Goal: Information Seeking & Learning: Learn about a topic

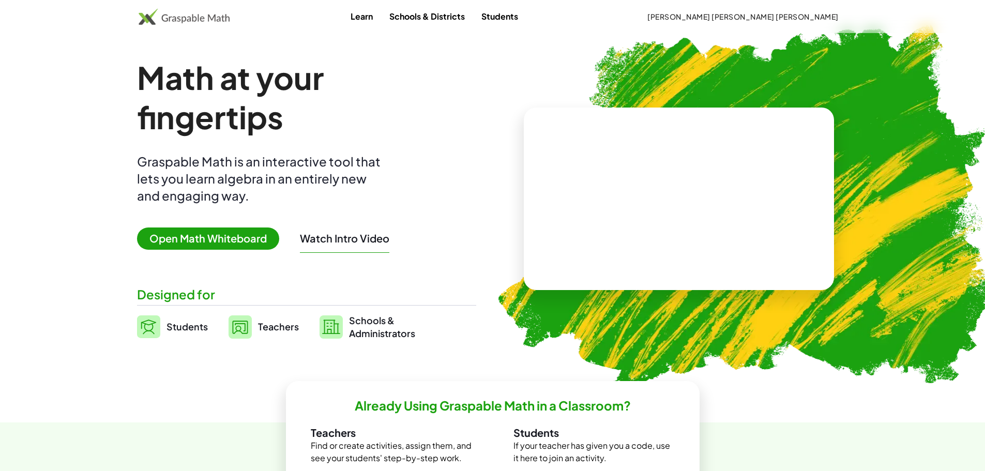
click at [270, 334] on link "Teachers" at bounding box center [264, 327] width 70 height 26
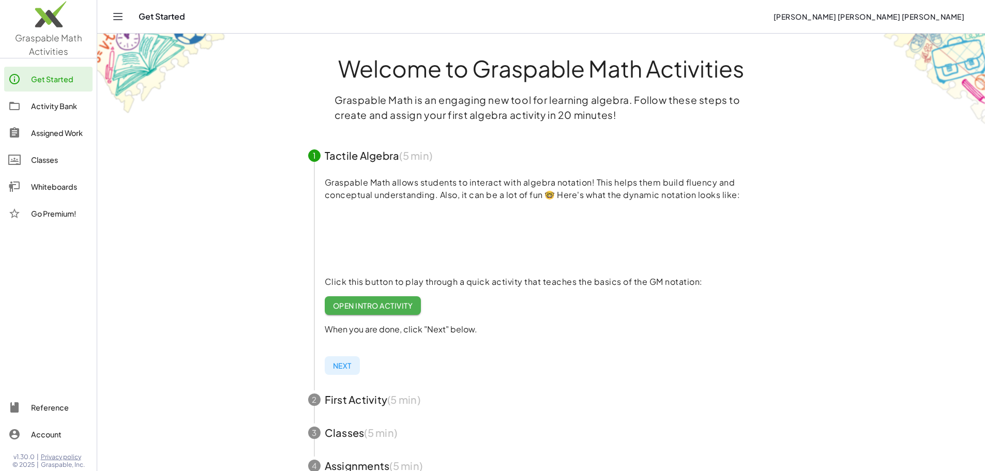
click at [57, 142] on link "Assigned Work" at bounding box center [48, 132] width 88 height 25
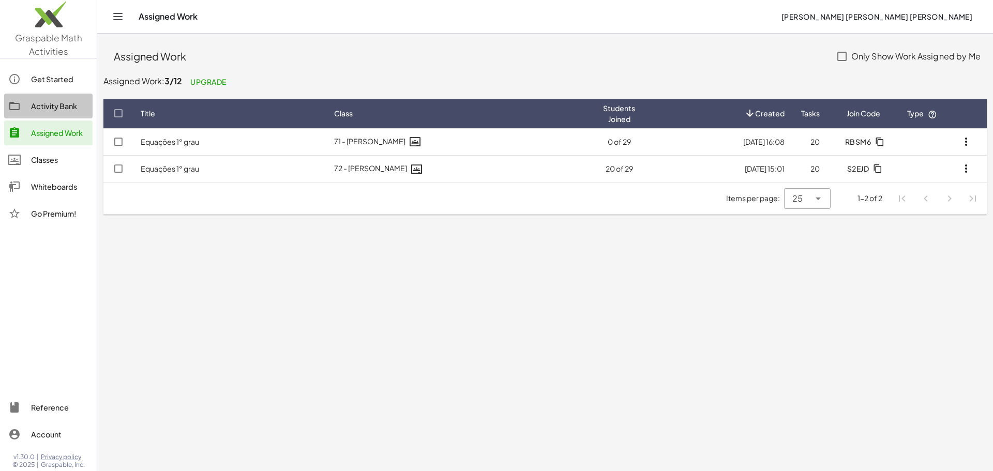
click at [64, 108] on div "Activity Bank" at bounding box center [59, 106] width 57 height 12
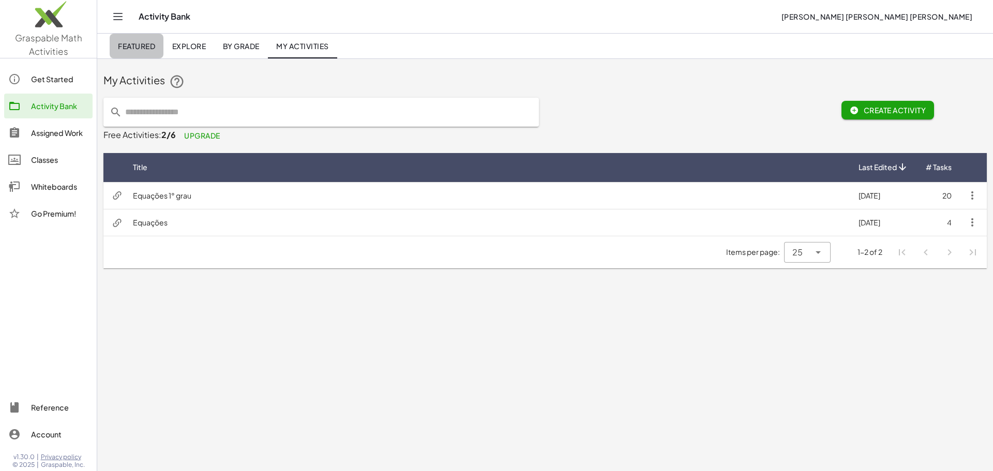
click at [140, 38] on link "Featured" at bounding box center [137, 46] width 54 height 25
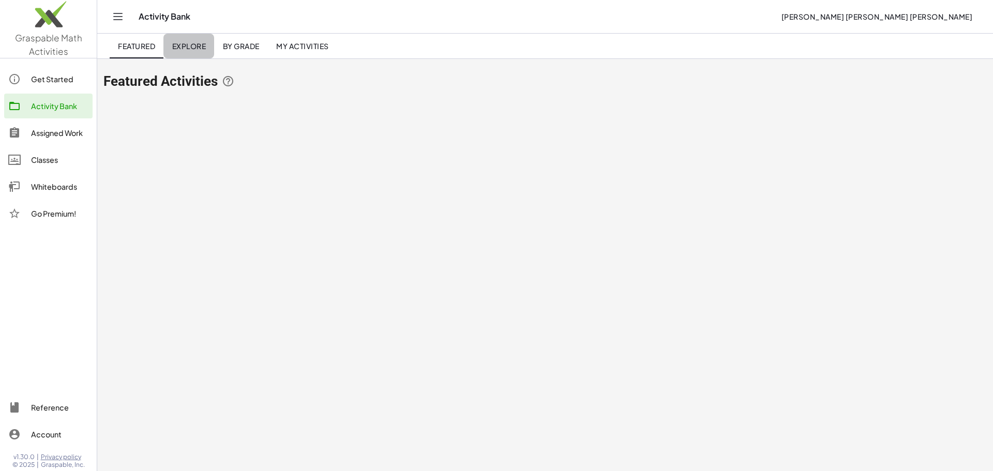
click at [187, 51] on link "Explore" at bounding box center [188, 46] width 51 height 25
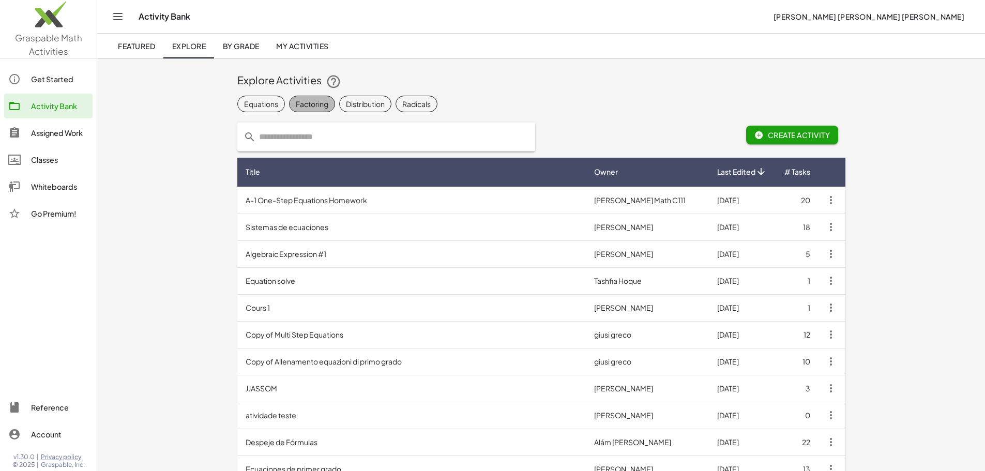
click at [296, 106] on div "Factoring" at bounding box center [312, 104] width 33 height 11
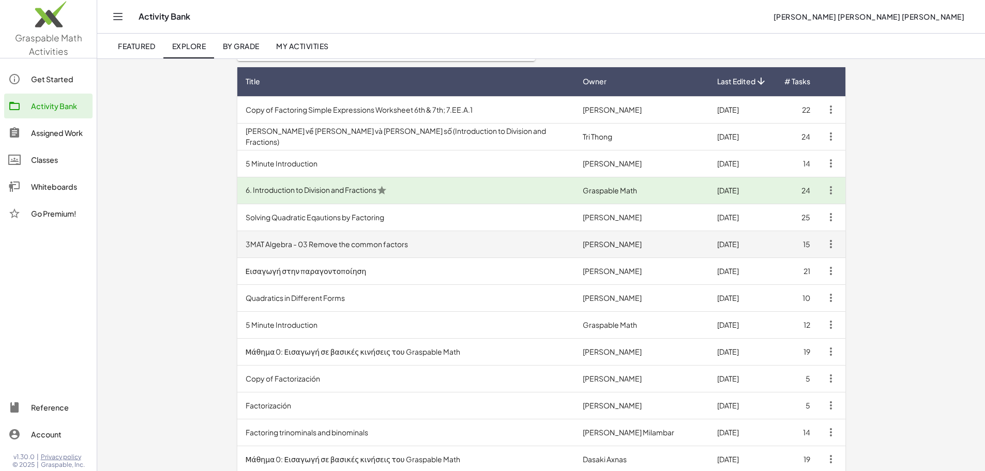
scroll to position [91, 0]
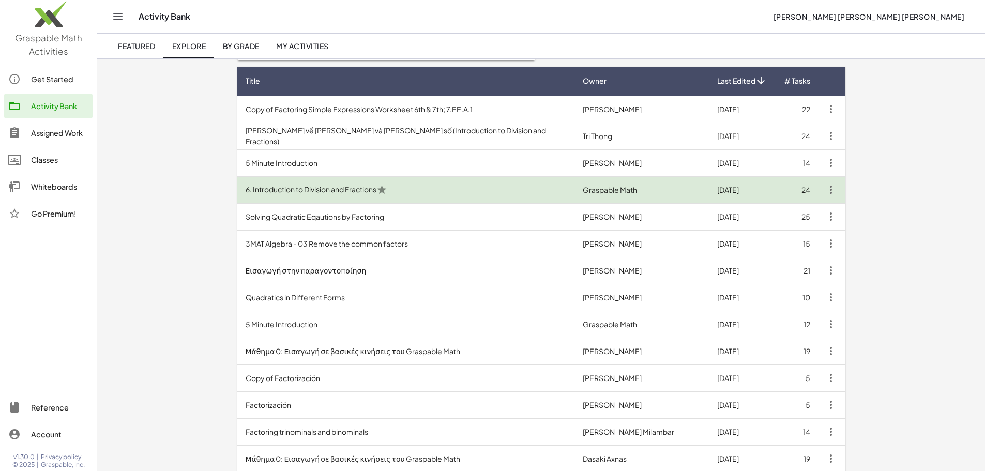
click at [237, 198] on td "6. Introduction to Division and Fractions" at bounding box center [405, 189] width 337 height 27
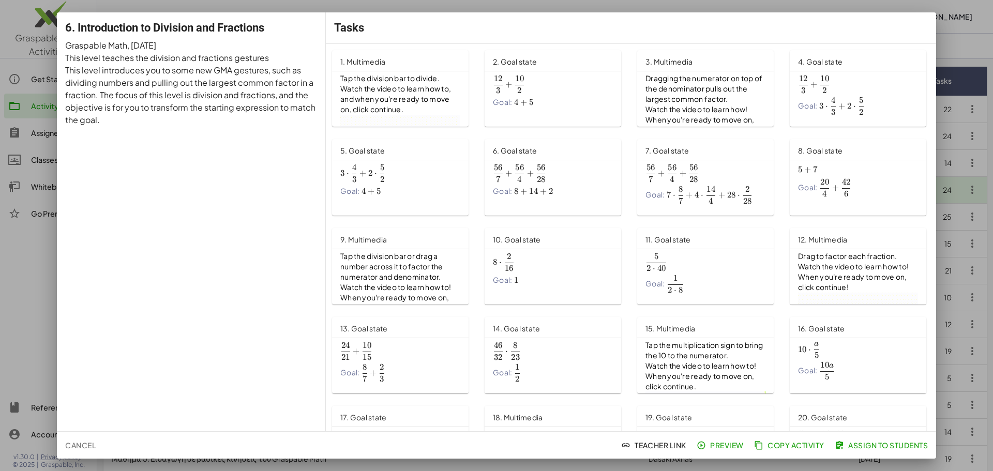
click at [6, 245] on div at bounding box center [496, 235] width 993 height 471
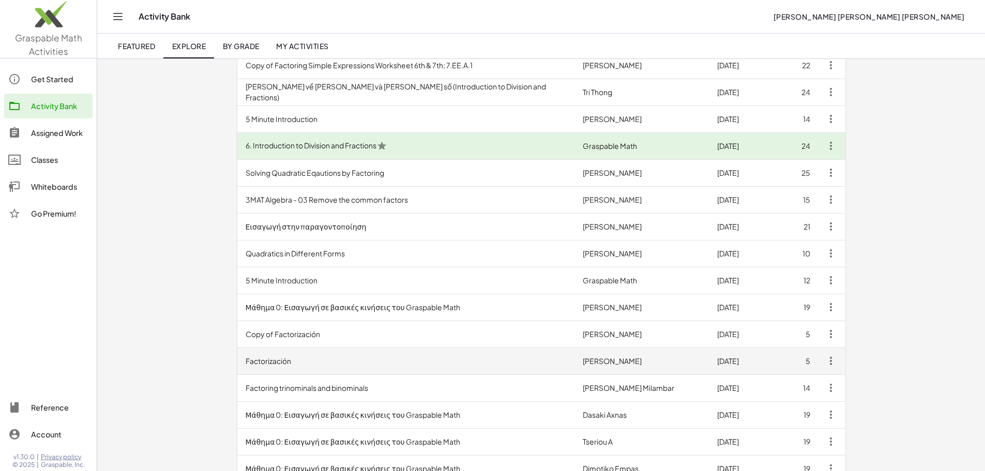
scroll to position [138, 0]
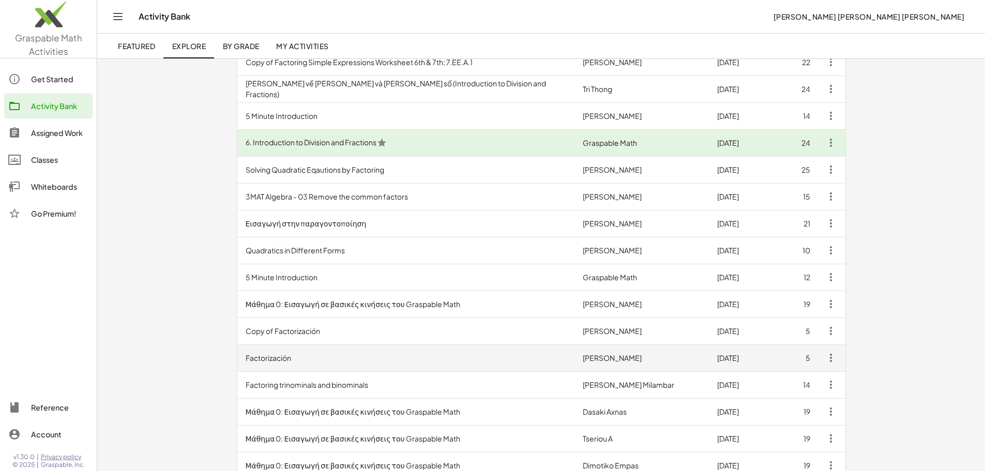
click at [237, 361] on td "Factorización" at bounding box center [405, 357] width 337 height 27
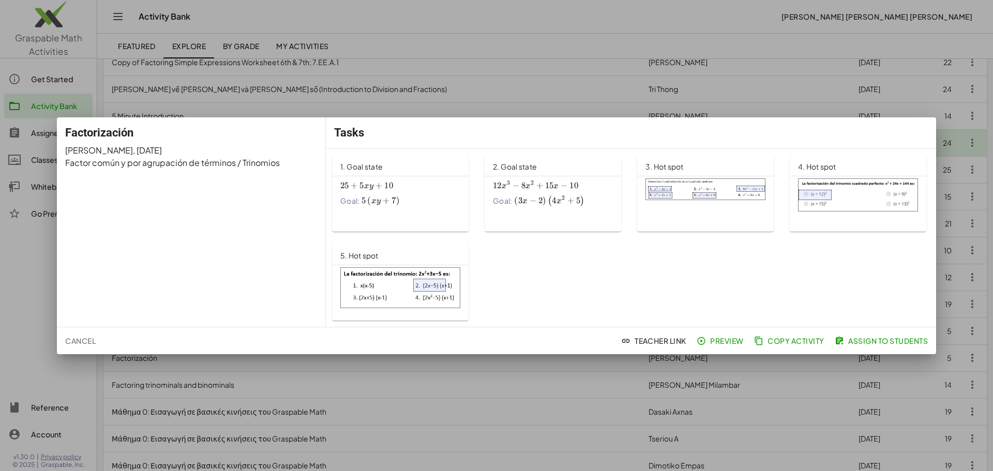
click at [32, 299] on div at bounding box center [496, 235] width 993 height 471
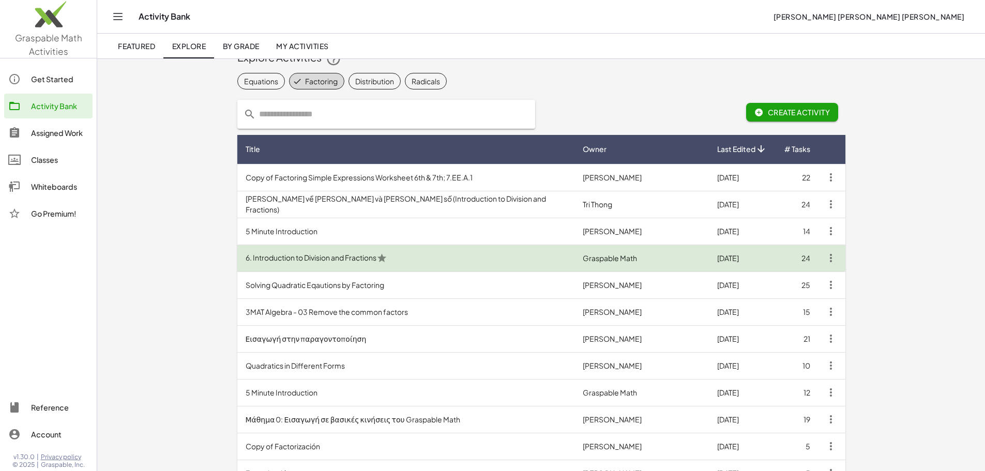
scroll to position [21, 0]
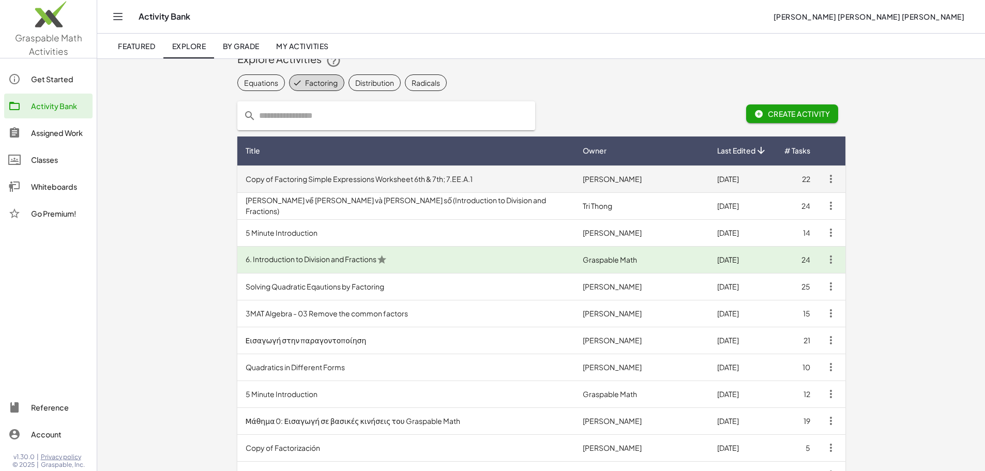
click at [238, 186] on td "Copy of Factoring Simple Expressions Worksheet 6th & 7th; 7.EE.A.1" at bounding box center [405, 178] width 337 height 27
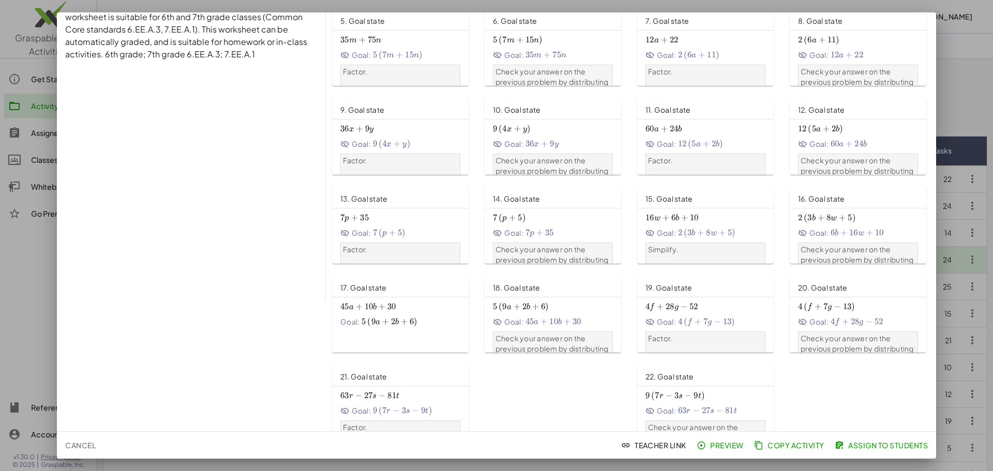
scroll to position [146, 0]
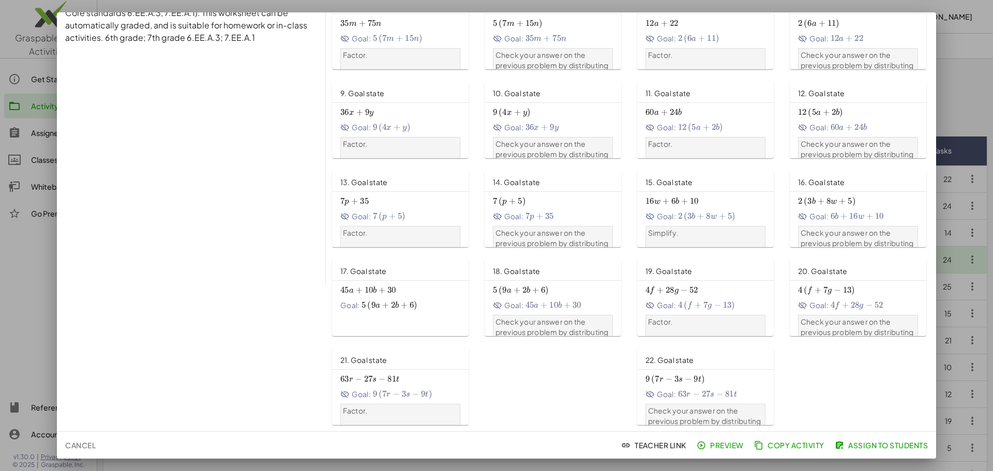
click at [0, 315] on div at bounding box center [496, 235] width 993 height 471
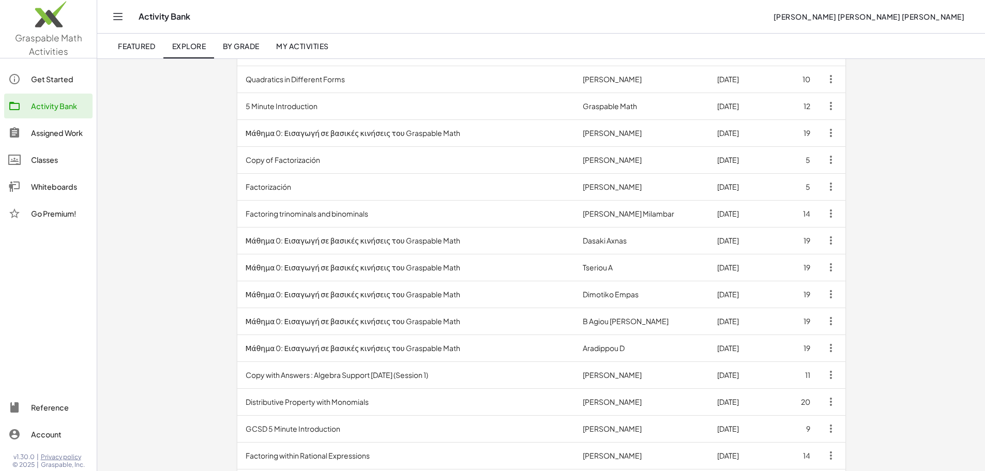
scroll to position [313, 0]
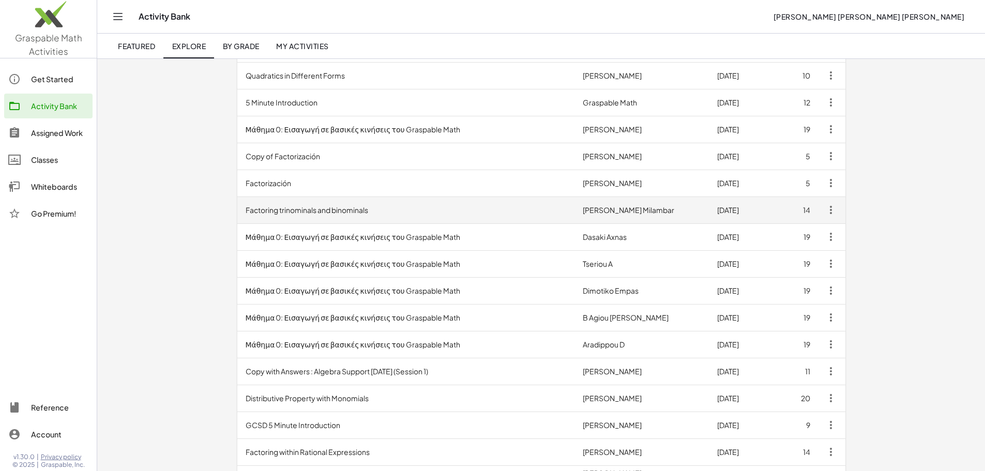
click at [237, 202] on td "Factoring trinominals and binominals" at bounding box center [405, 209] width 337 height 27
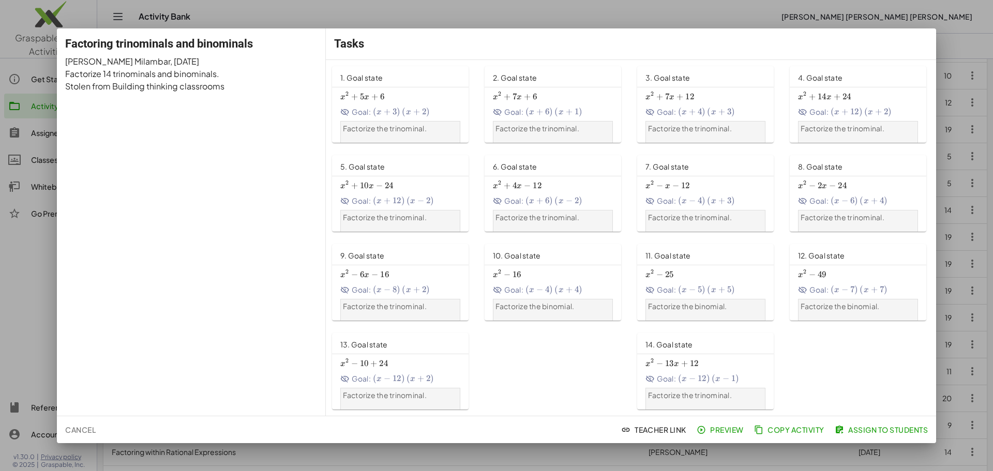
click at [29, 119] on div at bounding box center [496, 235] width 993 height 471
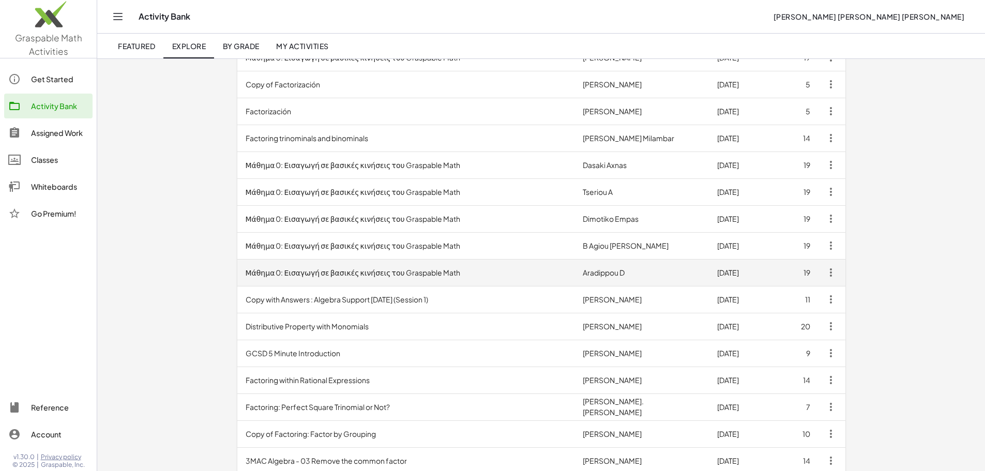
scroll to position [427, 0]
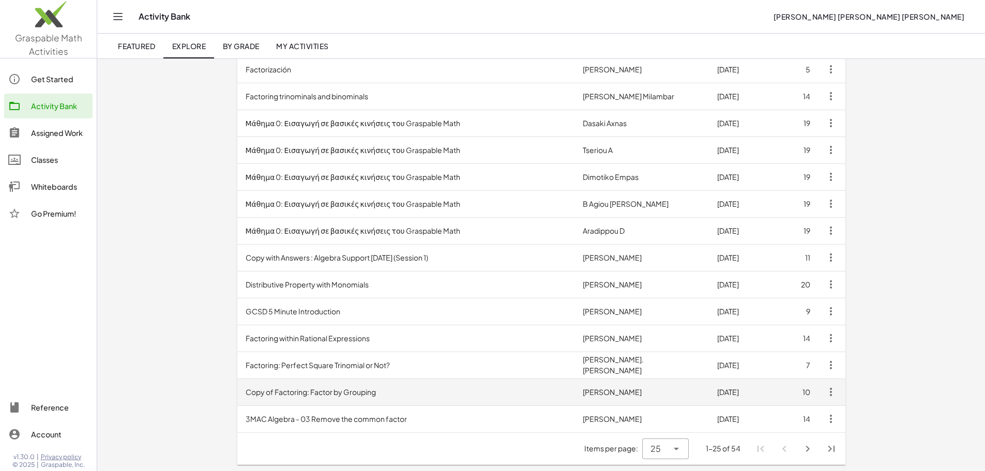
click at [237, 391] on td "Copy of Factoring: Factor by Grouping" at bounding box center [405, 391] width 337 height 27
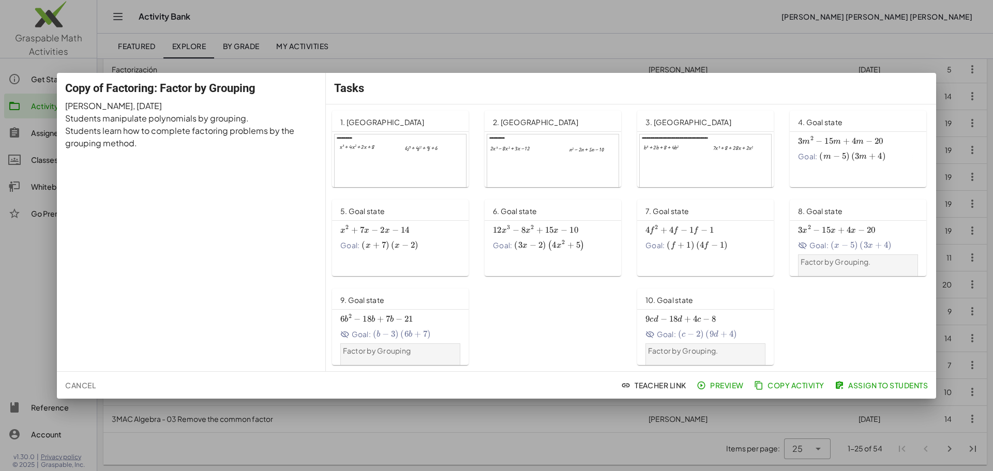
click at [20, 282] on div at bounding box center [496, 235] width 993 height 471
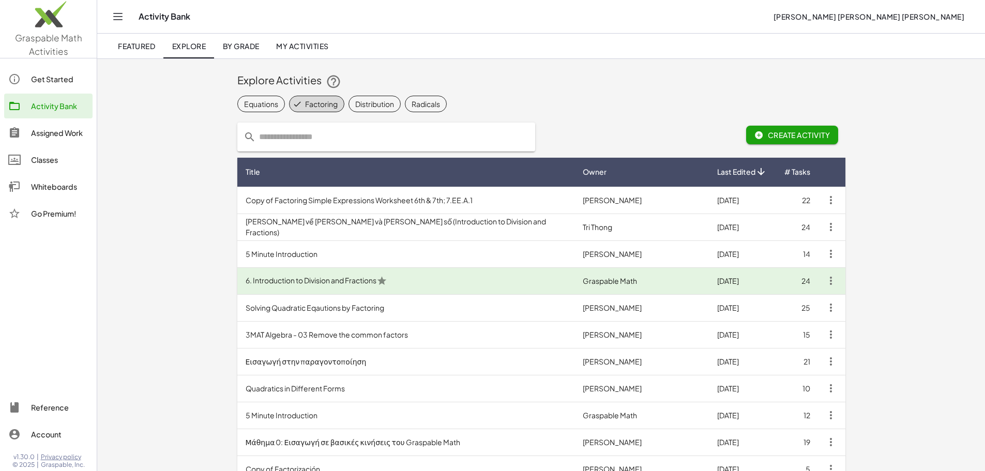
click at [240, 95] on div "Equations Factoring Distribution Radicals" at bounding box center [541, 104] width 608 height 21
click at [355, 99] on div "Distribution" at bounding box center [374, 104] width 39 height 11
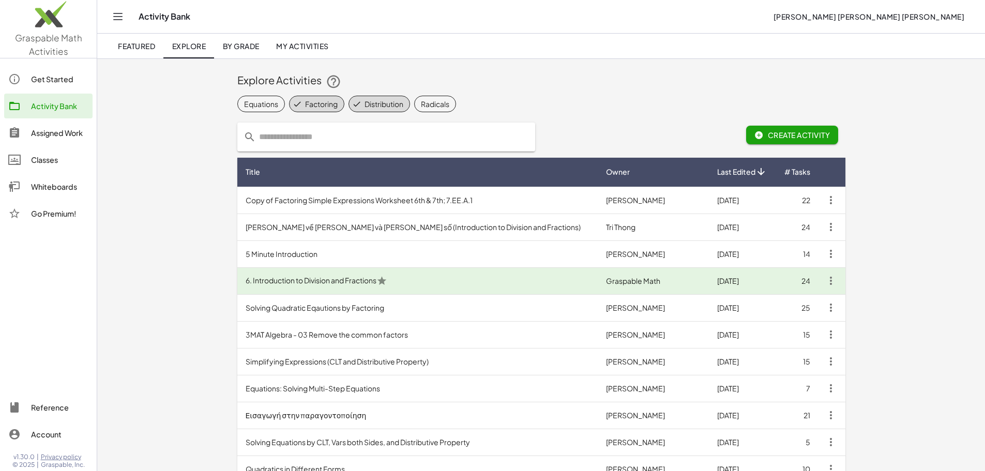
click at [289, 111] on span "Factoring" at bounding box center [316, 104] width 55 height 17
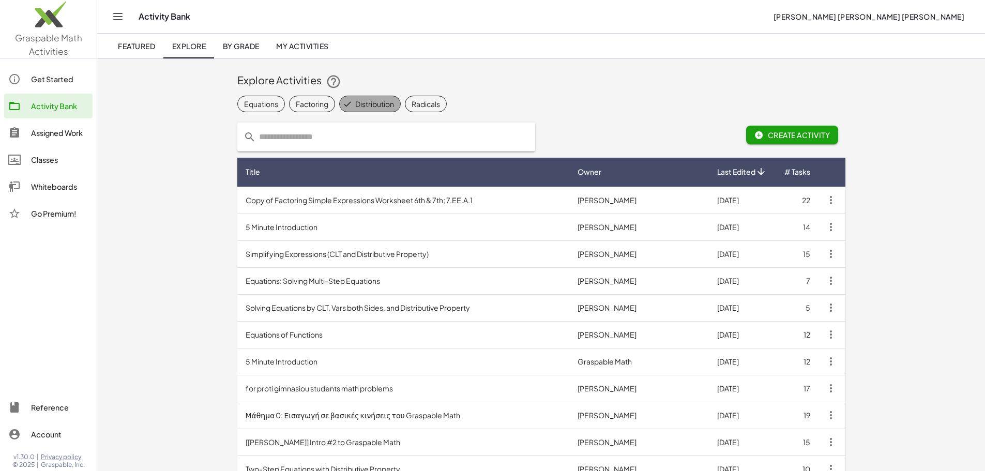
click at [355, 104] on div "Distribution" at bounding box center [374, 104] width 39 height 11
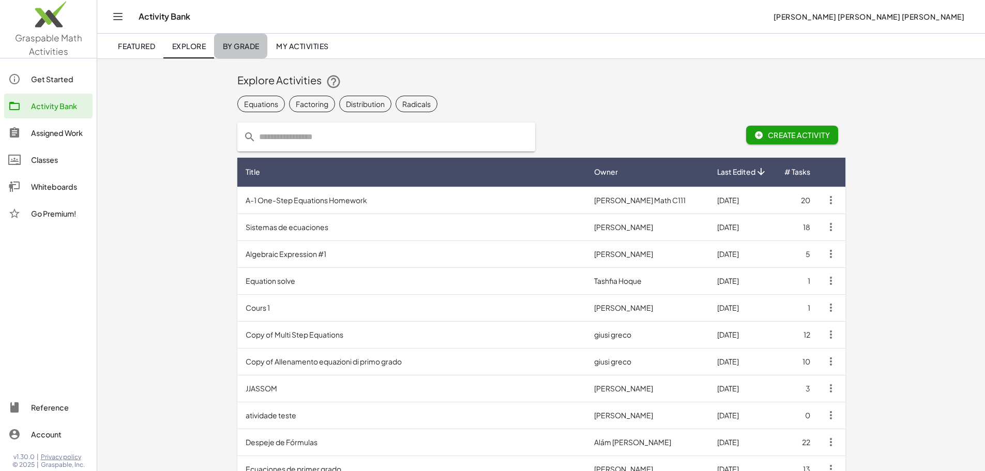
click at [250, 41] on span "By Grade" at bounding box center [240, 45] width 37 height 9
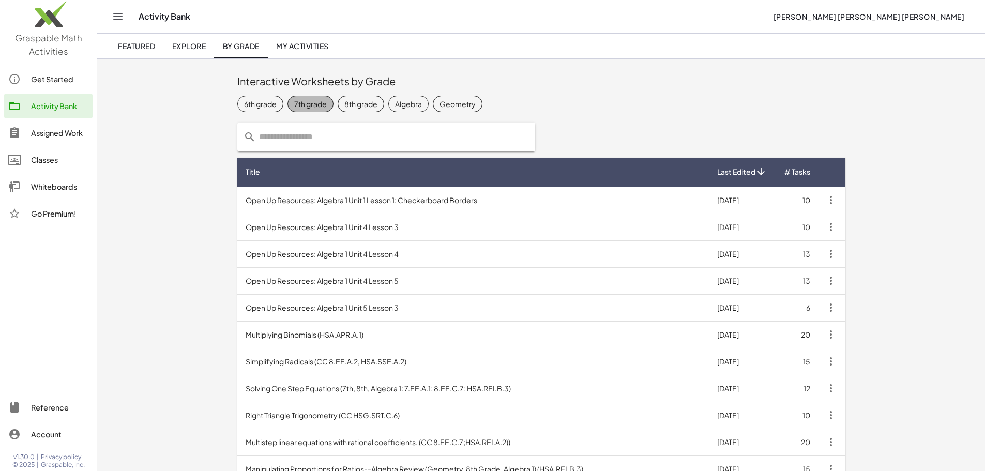
click at [294, 101] on div "7th grade" at bounding box center [310, 104] width 33 height 11
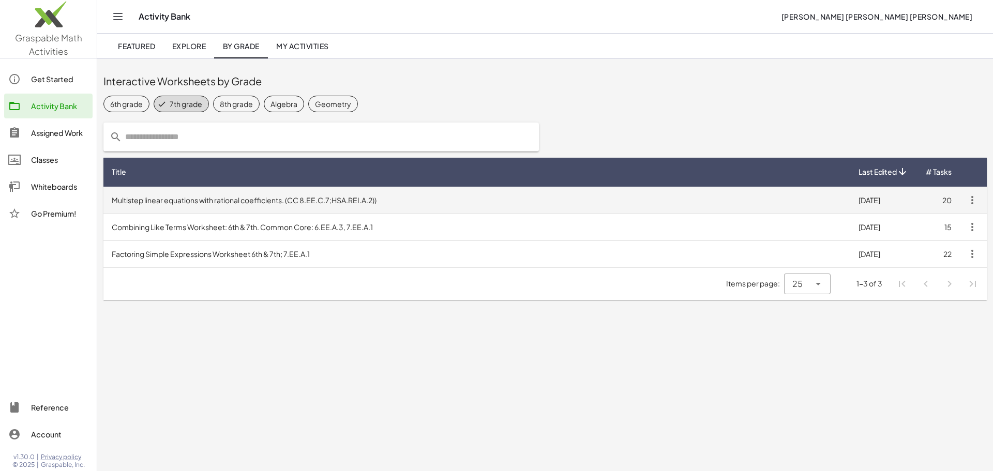
click at [233, 211] on td "Multistep linear equations with rational coefficients. (CC 8.EE.C.7;HSA.REI.A.2…" at bounding box center [476, 200] width 747 height 27
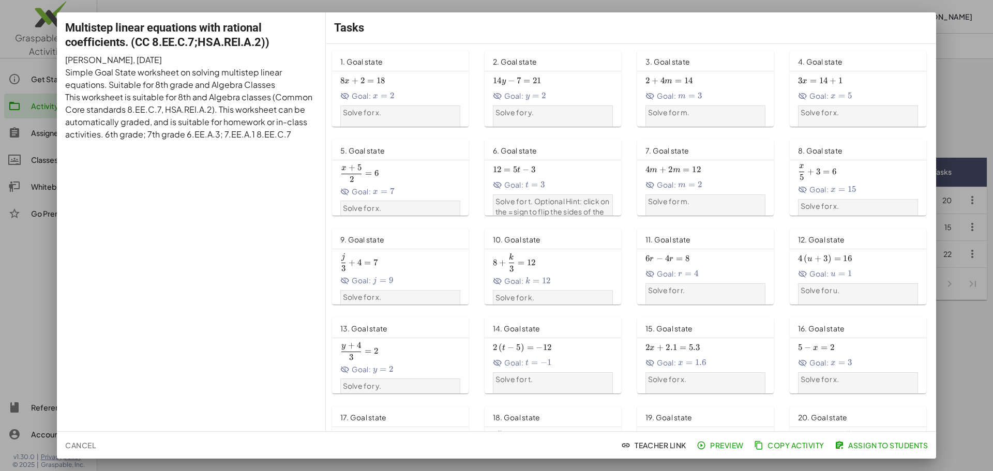
click at [0, 221] on div at bounding box center [496, 235] width 993 height 471
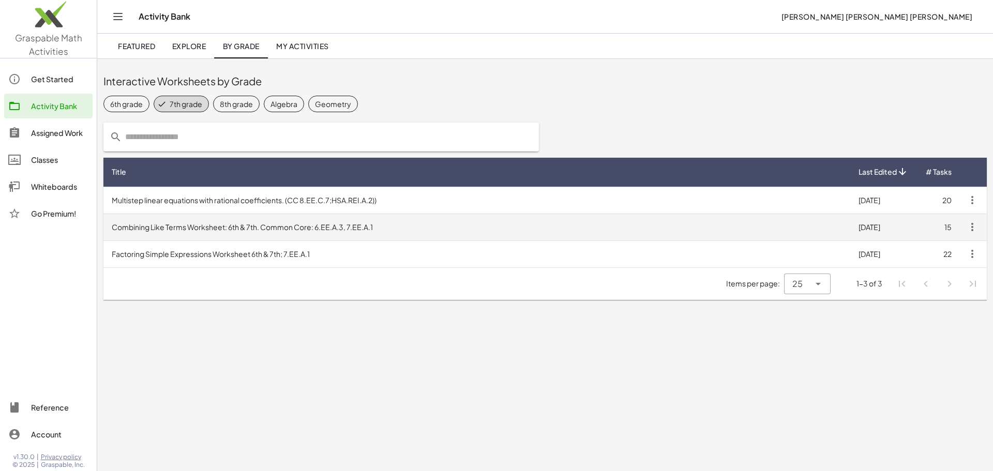
click at [253, 228] on td "Combining Like Terms Worksheet: 6th & 7th. Common Core: 6.EE.A.3, 7.EE.A.1" at bounding box center [476, 227] width 747 height 27
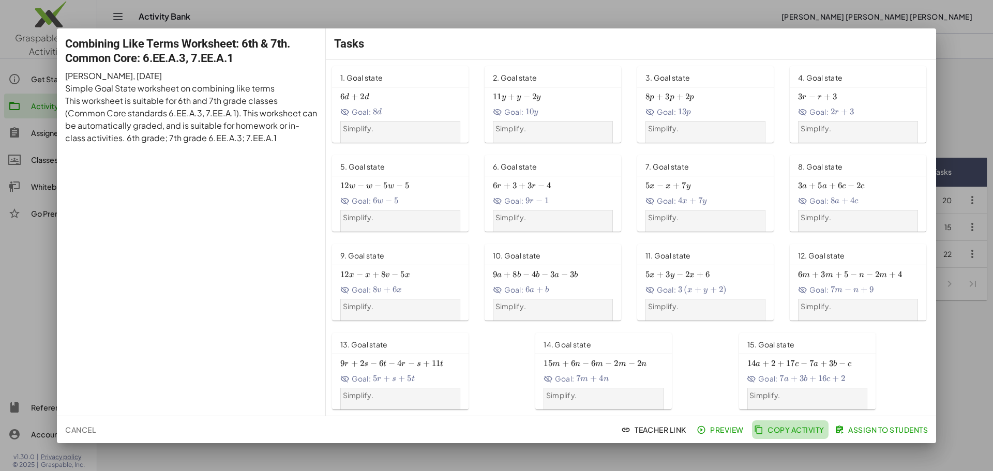
click at [781, 428] on span "Copy Activity" at bounding box center [790, 429] width 68 height 9
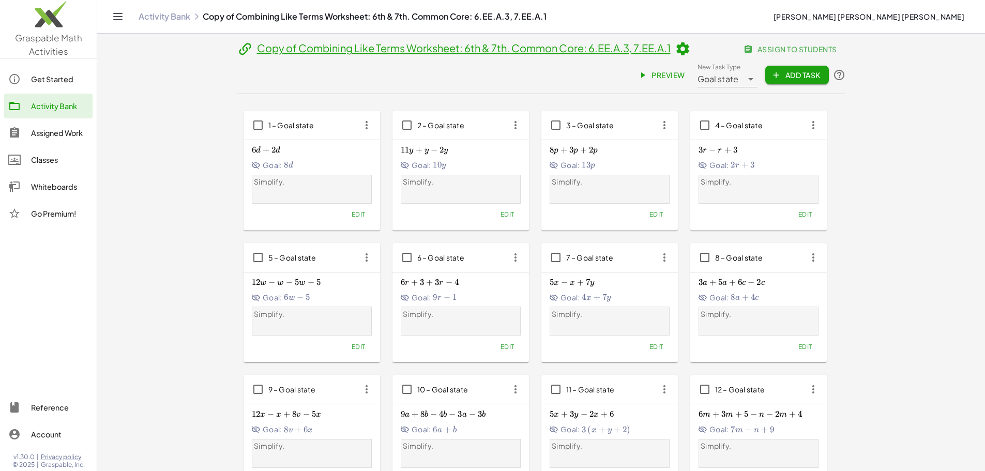
click at [252, 160] on div "Goal: 8 d 8d 8 d" at bounding box center [312, 165] width 120 height 11
click at [685, 70] on span "Preview" at bounding box center [662, 74] width 45 height 9
click at [675, 57] on icon at bounding box center [683, 49] width 16 height 16
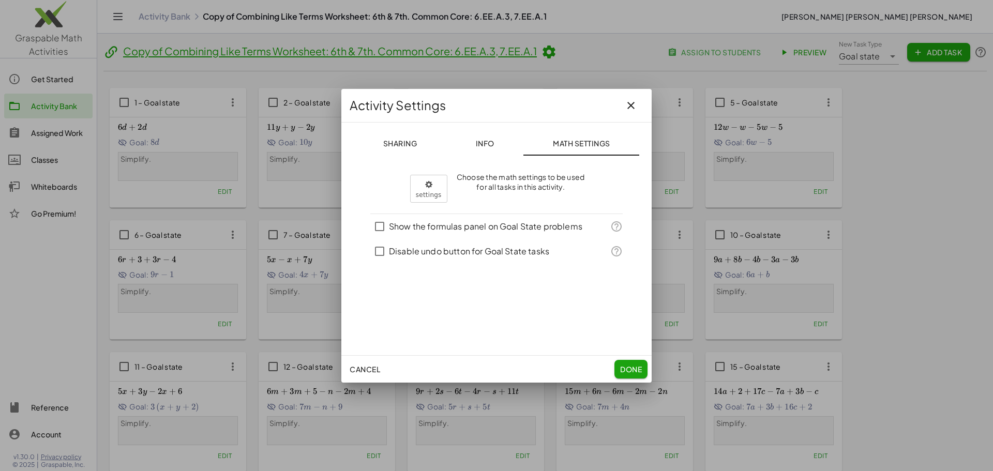
click at [406, 140] on span "Sharing" at bounding box center [400, 143] width 34 height 9
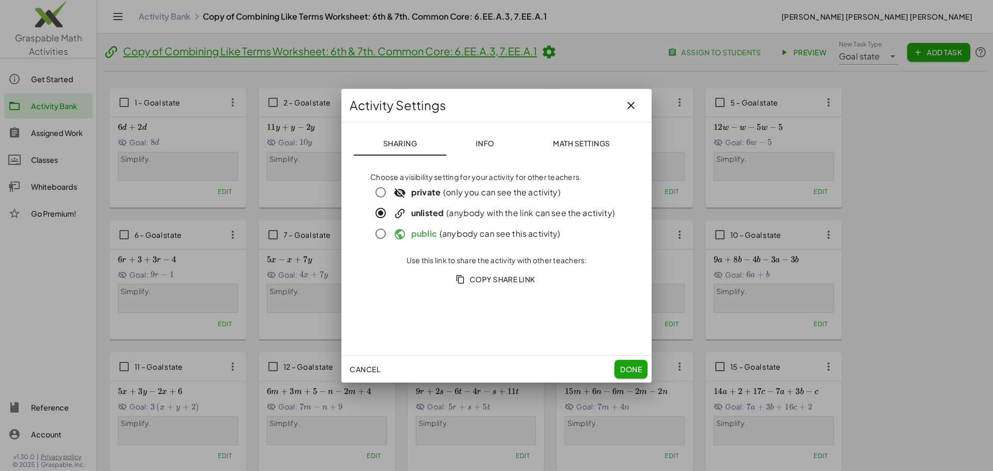
click at [422, 233] on strong "public" at bounding box center [424, 233] width 26 height 11
click at [634, 369] on span "Done" at bounding box center [631, 369] width 22 height 9
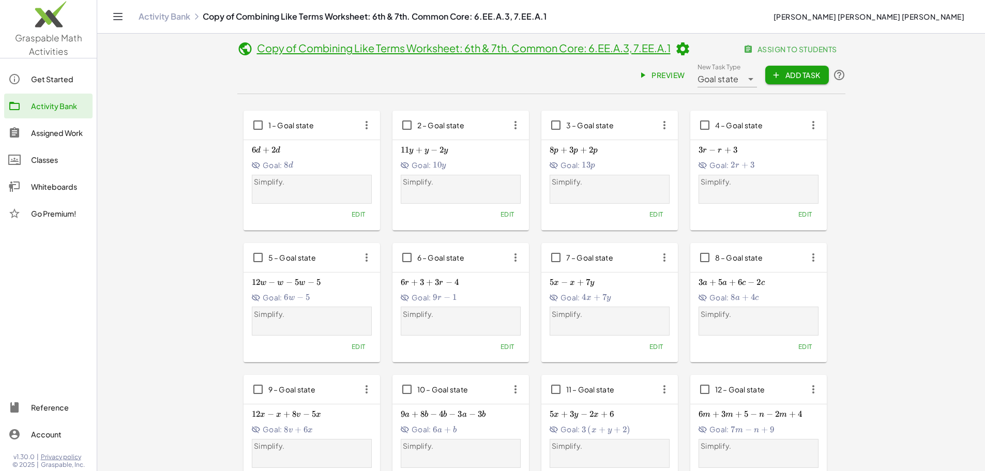
click at [57, 153] on link "Classes" at bounding box center [48, 159] width 88 height 25
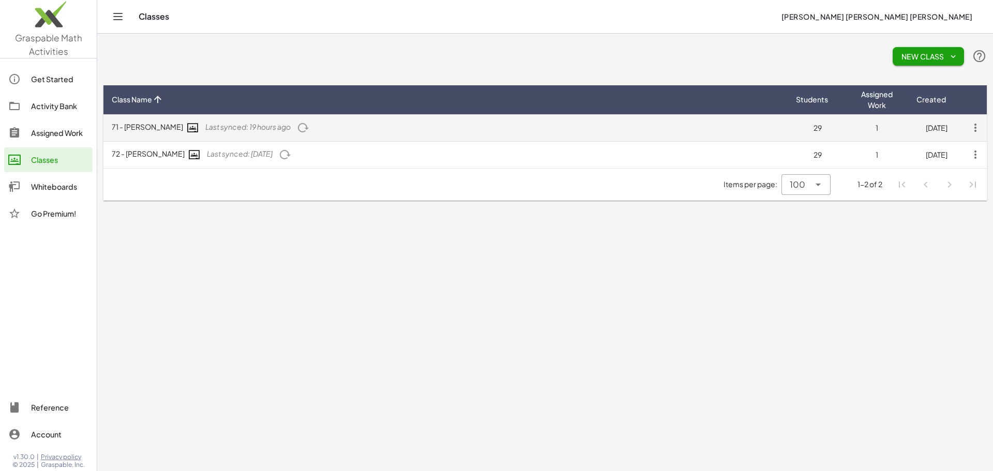
click at [225, 126] on span "Last synced: 19 hours ago" at bounding box center [247, 126] width 85 height 9
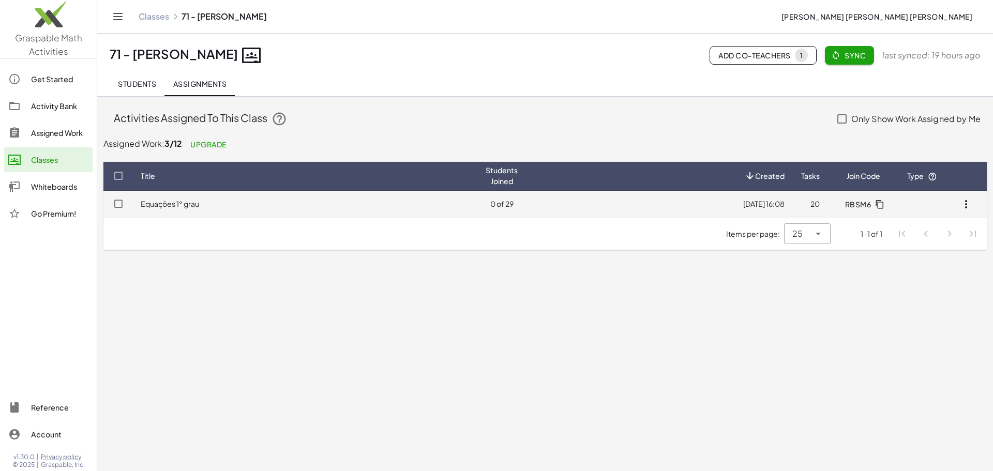
click at [343, 211] on td "Equações 1° grau" at bounding box center [304, 204] width 345 height 27
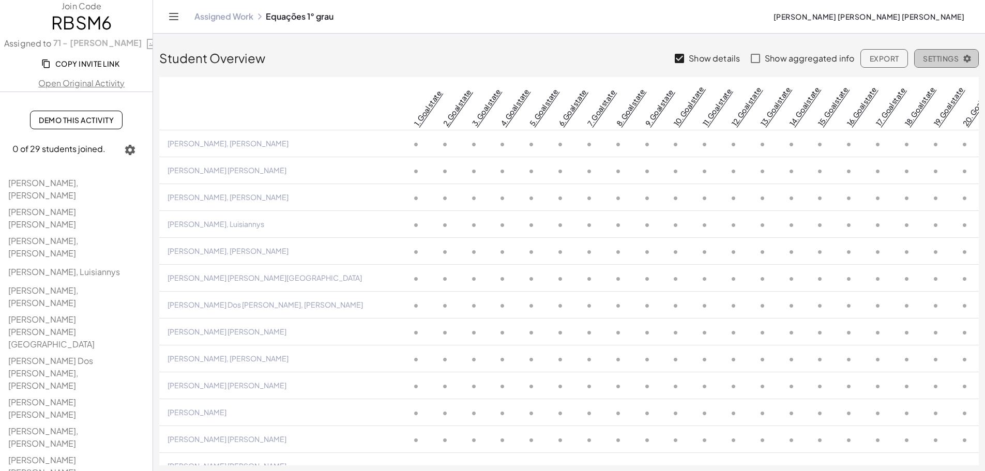
click at [944, 53] on button "Settings" at bounding box center [946, 58] width 65 height 19
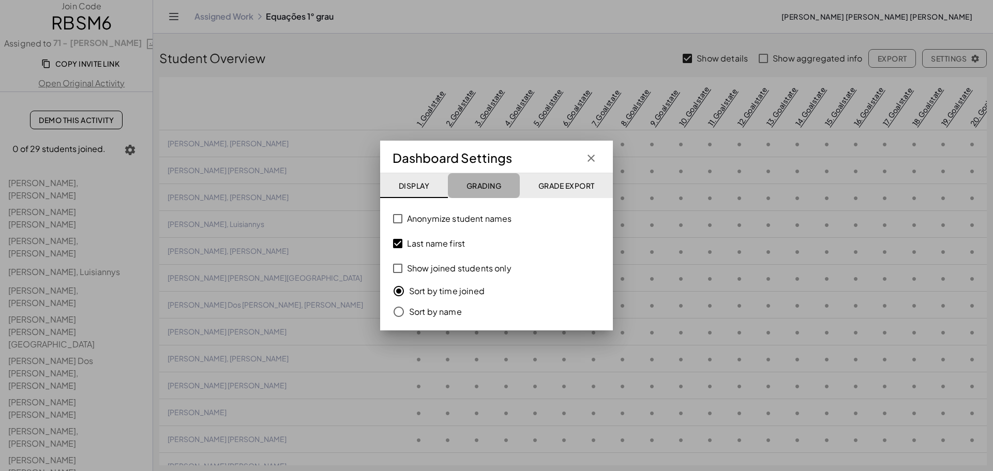
click at [493, 186] on span "Grading" at bounding box center [483, 185] width 35 height 9
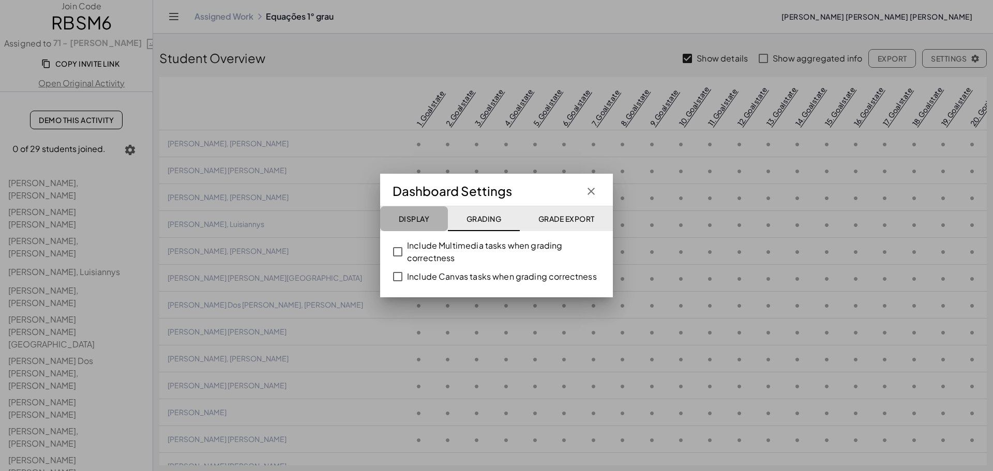
click at [415, 218] on span "Display" at bounding box center [413, 218] width 31 height 9
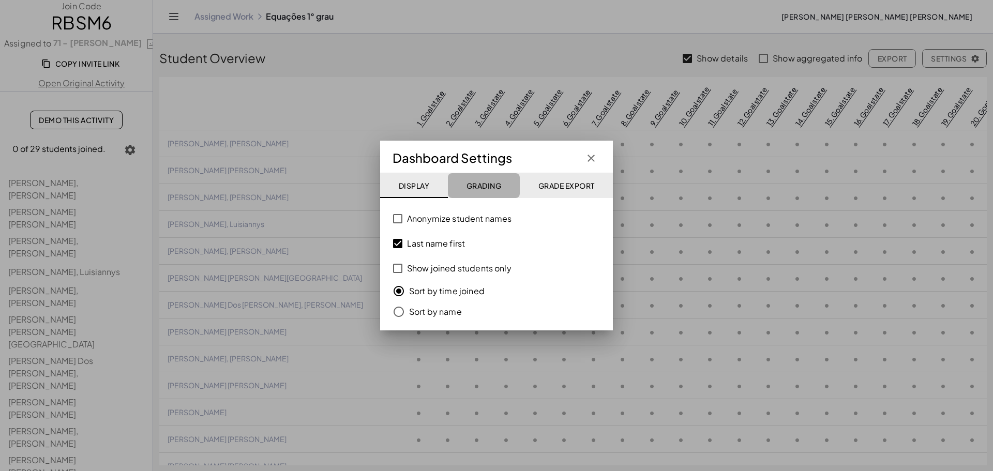
click at [490, 181] on span "Grading" at bounding box center [483, 185] width 35 height 9
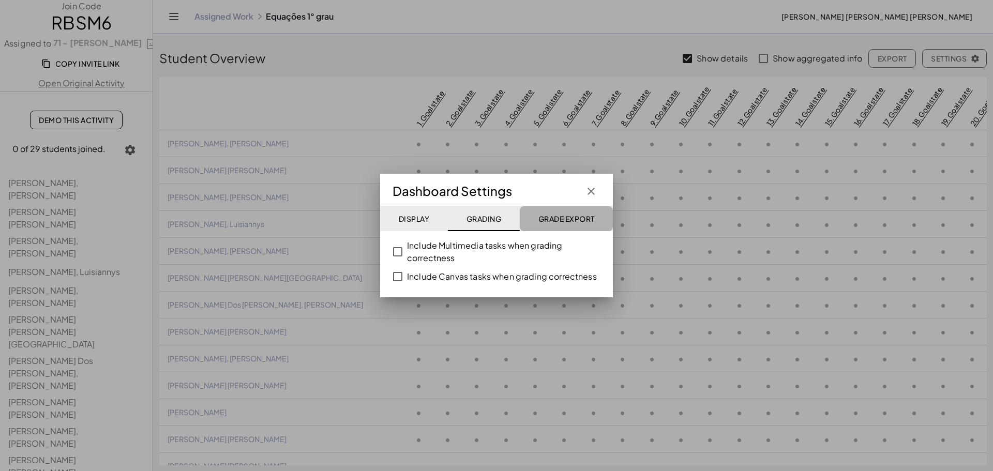
click at [563, 224] on button "Grade Export" at bounding box center [566, 218] width 93 height 25
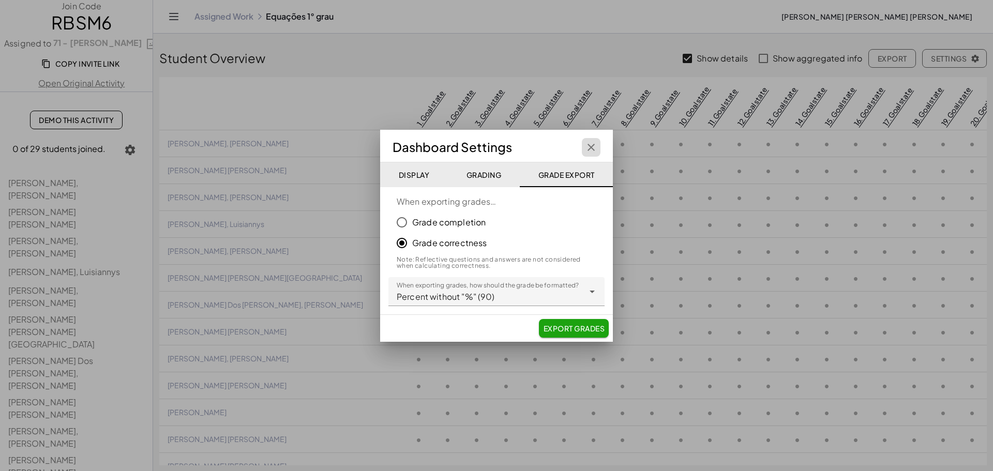
click at [593, 156] on button "button" at bounding box center [591, 147] width 19 height 19
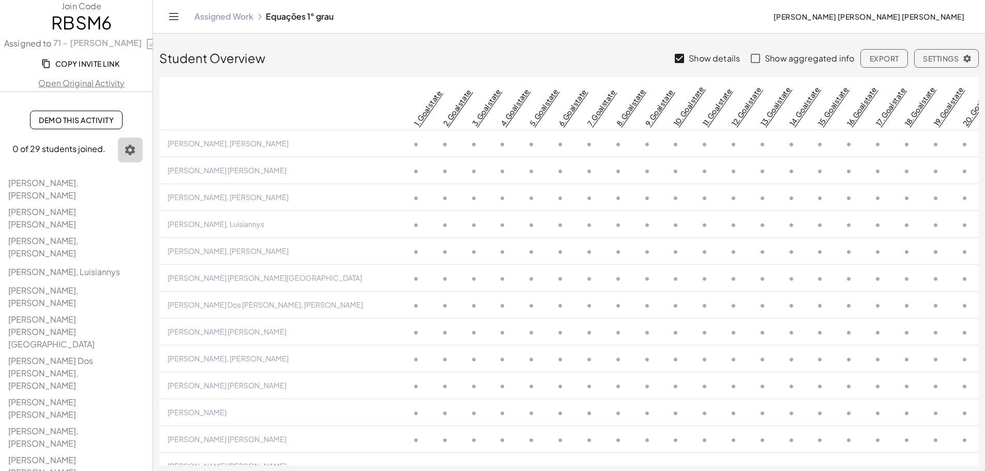
click at [131, 150] on icon "button" at bounding box center [130, 150] width 12 height 12
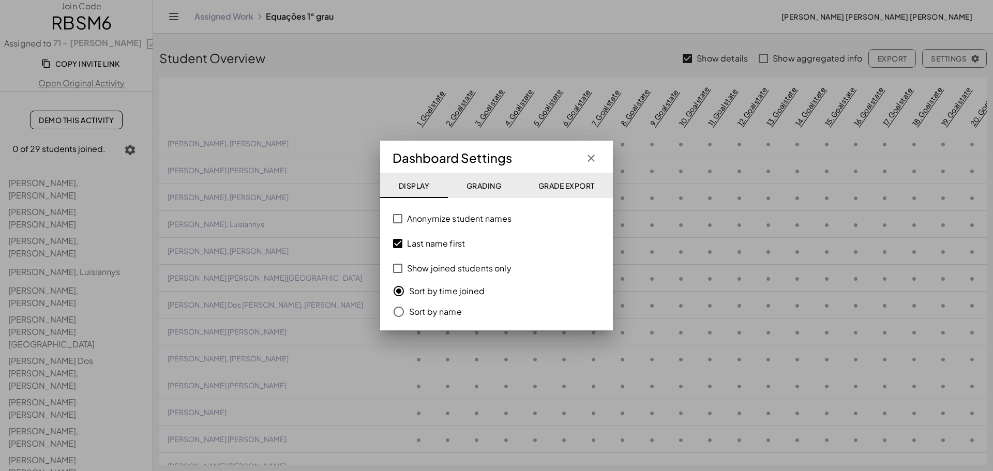
click at [293, 191] on div at bounding box center [496, 235] width 993 height 471
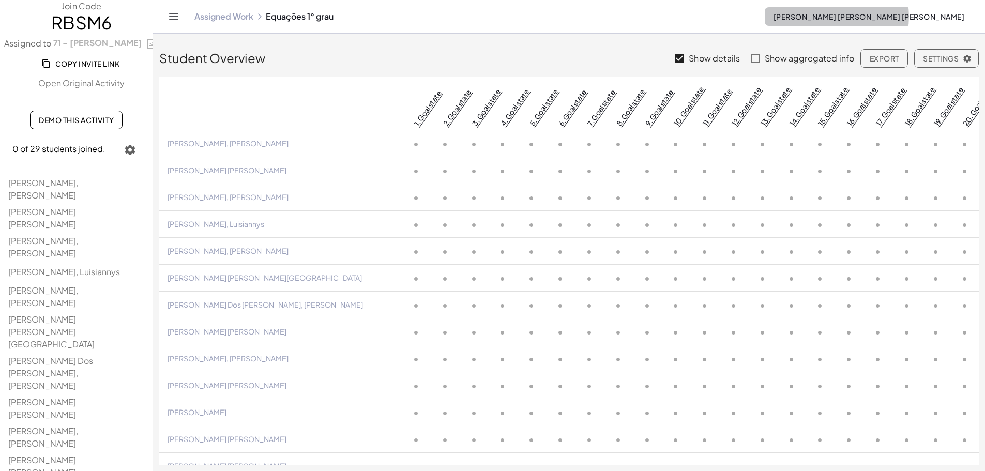
click at [888, 17] on span "Andreia Regina De Lima Deuner" at bounding box center [868, 16] width 191 height 9
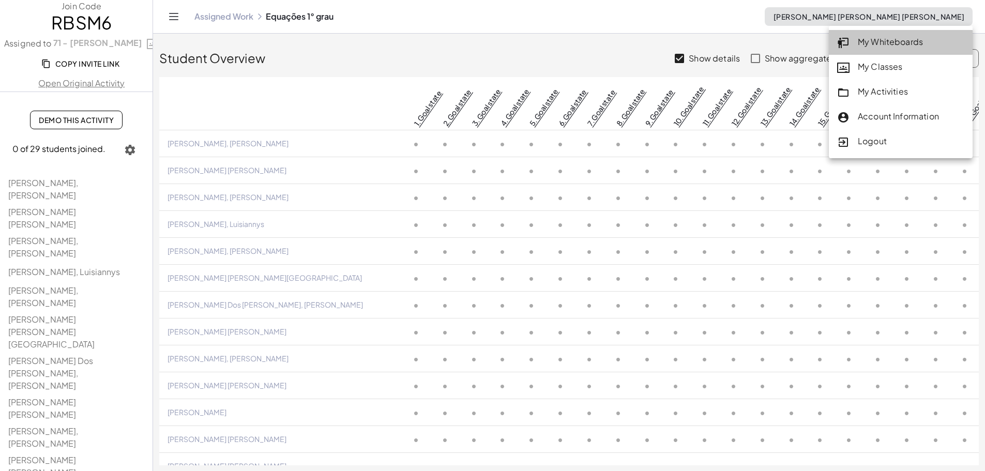
click at [861, 41] on div "My Whiteboards" at bounding box center [900, 42] width 127 height 13
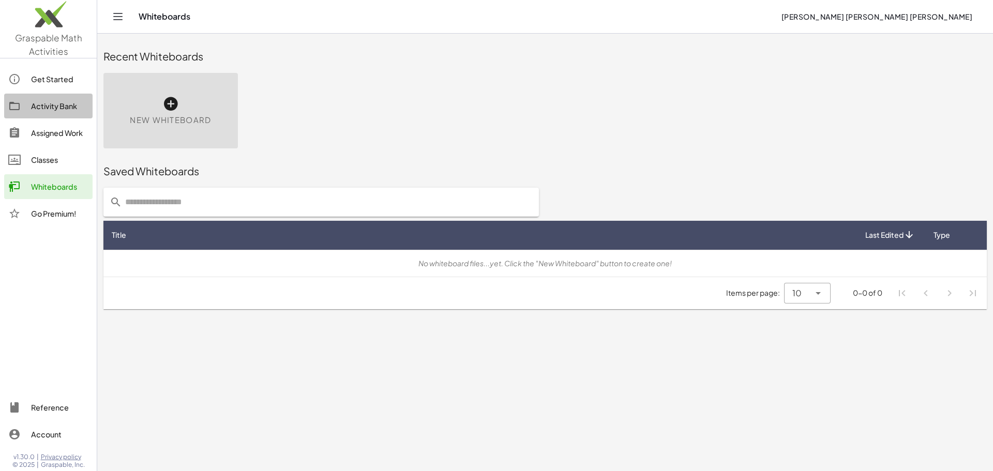
click at [58, 112] on link "Activity Bank" at bounding box center [48, 106] width 88 height 25
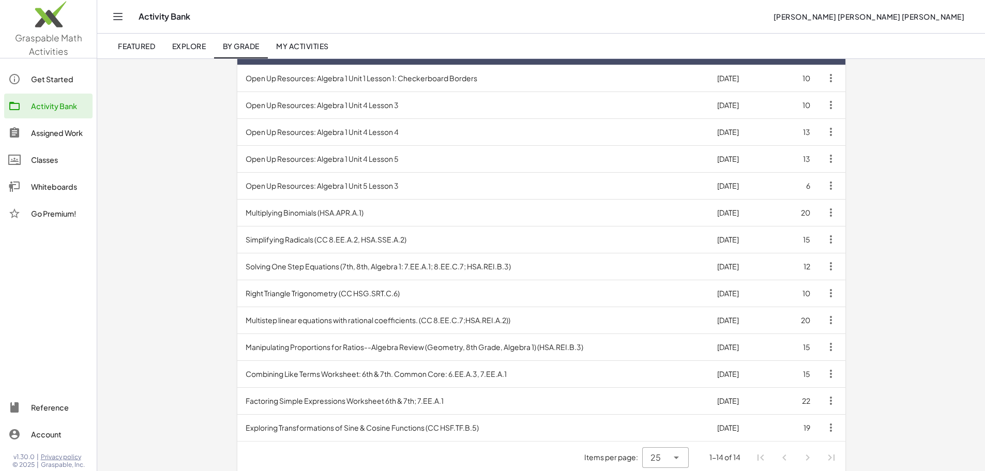
scroll to position [131, 0]
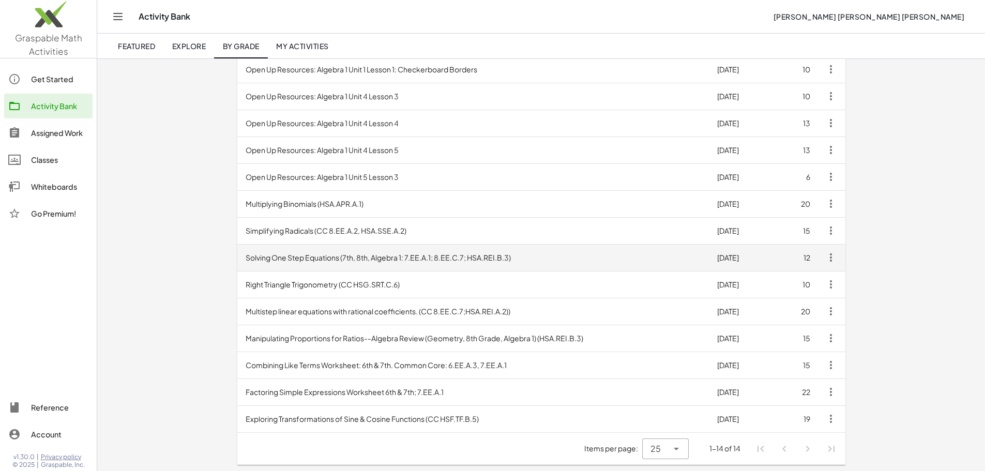
click at [335, 261] on td "Solving One Step Equations (7th, 8th, Algebra 1: 7.EE.A.1; 8.EE.C.7; HSA.REI.B.…" at bounding box center [473, 257] width 472 height 27
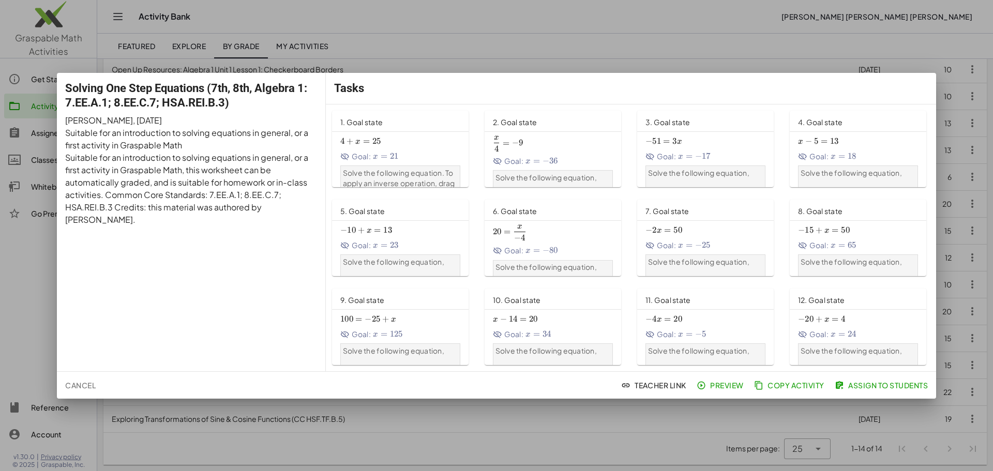
click at [324, 428] on div at bounding box center [496, 235] width 993 height 471
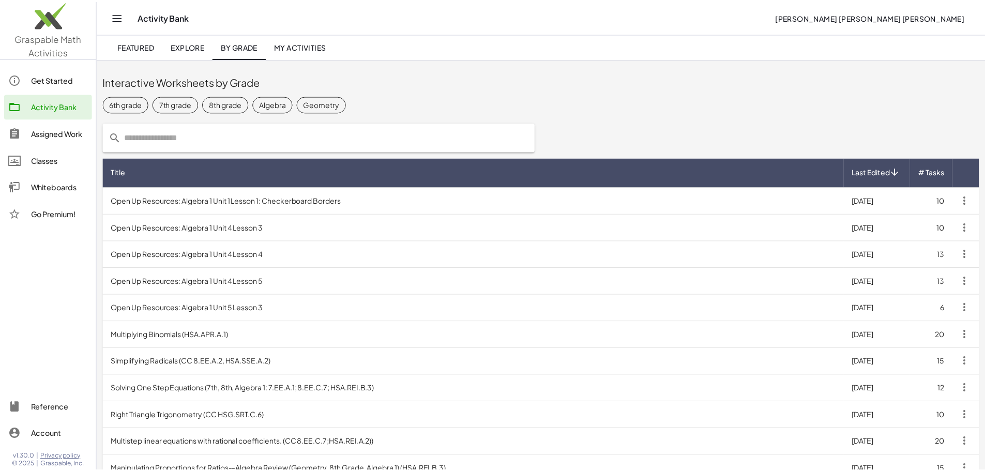
scroll to position [131, 0]
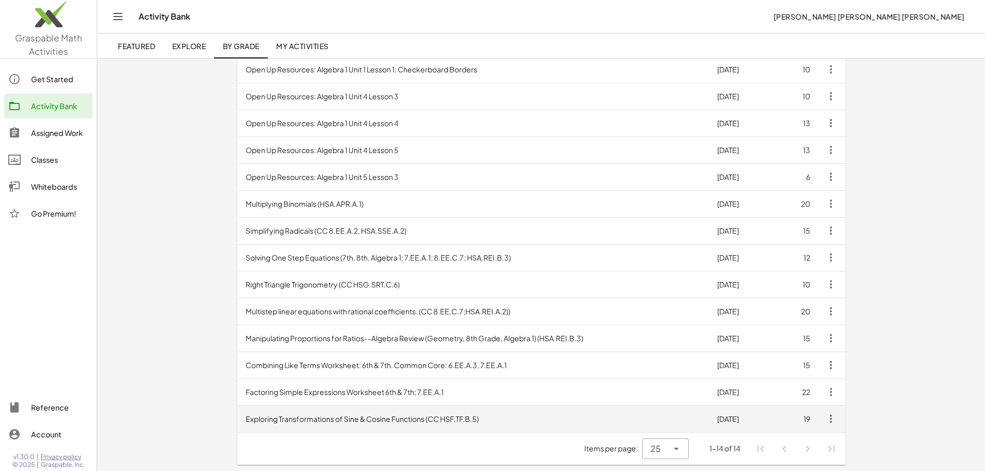
click at [332, 427] on td "Exploring Transformations of Sine & Cosine Functions (CC HSF.TF.B.5)" at bounding box center [473, 418] width 472 height 27
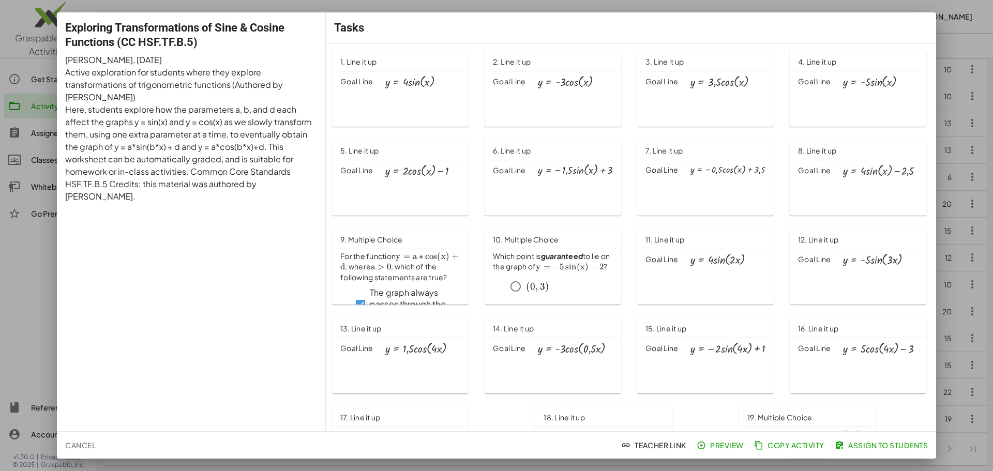
click at [22, 246] on div at bounding box center [496, 235] width 993 height 471
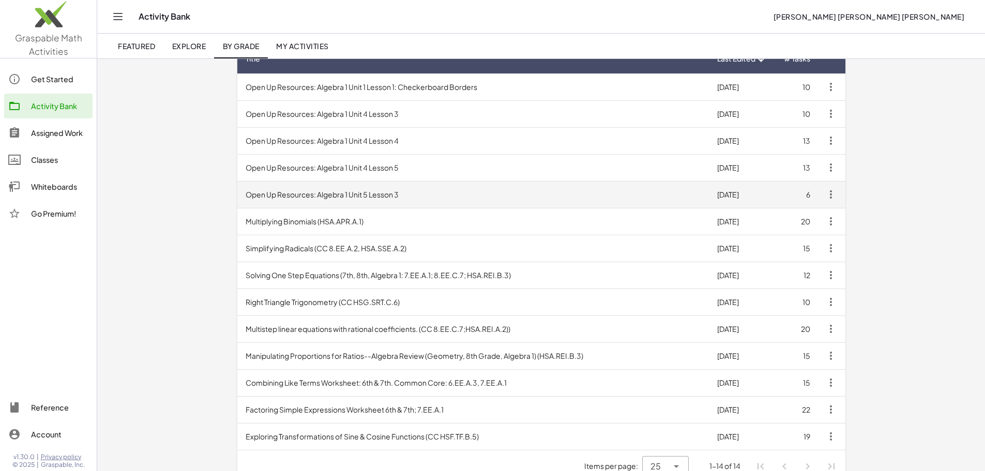
scroll to position [131, 0]
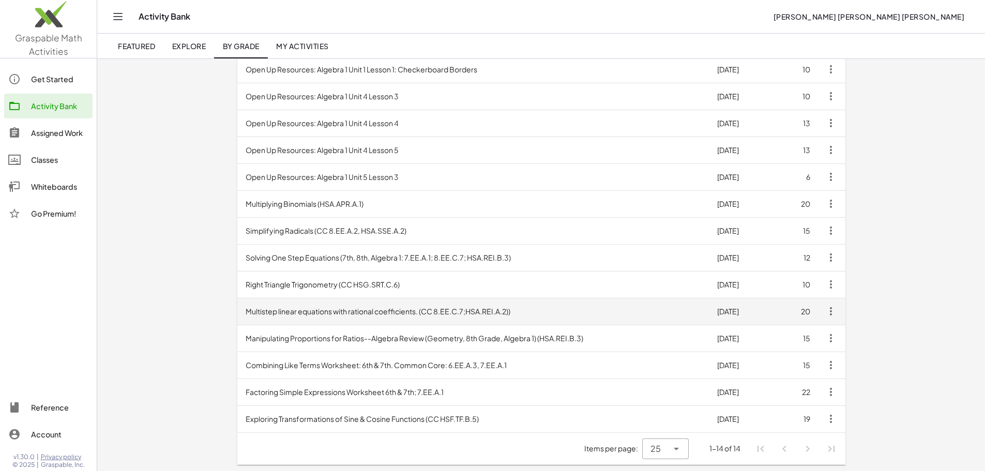
click at [426, 313] on td "Multistep linear equations with rational coefficients. (CC 8.EE.C.7;HSA.REI.A.2…" at bounding box center [473, 311] width 472 height 27
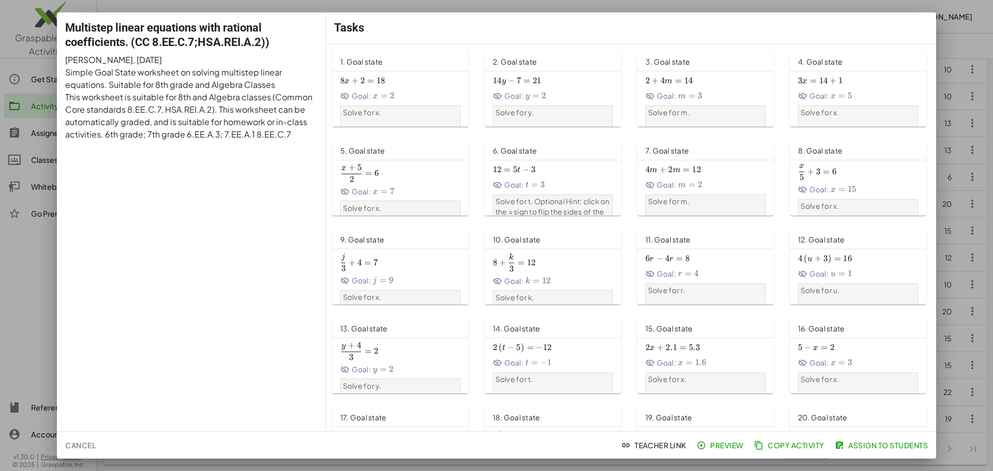
click at [0, 301] on div at bounding box center [496, 235] width 993 height 471
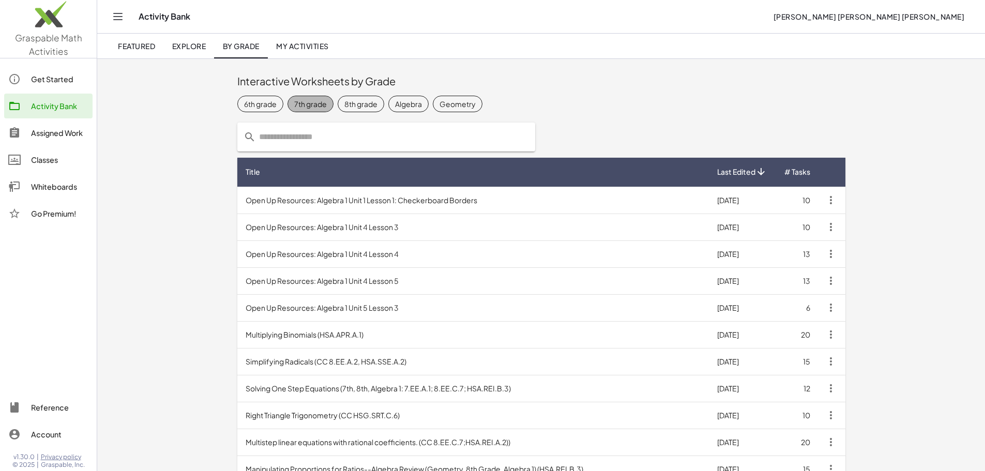
click at [294, 101] on div "7th grade" at bounding box center [310, 104] width 33 height 11
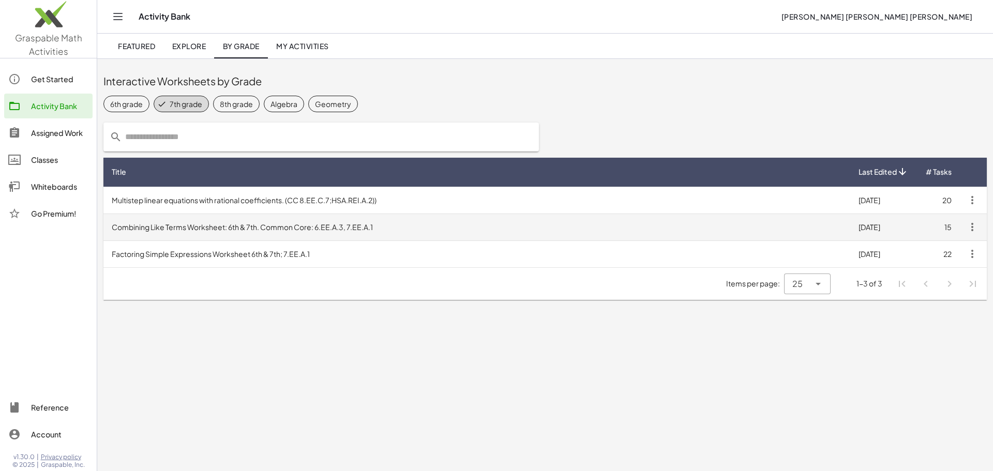
click at [237, 224] on td "Combining Like Terms Worksheet: 6th & 7th. Common Core: 6.EE.A.3, 7.EE.A.1" at bounding box center [476, 227] width 747 height 27
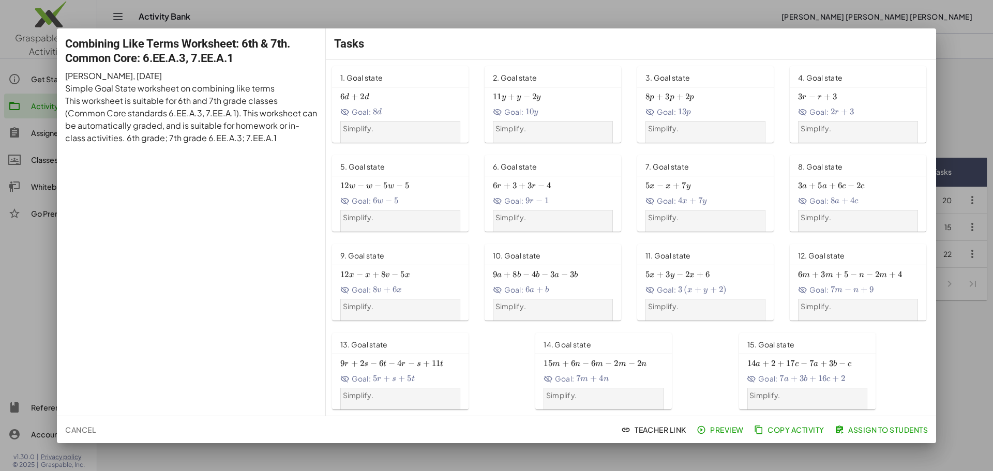
click at [30, 230] on div at bounding box center [496, 235] width 993 height 471
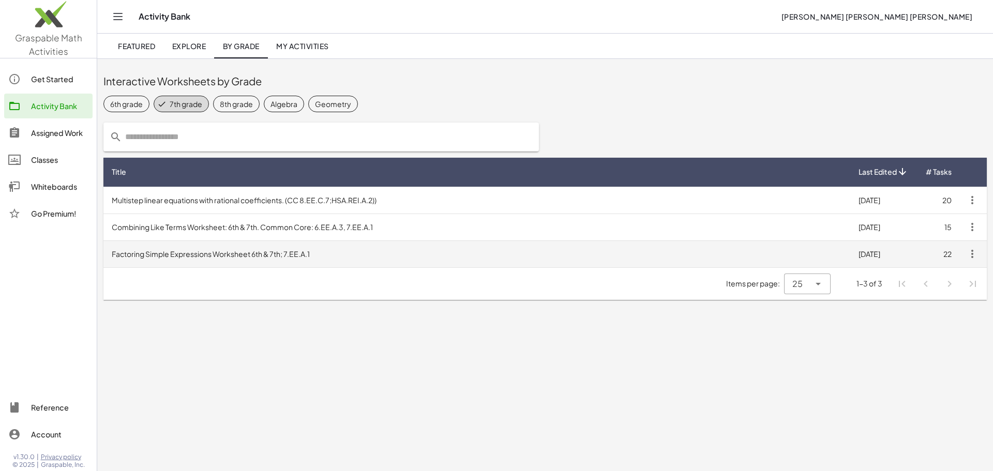
click at [258, 246] on td "Factoring Simple Expressions Worksheet 6th & 7th; 7.EE.A.1" at bounding box center [476, 253] width 747 height 27
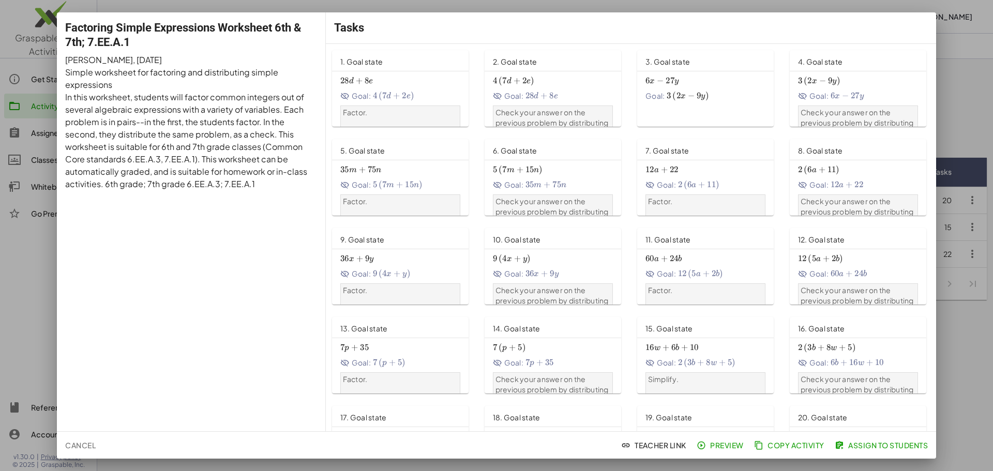
click at [19, 262] on div at bounding box center [496, 235] width 993 height 471
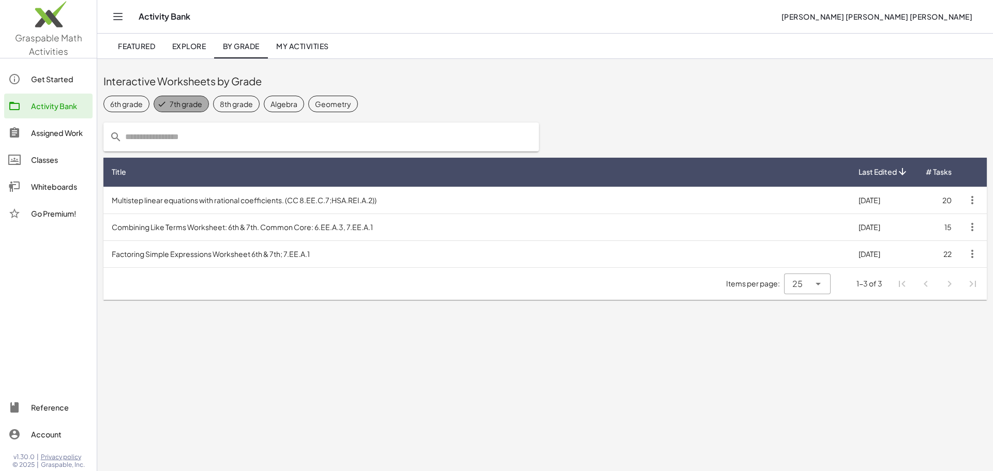
click at [178, 101] on div "7th grade" at bounding box center [186, 104] width 33 height 11
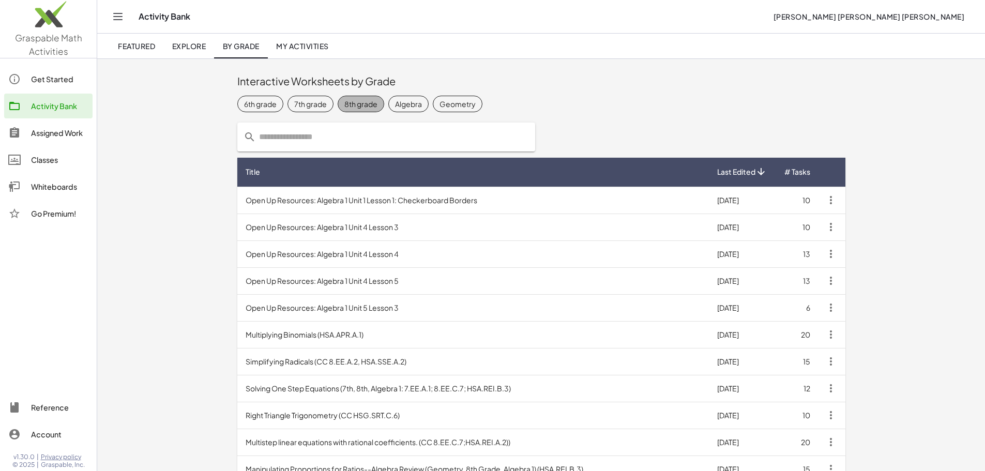
click at [344, 105] on div "8th grade" at bounding box center [360, 104] width 33 height 11
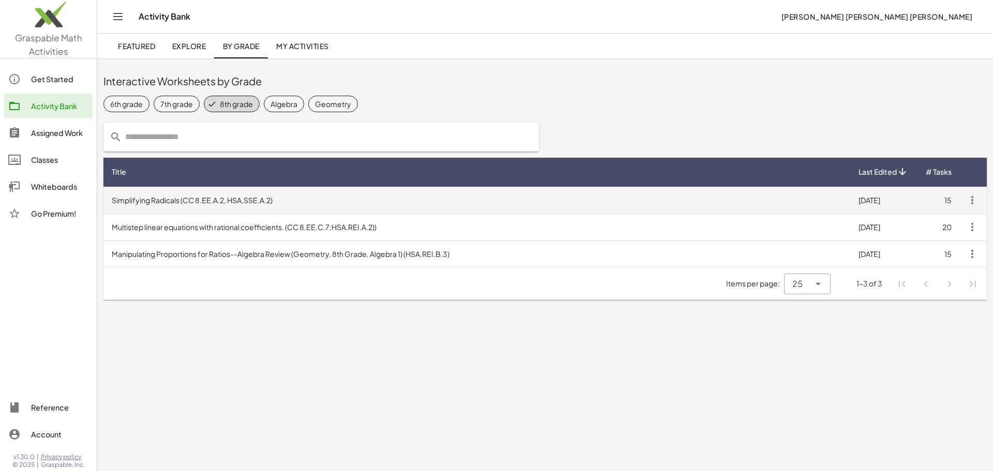
click at [208, 187] on td "Simplifying Radicals (CC 8.EE.A.2, HSA.SSE.A.2)" at bounding box center [476, 200] width 747 height 27
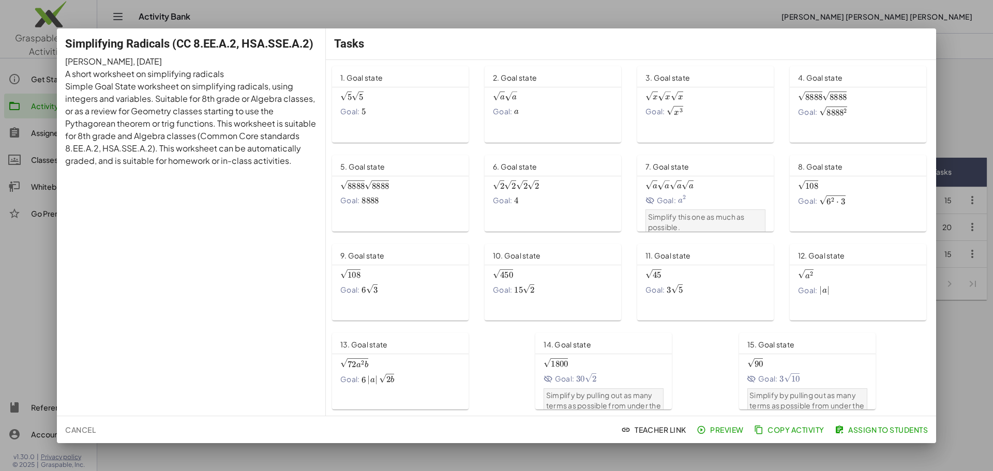
click at [28, 287] on div at bounding box center [496, 235] width 993 height 471
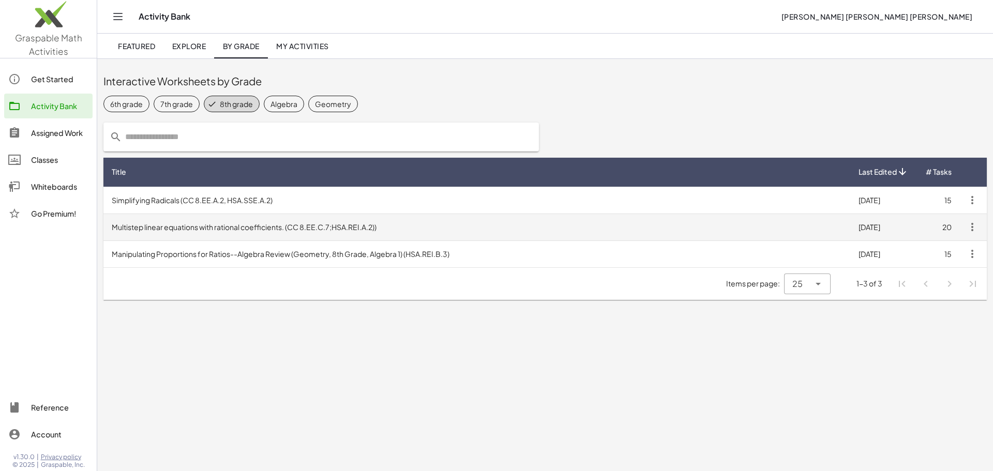
click at [312, 226] on td "Multistep linear equations with rational coefficients. (CC 8.EE.C.7;HSA.REI.A.2…" at bounding box center [476, 227] width 747 height 27
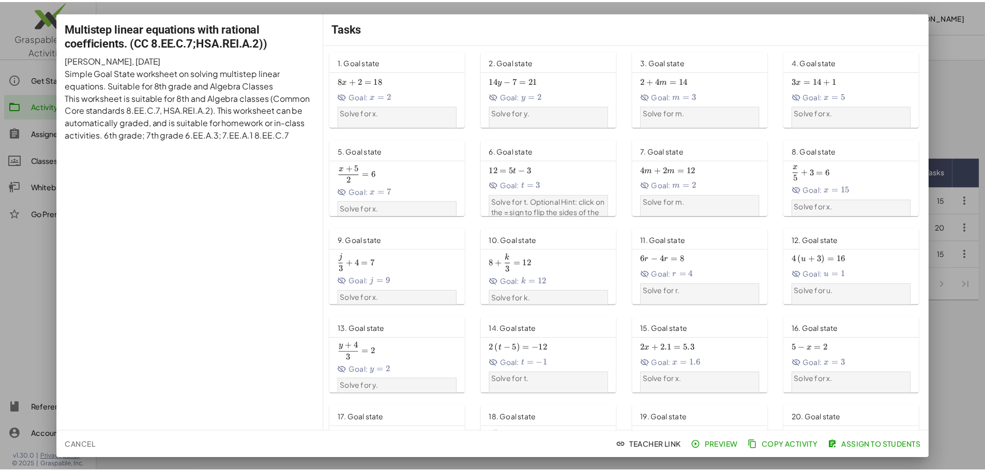
scroll to position [57, 0]
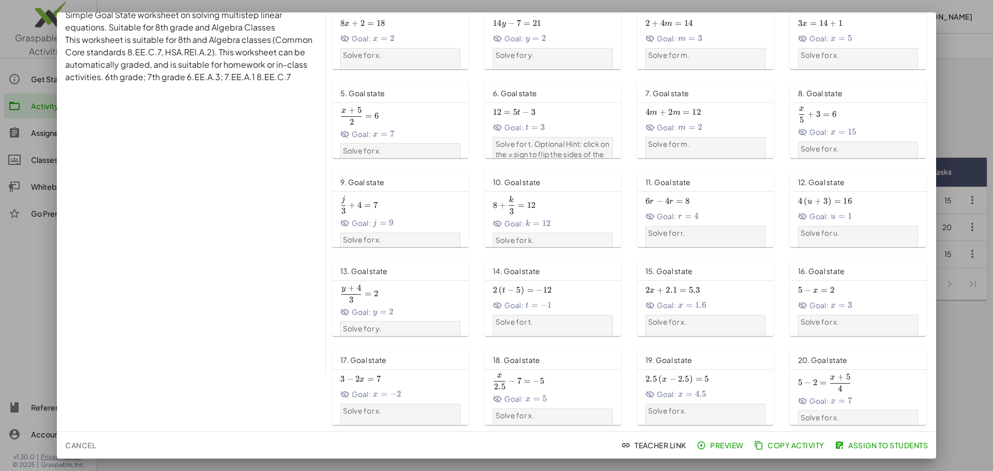
click at [16, 245] on div at bounding box center [496, 235] width 993 height 471
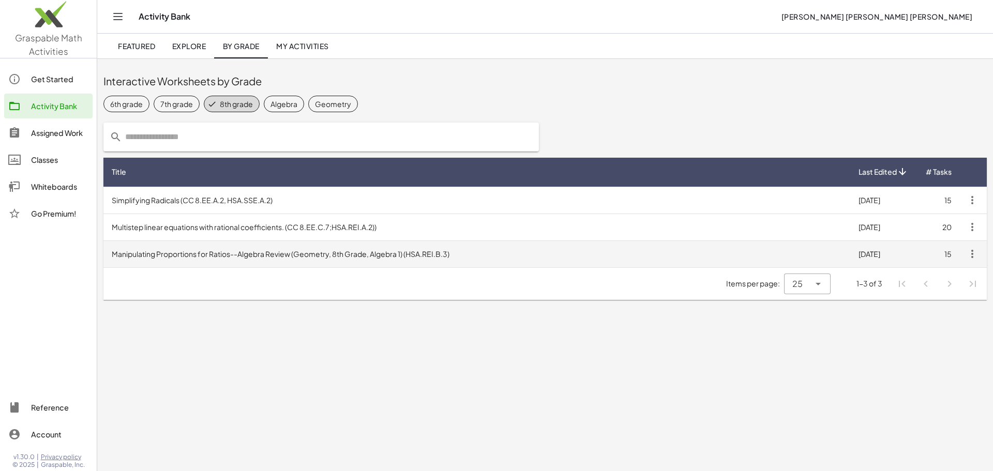
click at [290, 253] on td "Manipulating Proportions for Ratios--Algebra Review (Geometry, 8th Grade, Algeb…" at bounding box center [476, 253] width 747 height 27
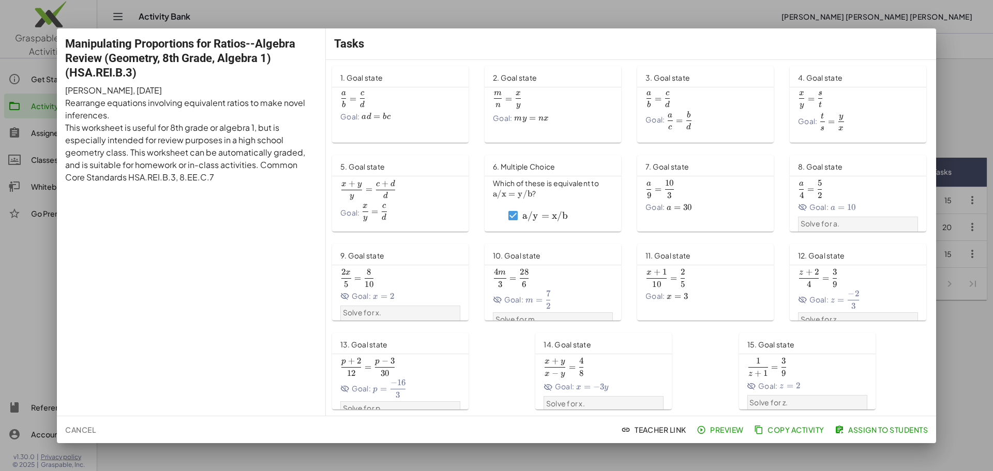
click at [24, 267] on div at bounding box center [496, 235] width 993 height 471
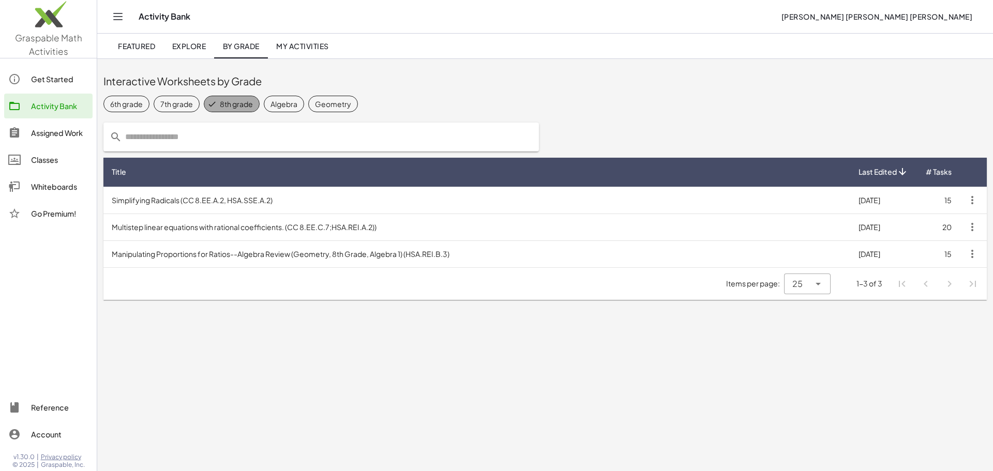
click at [224, 107] on div "8th grade" at bounding box center [236, 104] width 33 height 11
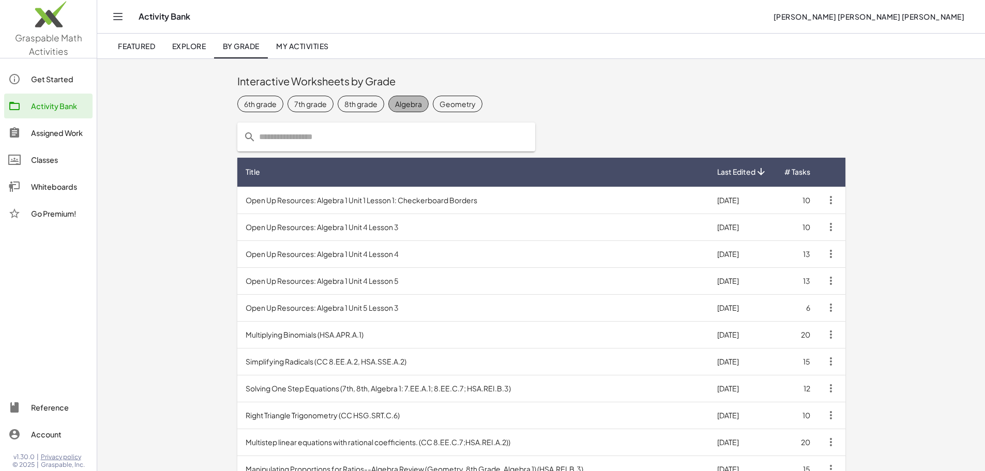
click at [388, 97] on span "Algebra" at bounding box center [408, 104] width 40 height 17
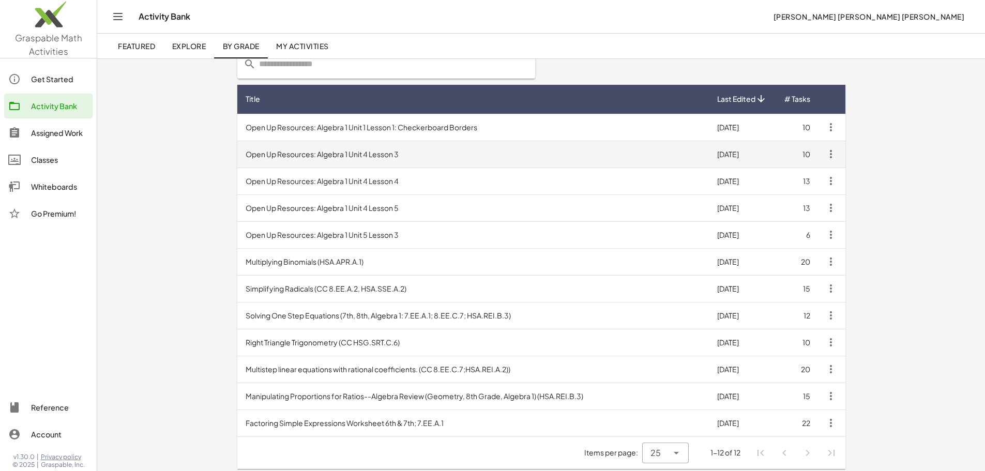
scroll to position [77, 0]
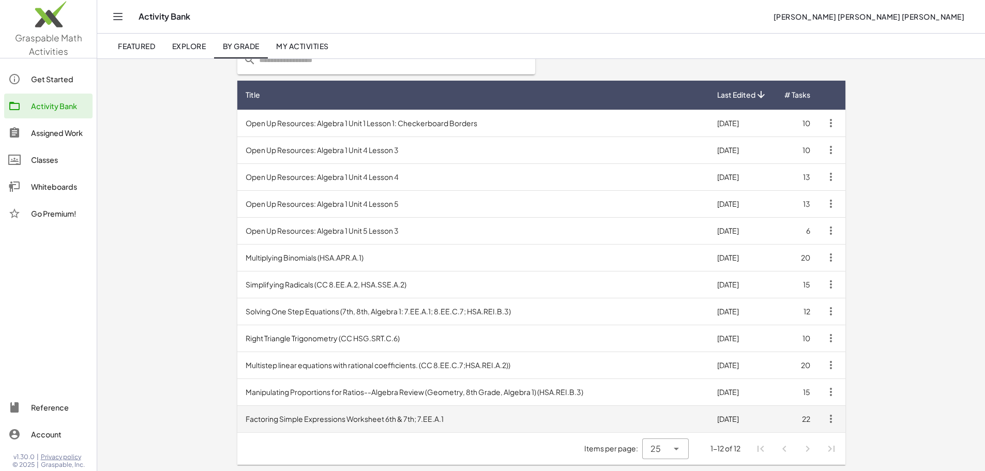
click at [332, 423] on td "Factoring Simple Expressions Worksheet 6th & 7th; 7.EE.A.1" at bounding box center [473, 418] width 472 height 27
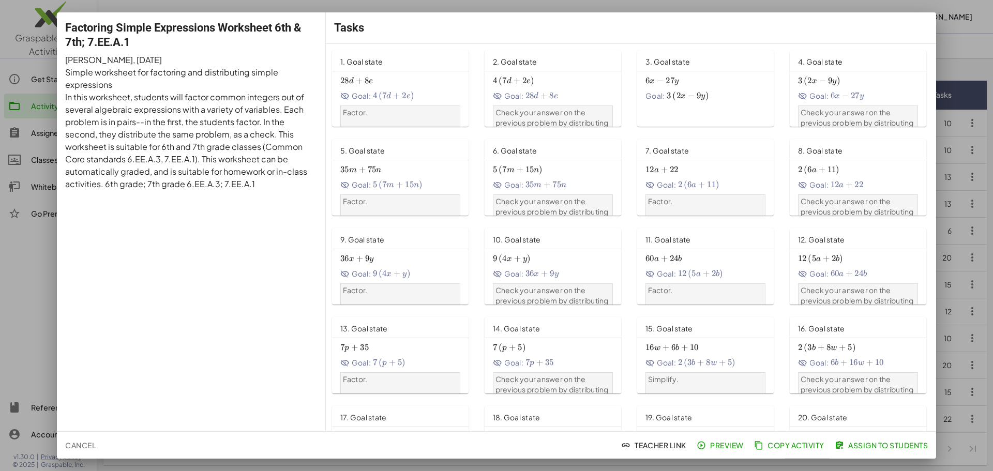
click at [0, 308] on div at bounding box center [496, 235] width 993 height 471
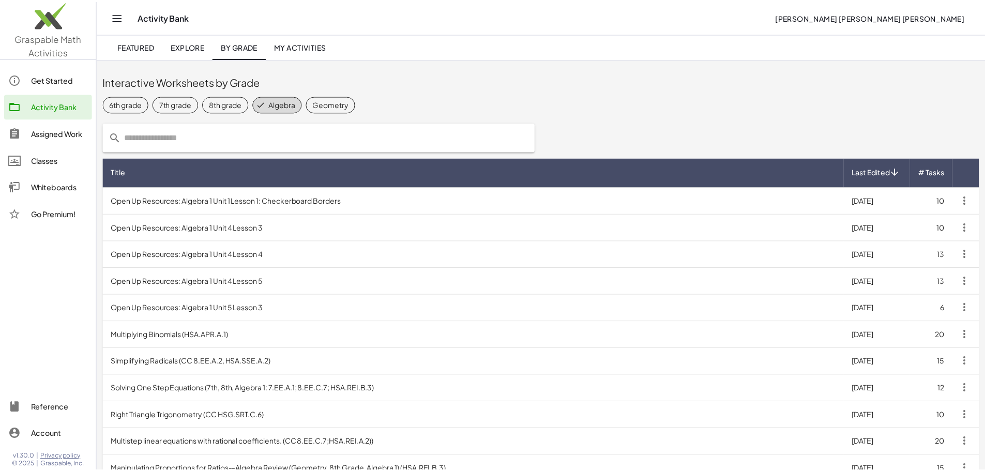
scroll to position [77, 0]
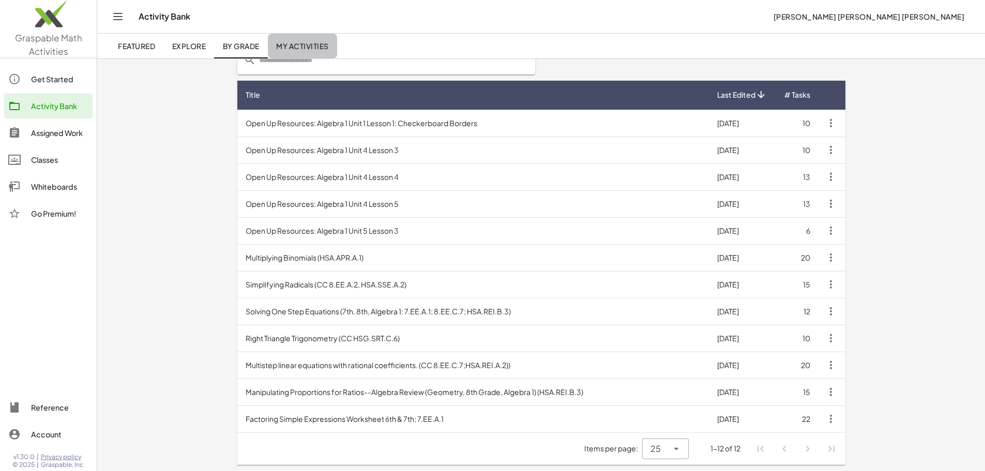
click at [322, 41] on link "My Activities" at bounding box center [302, 46] width 69 height 25
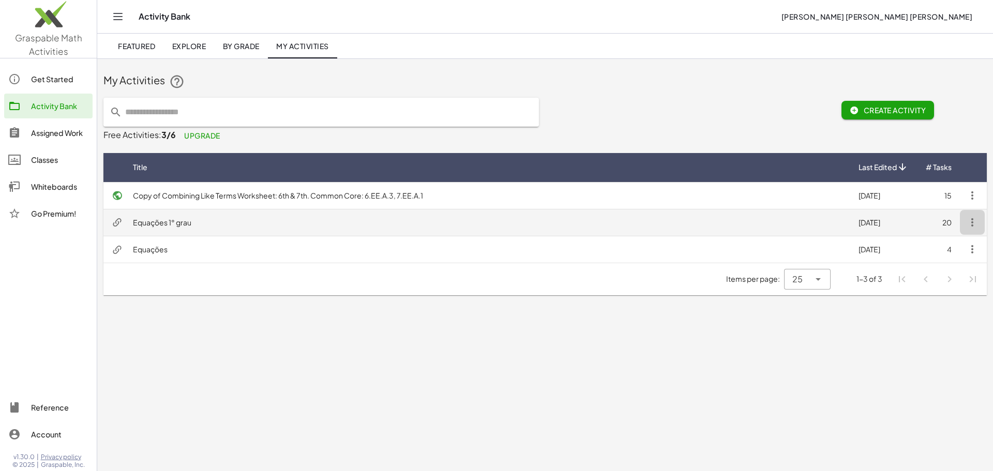
click at [976, 224] on icon "button" at bounding box center [972, 222] width 12 height 12
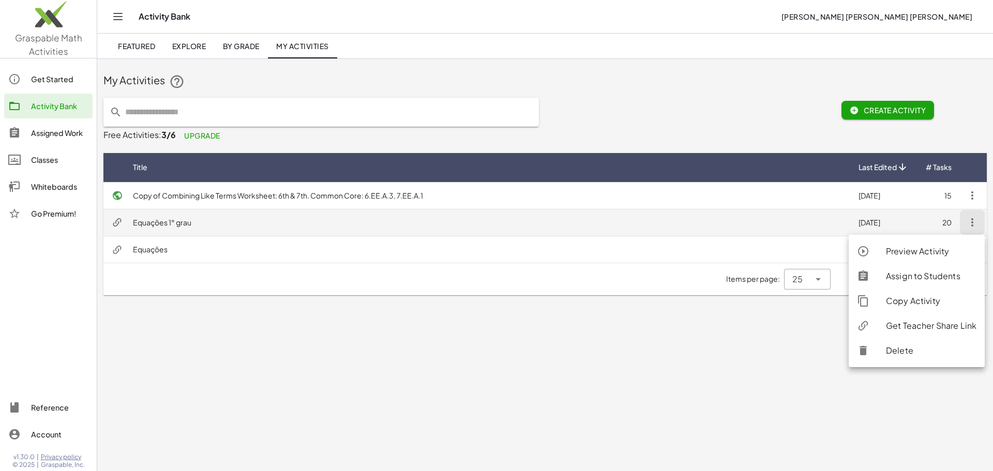
click at [674, 228] on td "Equações 1° grau" at bounding box center [487, 222] width 725 height 27
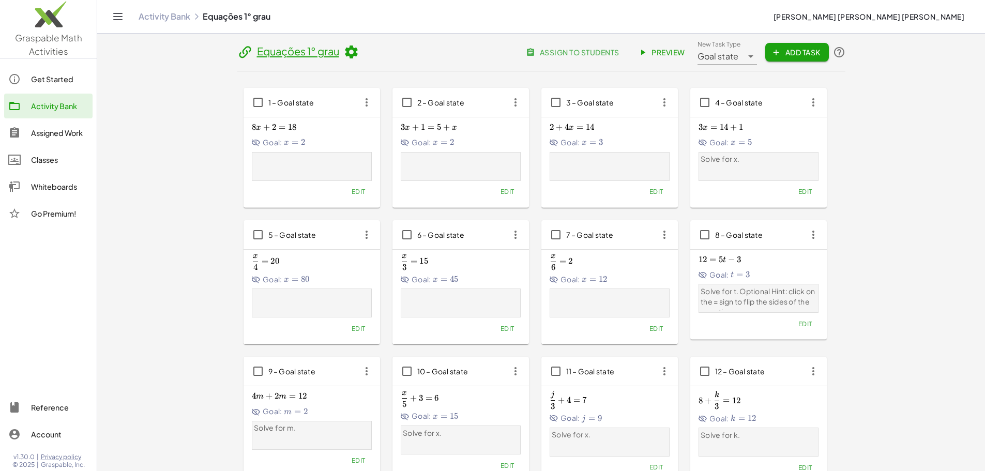
click at [237, 57] on div "Equações 1° grau" at bounding box center [298, 52] width 122 height 16
click at [343, 56] on icon at bounding box center [351, 52] width 16 height 16
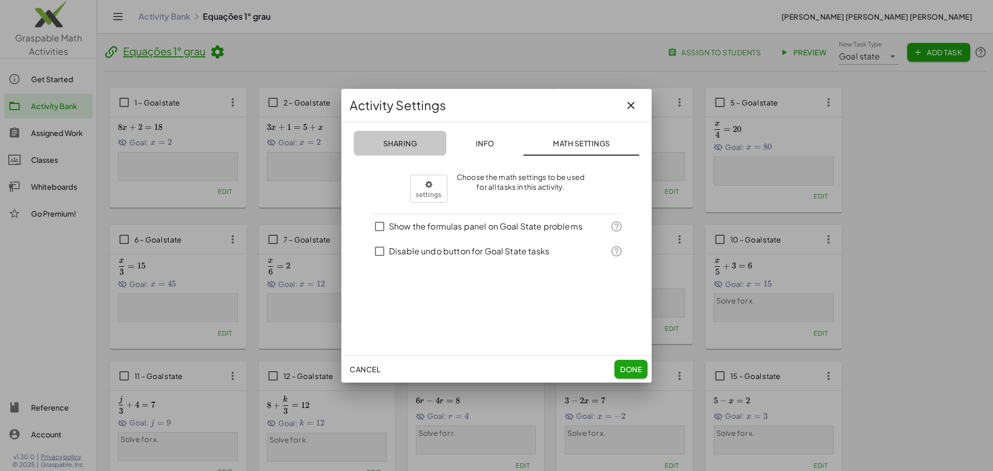
click at [523, 133] on button "Sharing" at bounding box center [581, 143] width 116 height 25
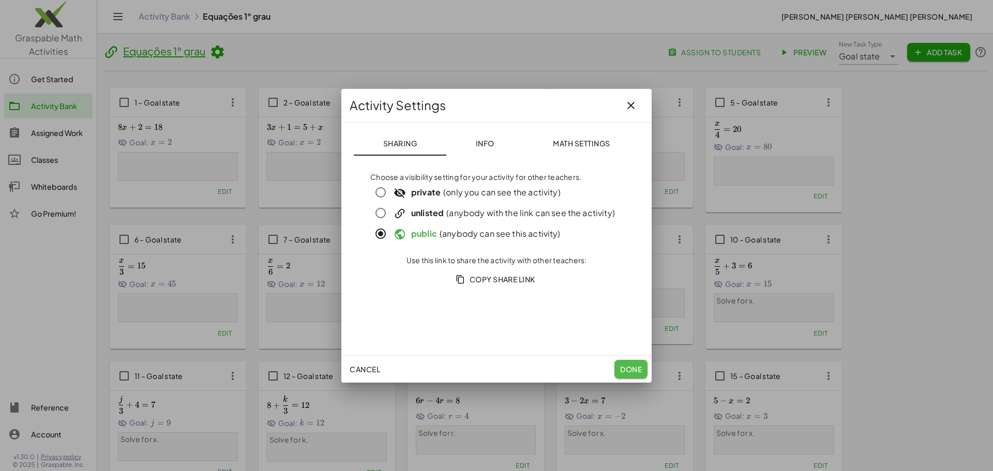
click at [620, 361] on button "Done" at bounding box center [630, 369] width 33 height 19
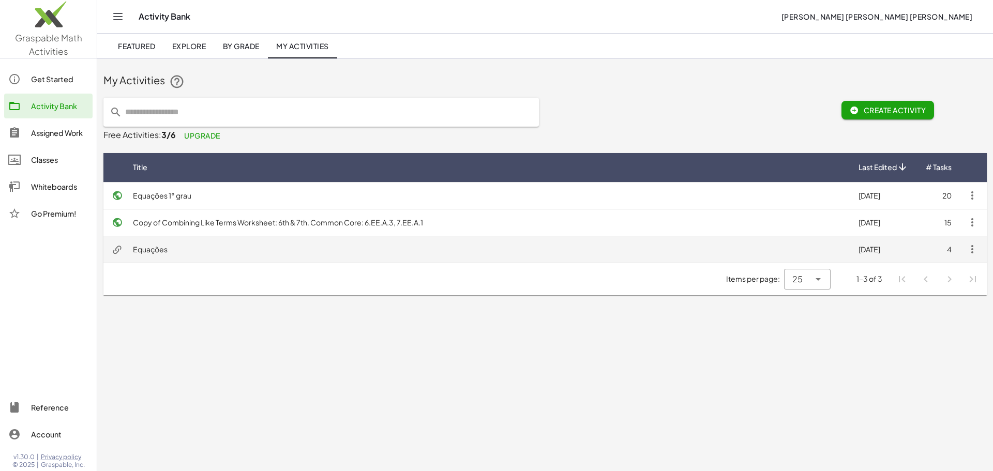
click at [211, 241] on td "Equações" at bounding box center [487, 249] width 725 height 27
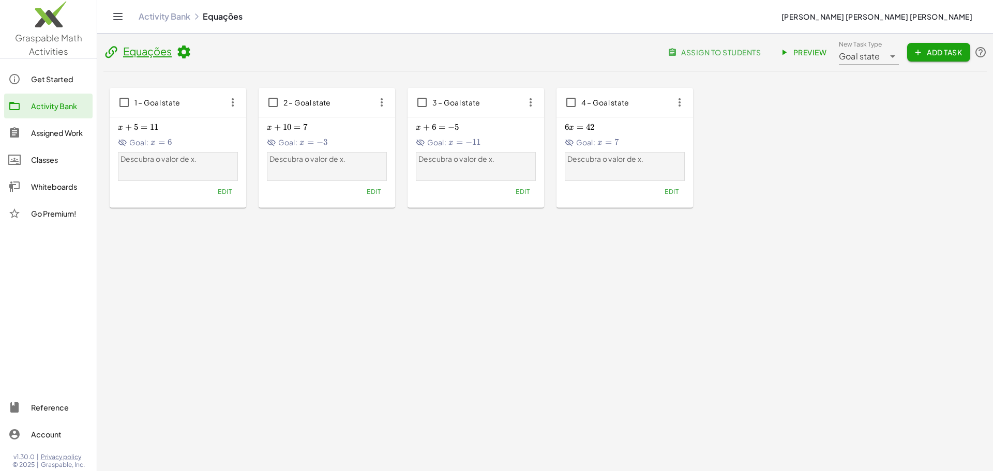
click at [195, 132] on span "x + 5 = 11 x+5=11 x + 5 = 11" at bounding box center [178, 127] width 120 height 11
click at [234, 98] on icon "button" at bounding box center [232, 102] width 19 height 19
click at [146, 142] on span "Goal:" at bounding box center [133, 142] width 31 height 11
click at [812, 51] on span "Preview" at bounding box center [803, 52] width 45 height 9
click at [156, 120] on div "x + 5 = 11 x+5=11 x + 5 = 11 Goal: x = 6 x=6 x = 6" at bounding box center [178, 134] width 120 height 28
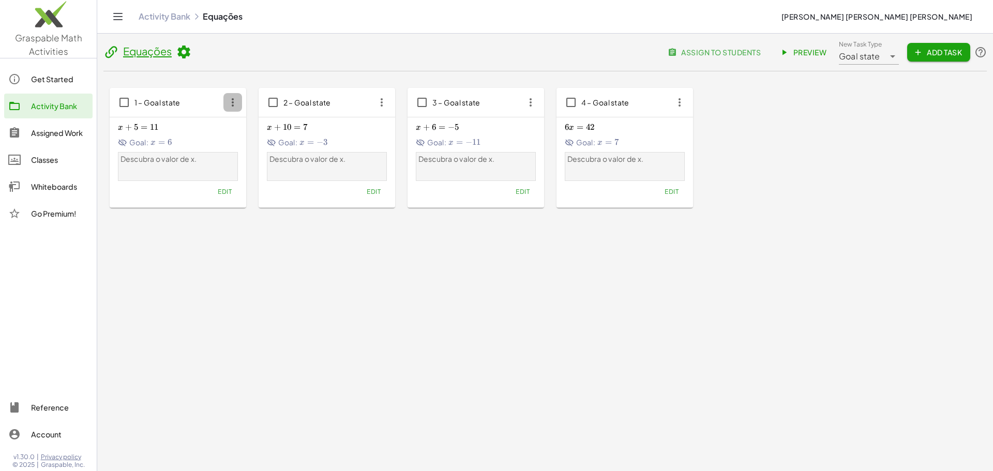
click at [226, 107] on icon "button" at bounding box center [232, 102] width 19 height 19
click at [189, 159] on p "Descubra o valor de x." at bounding box center [177, 159] width 115 height 10
click at [231, 190] on span "Edit" at bounding box center [225, 192] width 14 height 8
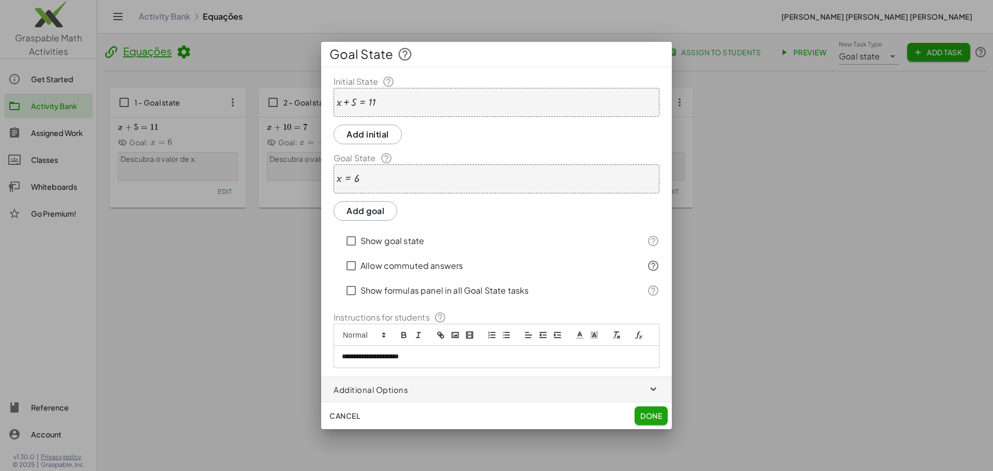
click at [409, 242] on label "Show goal state" at bounding box center [392, 241] width 64 height 25
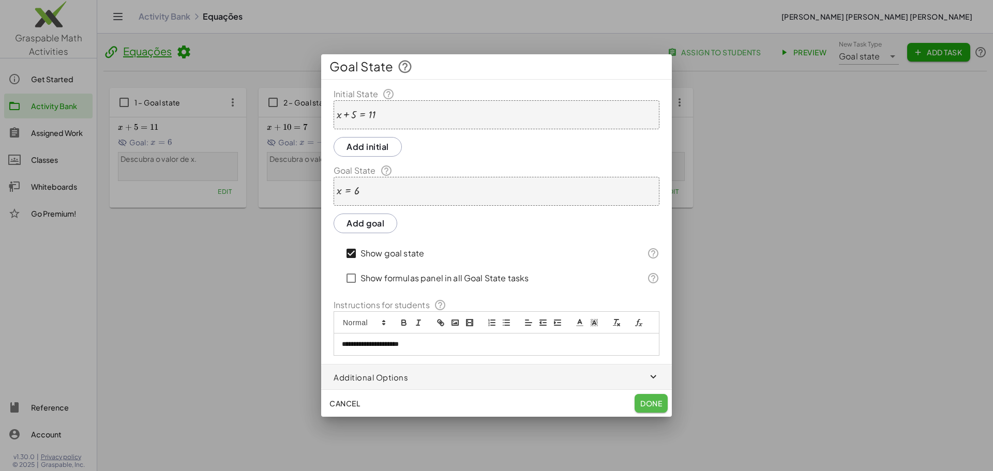
click at [654, 404] on span "Done" at bounding box center [651, 403] width 22 height 9
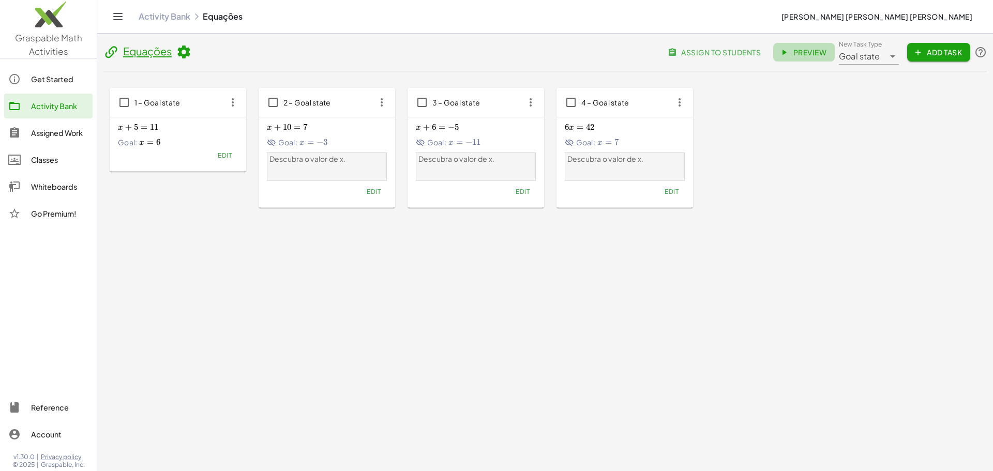
click at [788, 48] on span "Preview" at bounding box center [803, 52] width 45 height 9
click at [225, 159] on span "Edit" at bounding box center [225, 155] width 14 height 8
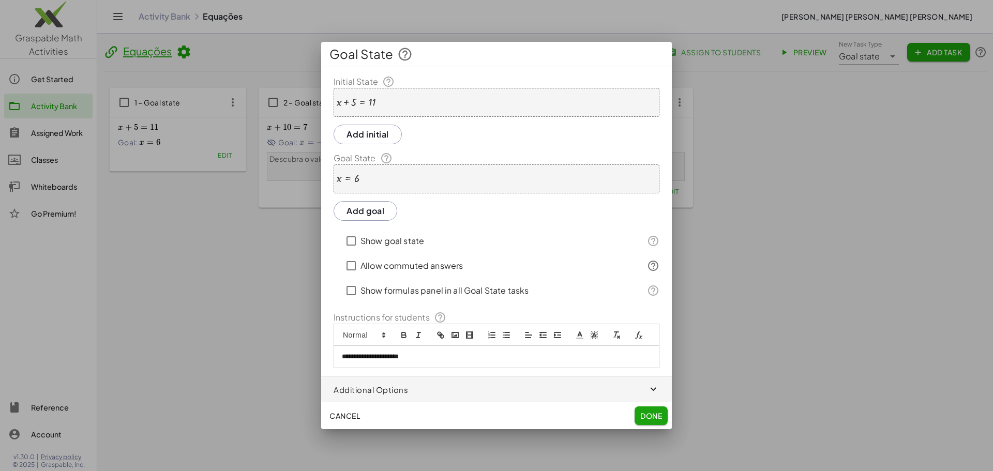
click at [361, 268] on label "Allow commuted answers" at bounding box center [411, 265] width 102 height 25
click at [645, 418] on span "Done" at bounding box center [651, 415] width 22 height 9
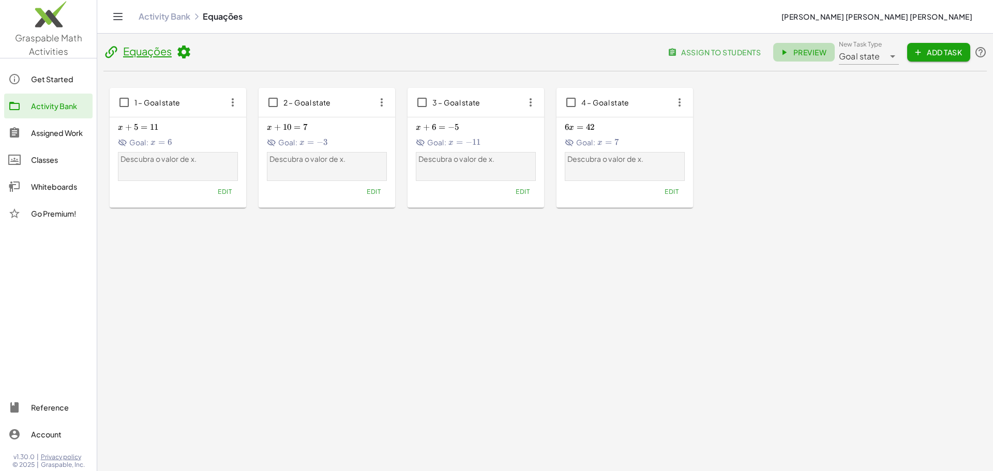
click at [815, 52] on span "Preview" at bounding box center [803, 52] width 45 height 9
click at [225, 194] on span "Edit" at bounding box center [225, 192] width 14 height 8
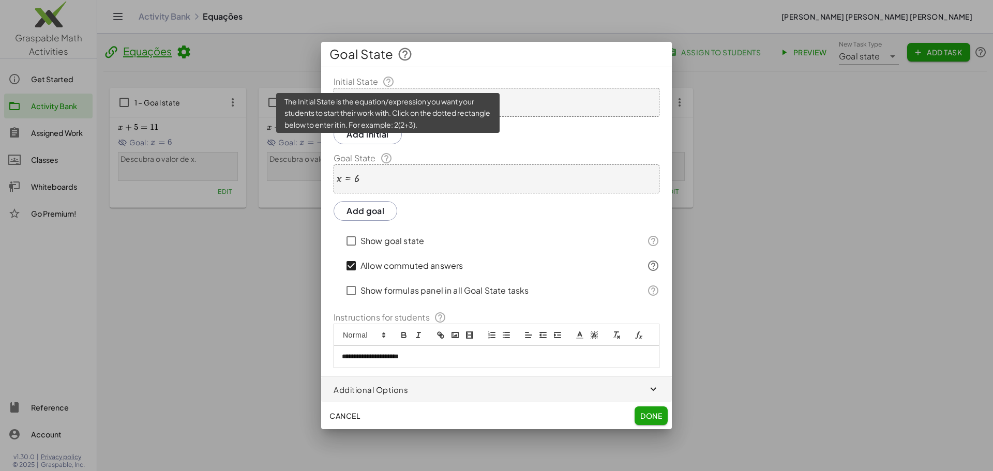
click at [390, 83] on icon at bounding box center [388, 81] width 12 height 12
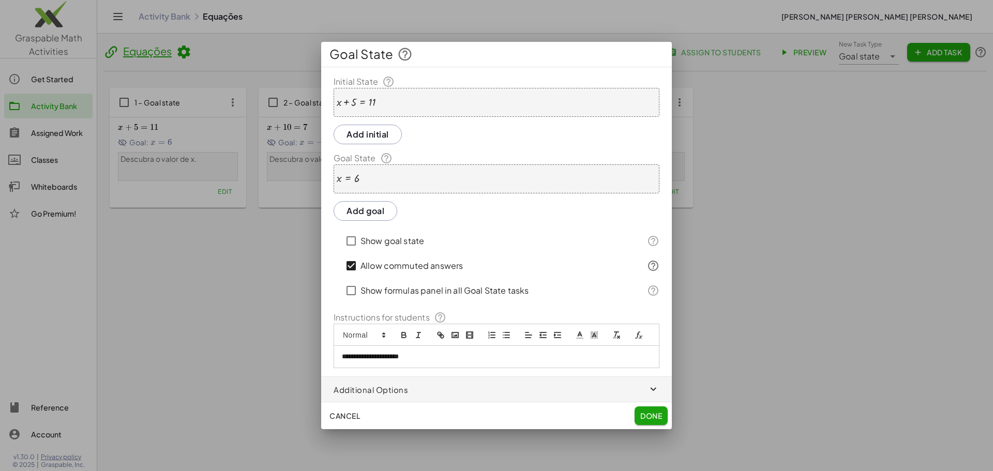
click at [494, 391] on span "button" at bounding box center [496, 389] width 351 height 25
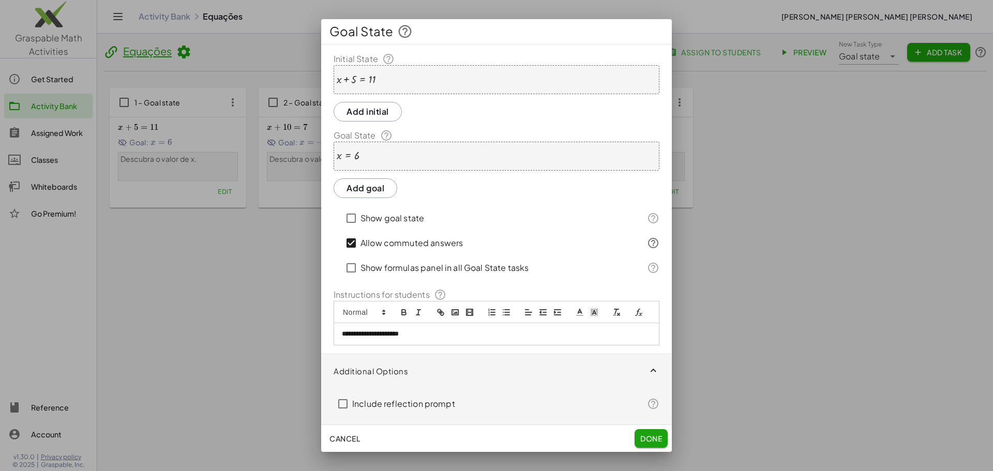
click at [383, 368] on span "button" at bounding box center [496, 370] width 351 height 33
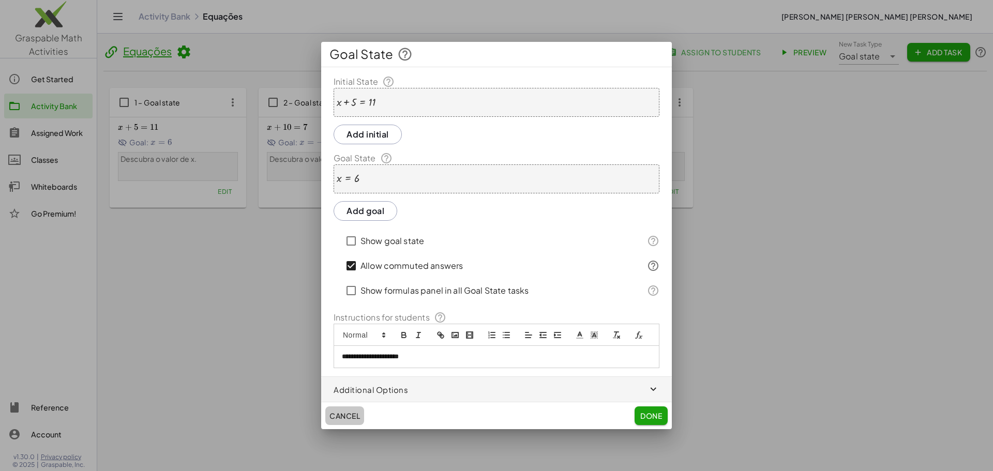
click at [343, 414] on span "Cancel" at bounding box center [344, 415] width 31 height 9
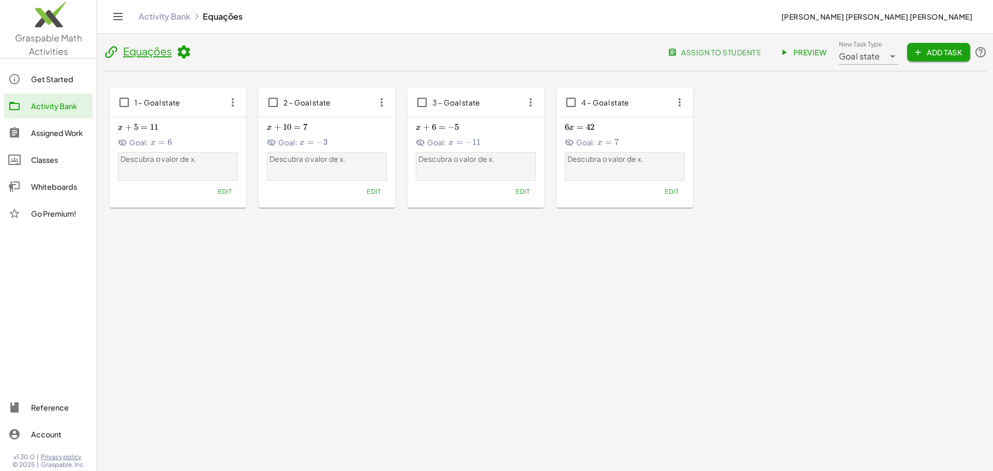
click at [276, 362] on main "Equações assign to students Preview New Task Type Goal state ********* New Task…" at bounding box center [545, 235] width 896 height 471
click at [186, 56] on icon at bounding box center [184, 52] width 16 height 16
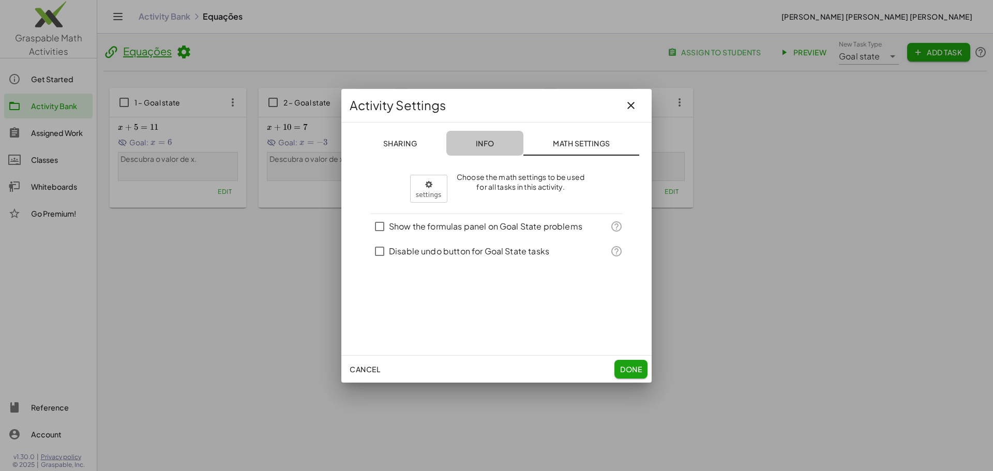
click at [486, 140] on span "Info" at bounding box center [484, 143] width 19 height 9
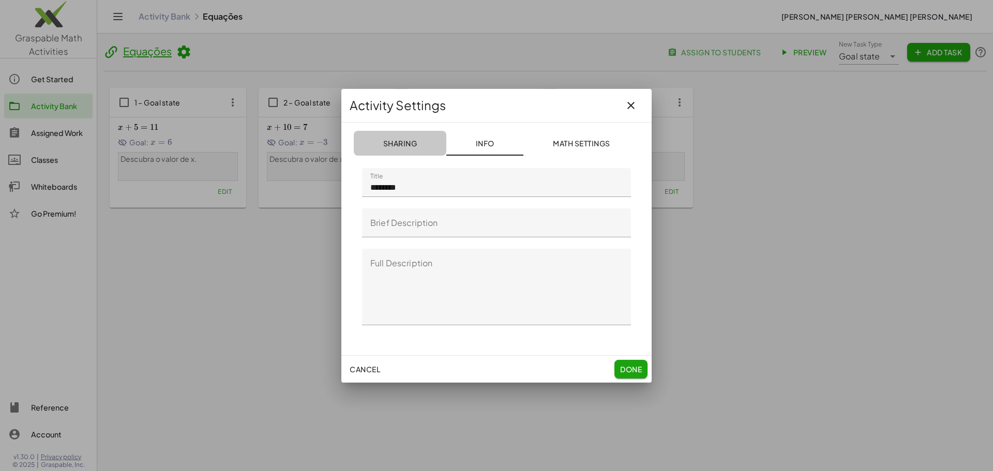
click at [523, 134] on button "Sharing" at bounding box center [581, 143] width 116 height 25
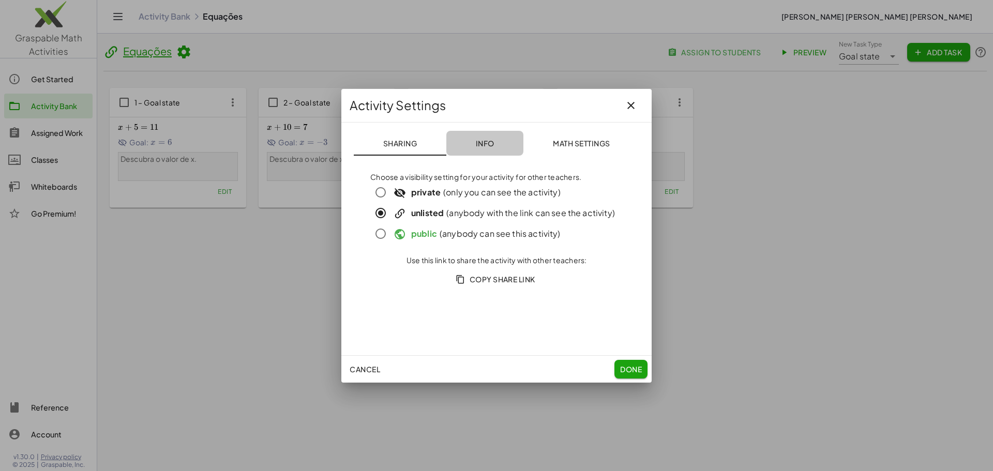
click at [516, 140] on button "Info" at bounding box center [484, 143] width 77 height 25
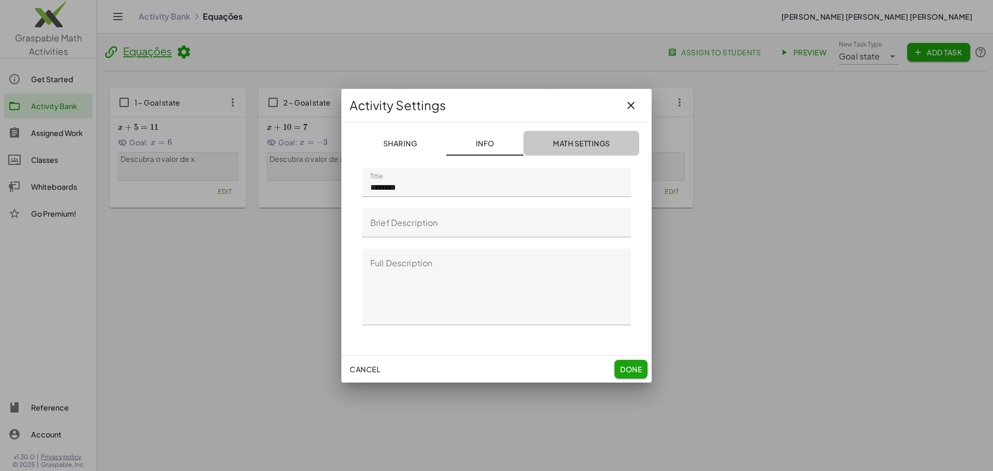
click at [578, 146] on span "Math Settings" at bounding box center [581, 143] width 57 height 9
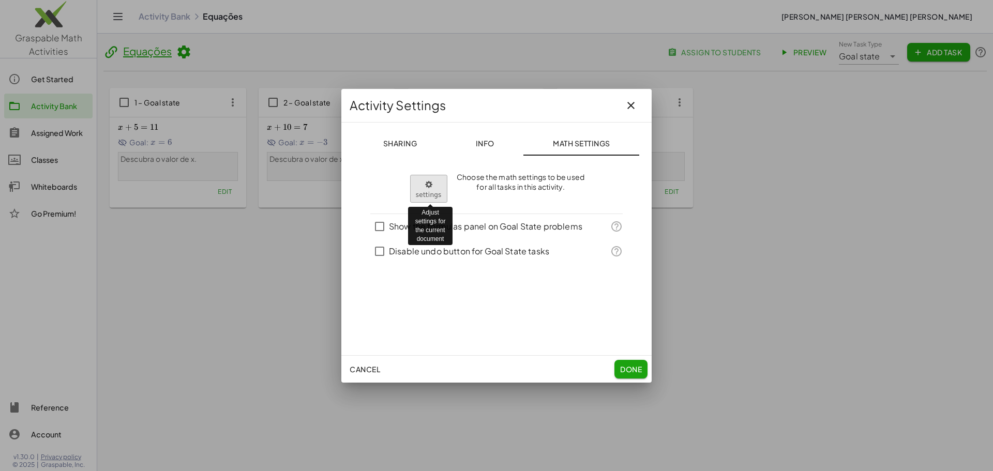
click at [437, 189] on body "Graspable Math Activities Get Started Activity Bank Assigned Work Classes White…" at bounding box center [496, 235] width 993 height 471
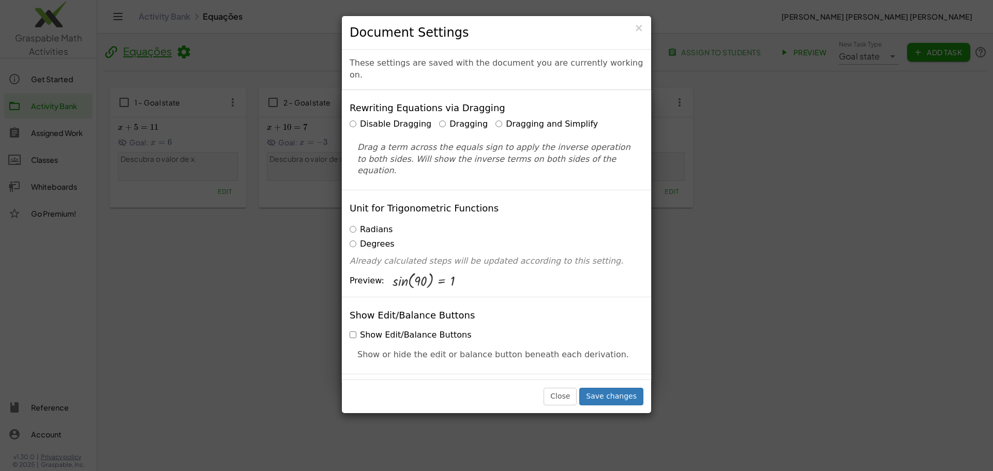
click at [354, 329] on label "Show Edit/Balance Buttons" at bounding box center [411, 335] width 122 height 12
click at [612, 402] on button "Save changes" at bounding box center [611, 397] width 64 height 18
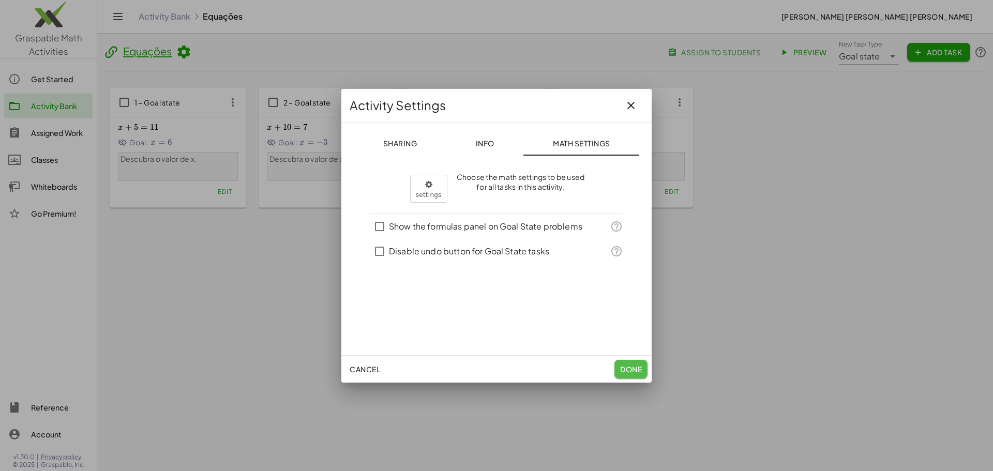
click at [634, 365] on span "Done" at bounding box center [631, 369] width 22 height 9
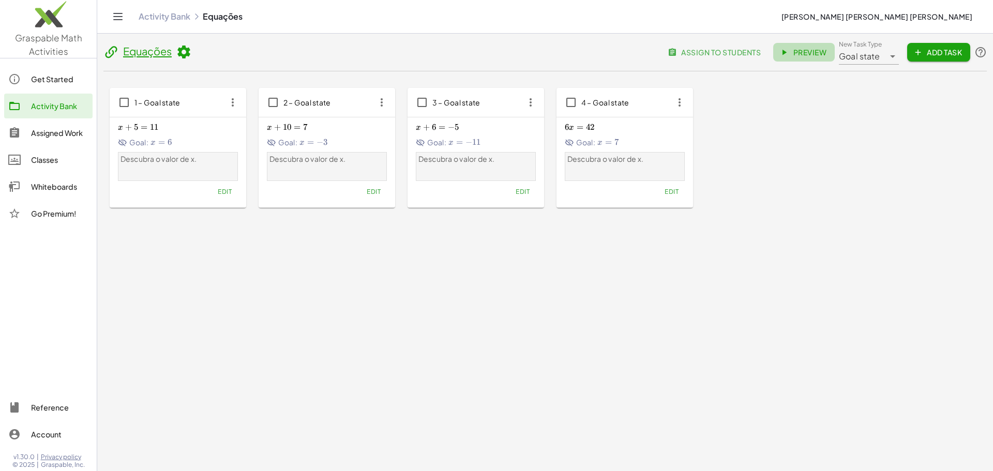
click at [802, 54] on span "Preview" at bounding box center [803, 52] width 45 height 9
click at [177, 51] on icon at bounding box center [184, 52] width 16 height 16
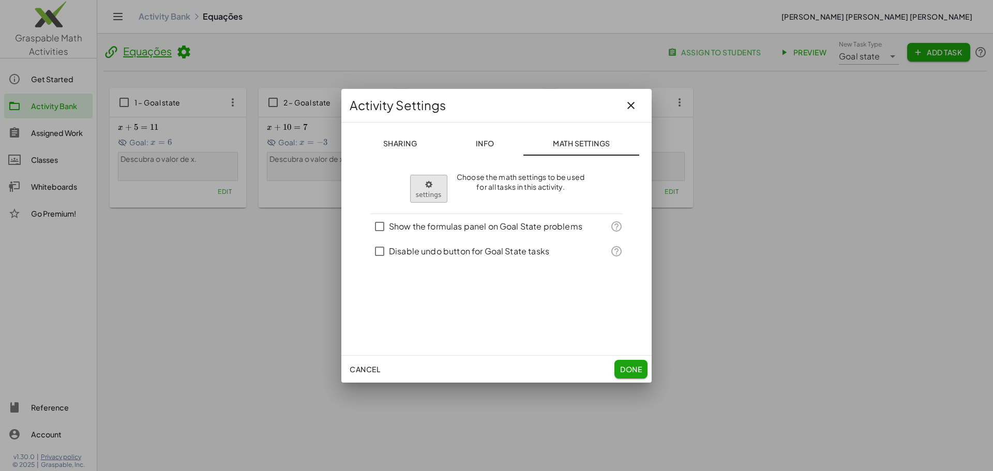
click at [427, 178] on body "Graspable Math Activities Get Started Activity Bank Assigned Work Classes White…" at bounding box center [496, 235] width 993 height 471
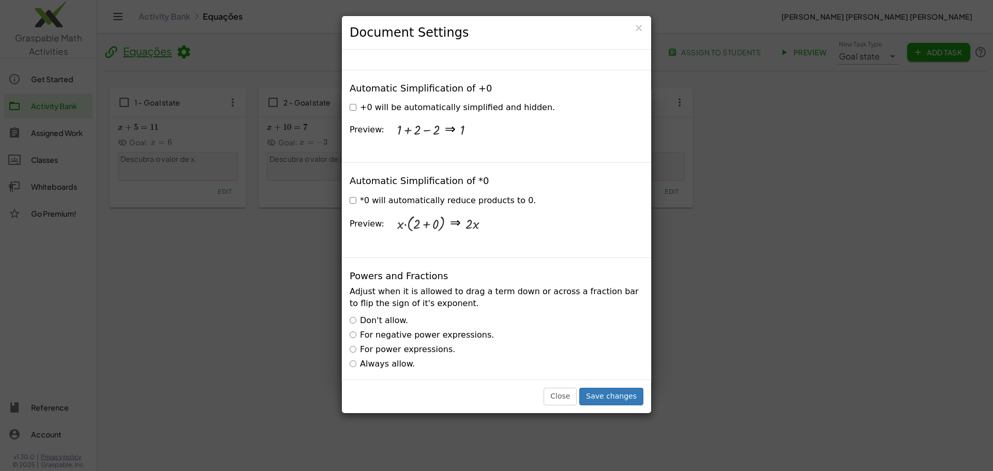
scroll to position [1429, 0]
click at [359, 359] on label "Always allow." at bounding box center [382, 365] width 65 height 12
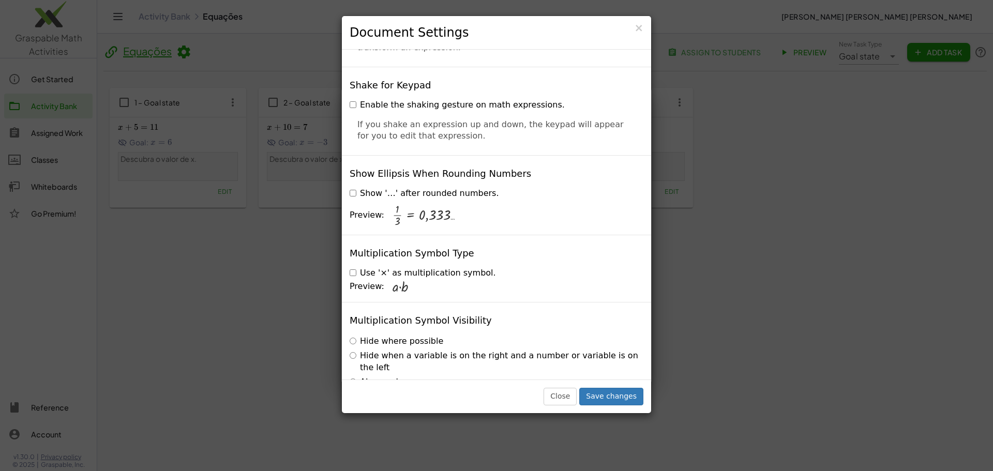
scroll to position [2432, 0]
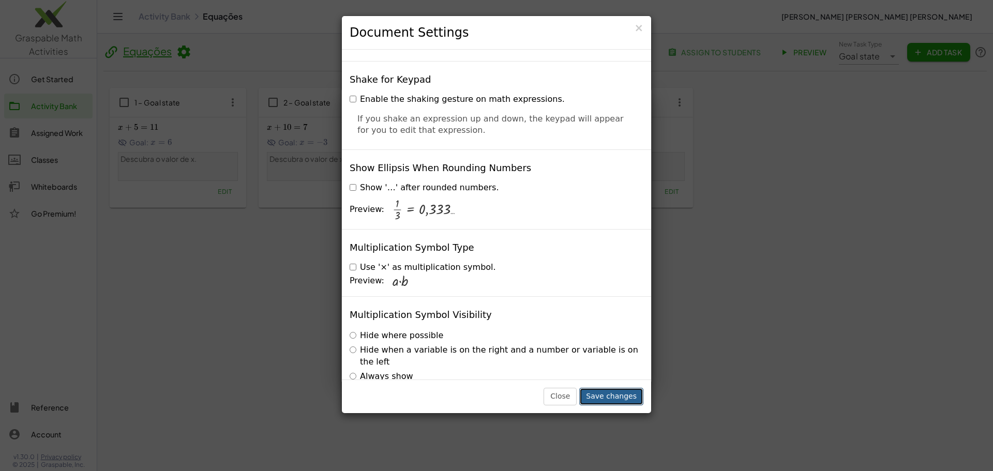
click at [626, 400] on button "Save changes" at bounding box center [611, 397] width 64 height 18
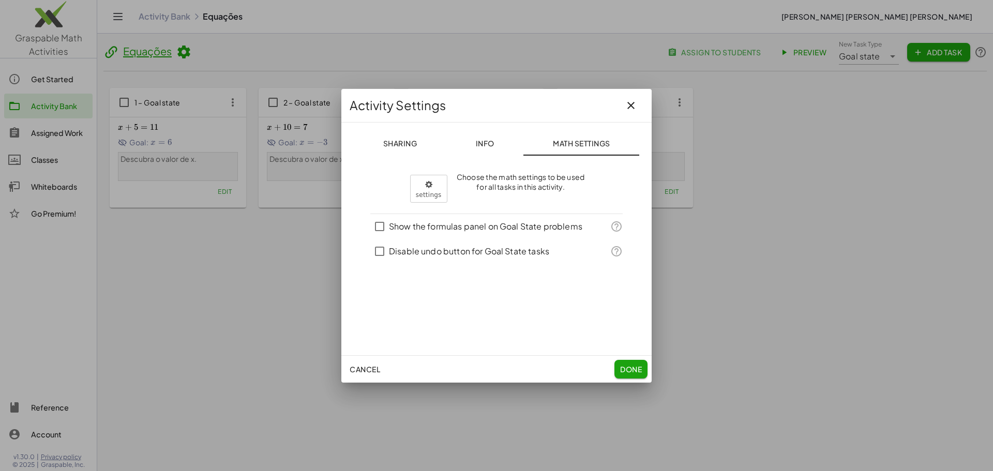
click at [414, 223] on label "Show the formulas panel on Goal State problems" at bounding box center [485, 226] width 193 height 25
click at [629, 368] on span "Done" at bounding box center [631, 369] width 22 height 9
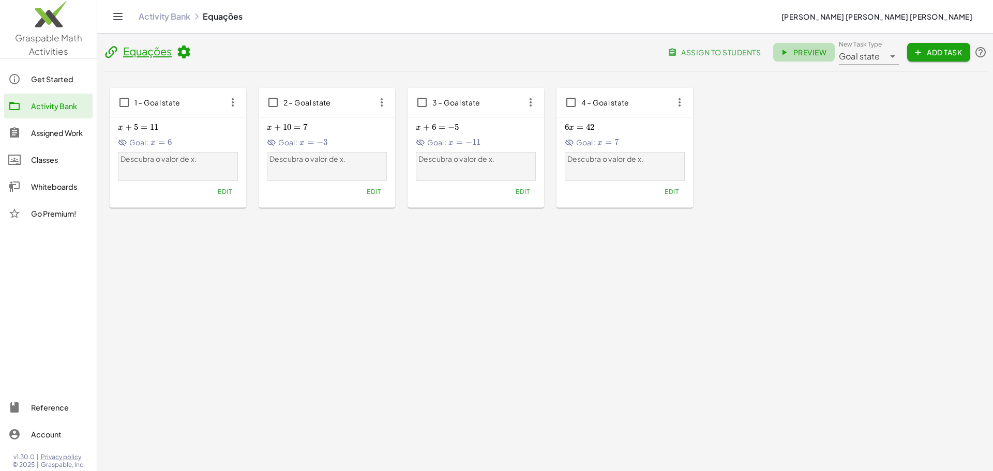
click at [804, 58] on link "Preview" at bounding box center [804, 52] width 62 height 19
click at [231, 110] on icon "button" at bounding box center [232, 102] width 19 height 19
click at [200, 78] on div "1 – Goal state x + 5 = 11 x+5=11 x + 5 = 11 Goal: x = 6 x=6 x = 6 Descubra o va…" at bounding box center [544, 147] width 883 height 153
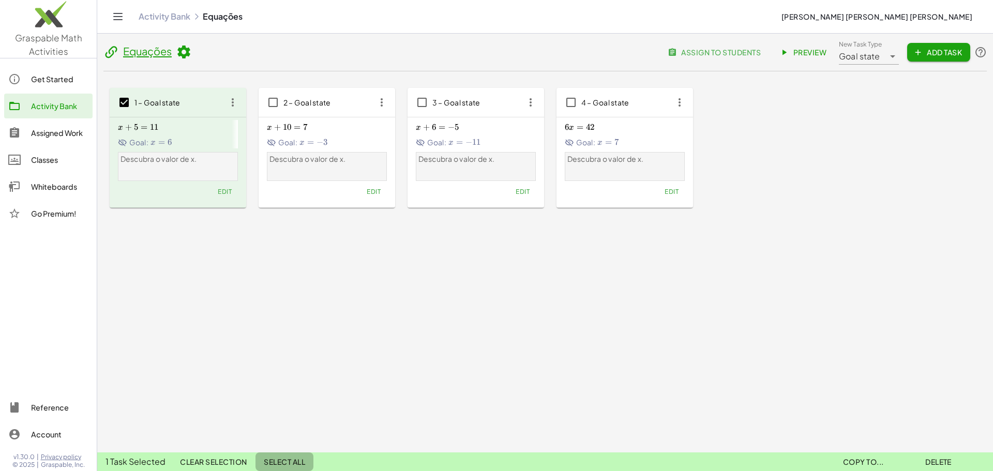
click at [283, 464] on span "Select All" at bounding box center [284, 461] width 41 height 9
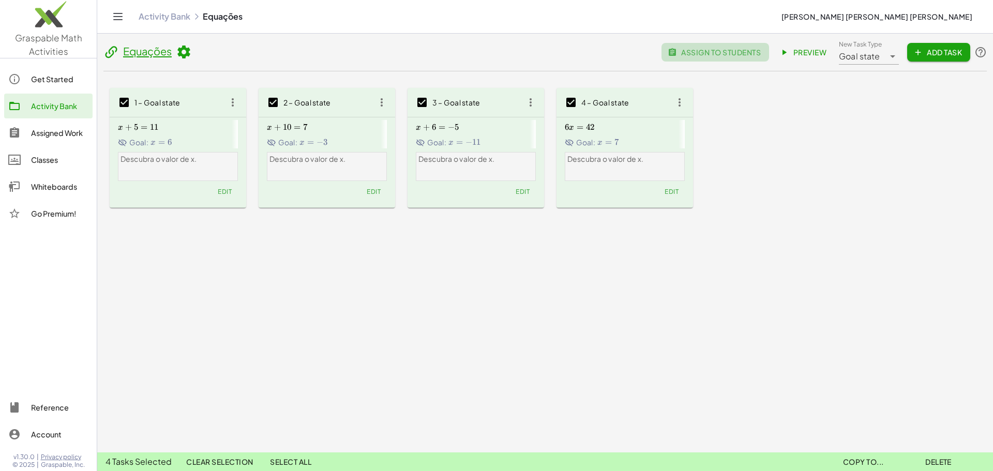
click at [725, 56] on span "assign to students" at bounding box center [715, 52] width 91 height 9
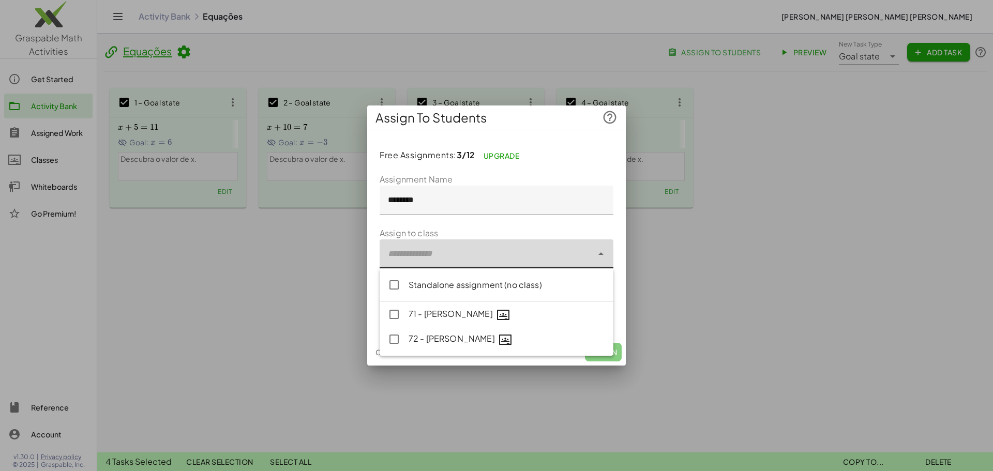
click at [475, 242] on div at bounding box center [486, 253] width 213 height 29
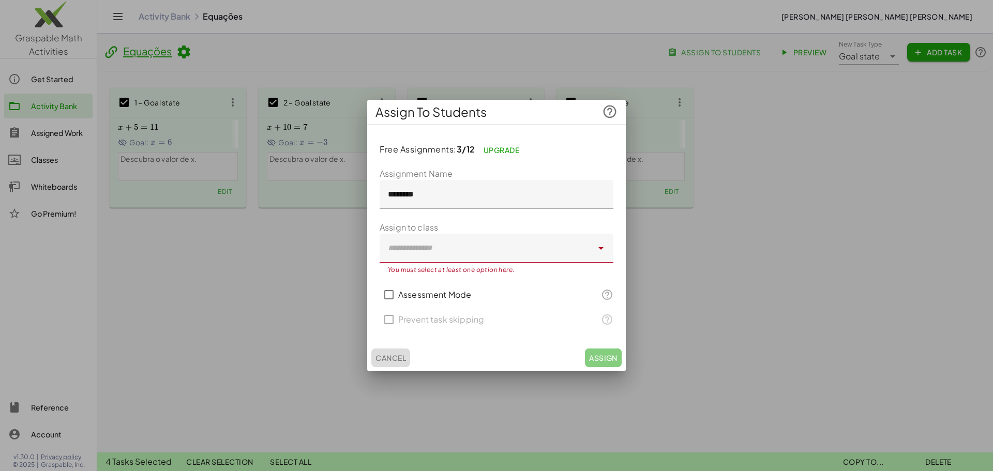
click at [388, 354] on span "Cancel" at bounding box center [390, 357] width 31 height 9
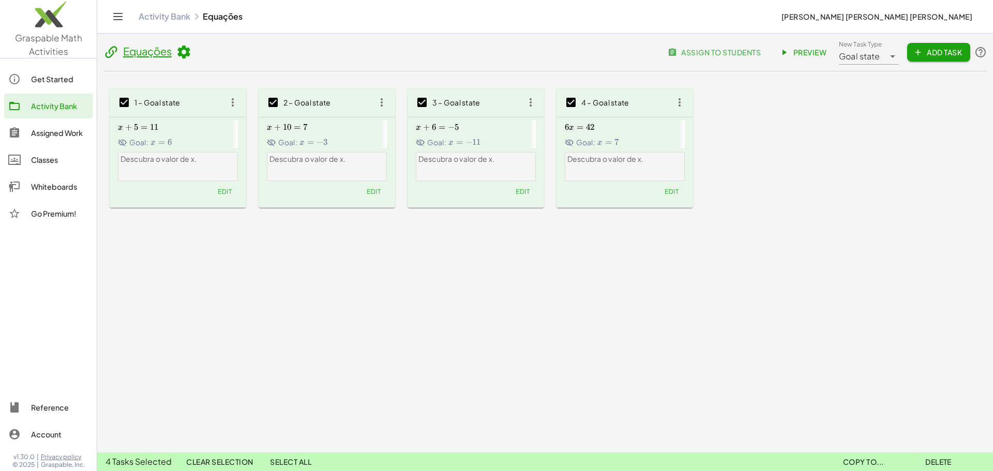
click at [221, 461] on span "Clear Selection" at bounding box center [219, 461] width 67 height 9
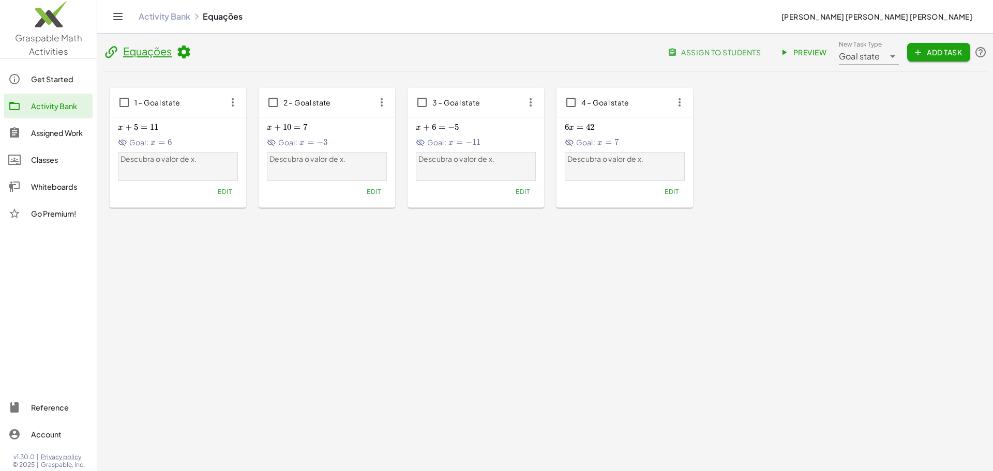
click at [71, 192] on div "Whiteboards" at bounding box center [59, 186] width 57 height 12
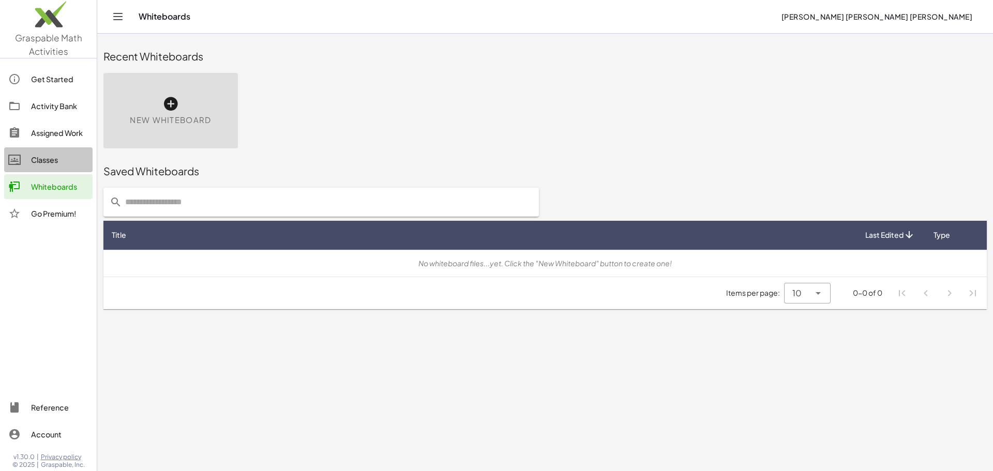
click at [37, 147] on link "Classes" at bounding box center [48, 159] width 88 height 25
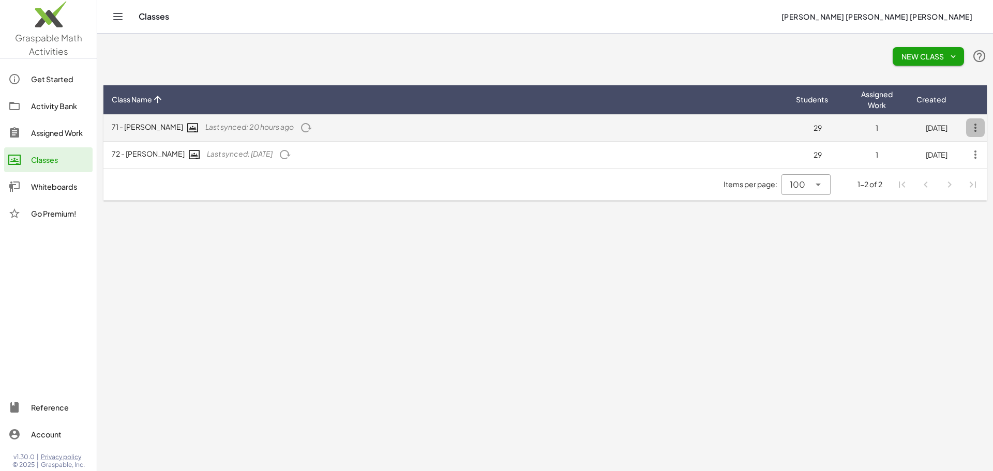
click at [980, 130] on icon "button" at bounding box center [975, 127] width 19 height 19
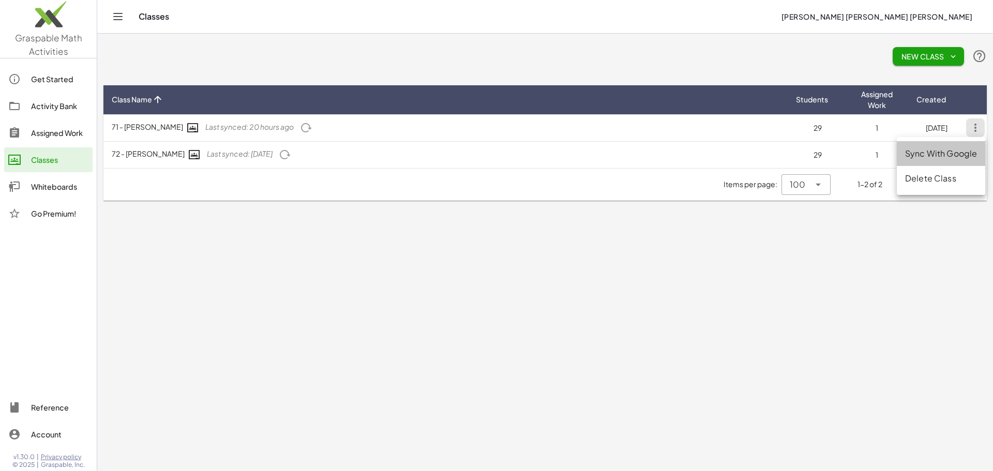
click at [958, 155] on div "Sync With Google" at bounding box center [941, 153] width 72 height 12
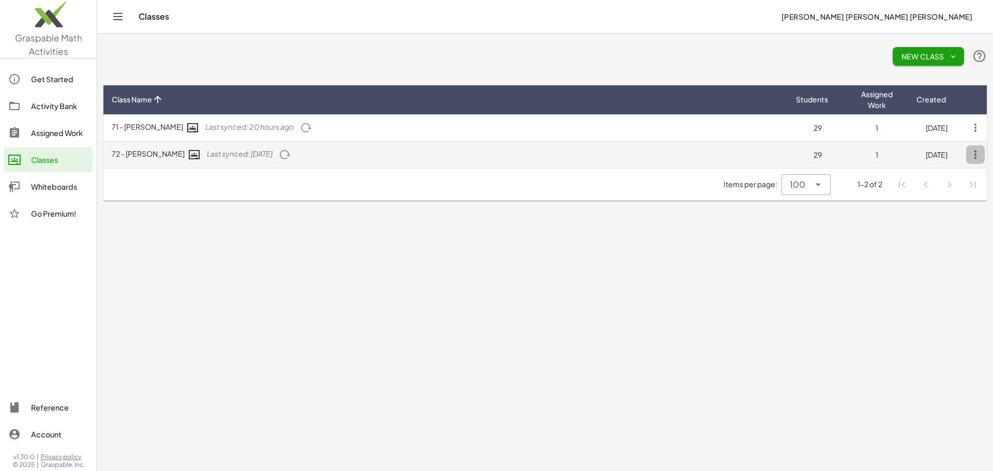
click at [974, 158] on icon "button" at bounding box center [975, 154] width 19 height 19
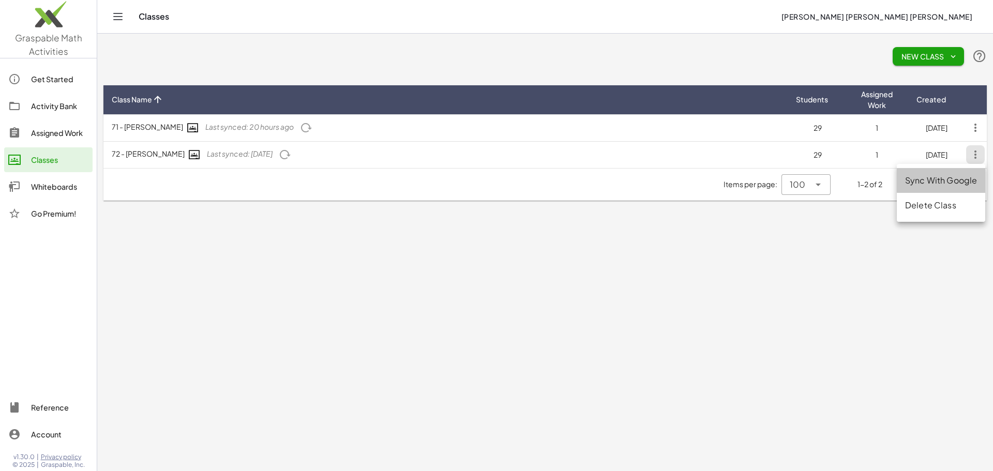
click at [958, 193] on div "Sync With Google" at bounding box center [941, 205] width 88 height 25
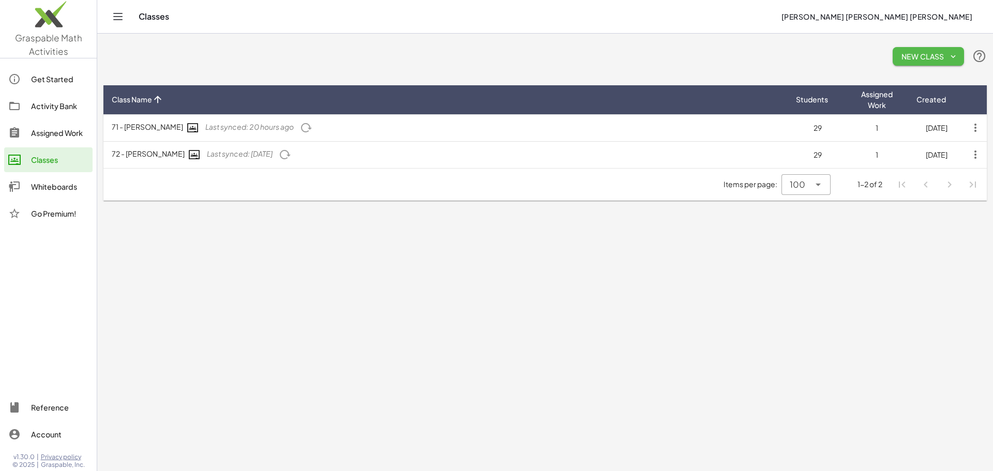
click at [945, 57] on span "New Class" at bounding box center [928, 56] width 55 height 9
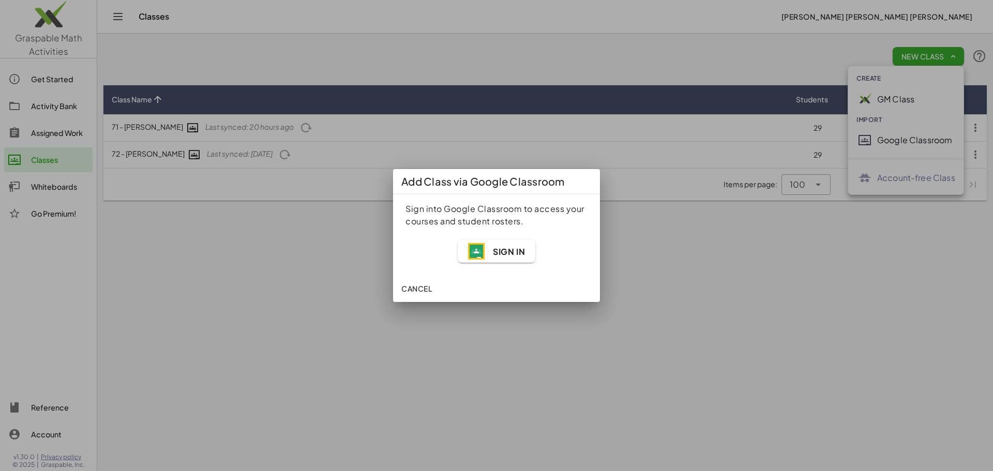
click at [579, 338] on div at bounding box center [496, 235] width 993 height 471
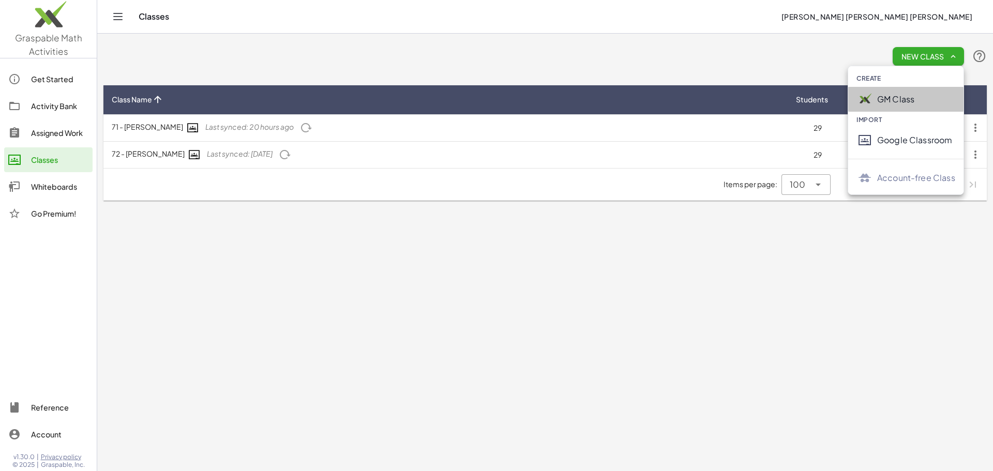
click at [880, 91] on div "GM Class" at bounding box center [905, 99] width 115 height 25
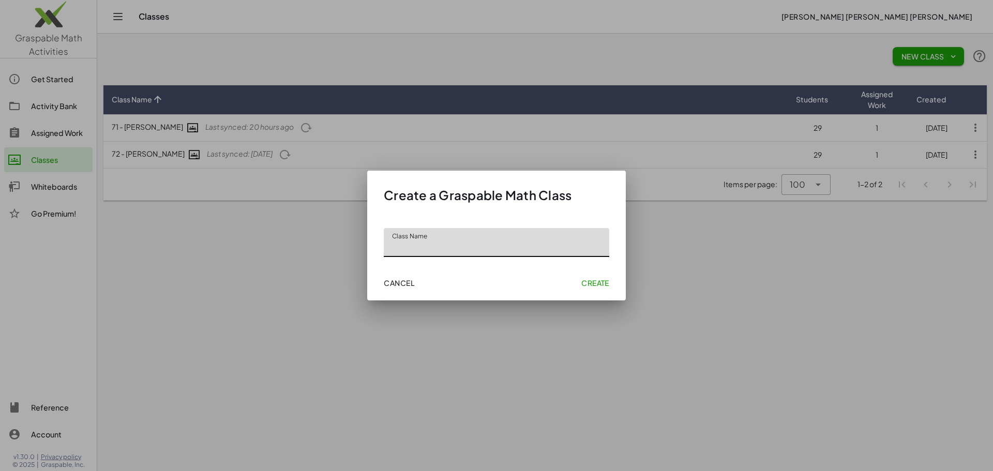
click at [411, 289] on button "Cancel" at bounding box center [399, 283] width 39 height 19
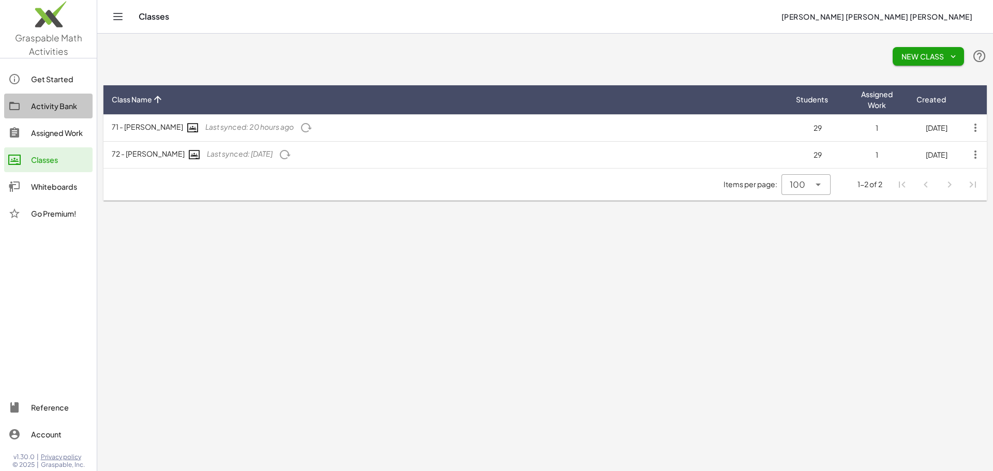
click at [35, 100] on div "Activity Bank" at bounding box center [59, 106] width 57 height 12
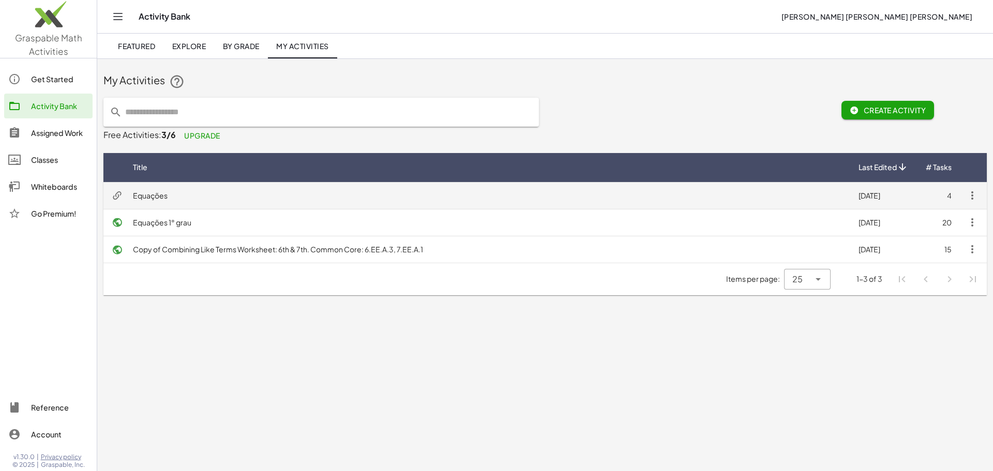
click at [159, 202] on td "Equações" at bounding box center [487, 195] width 725 height 27
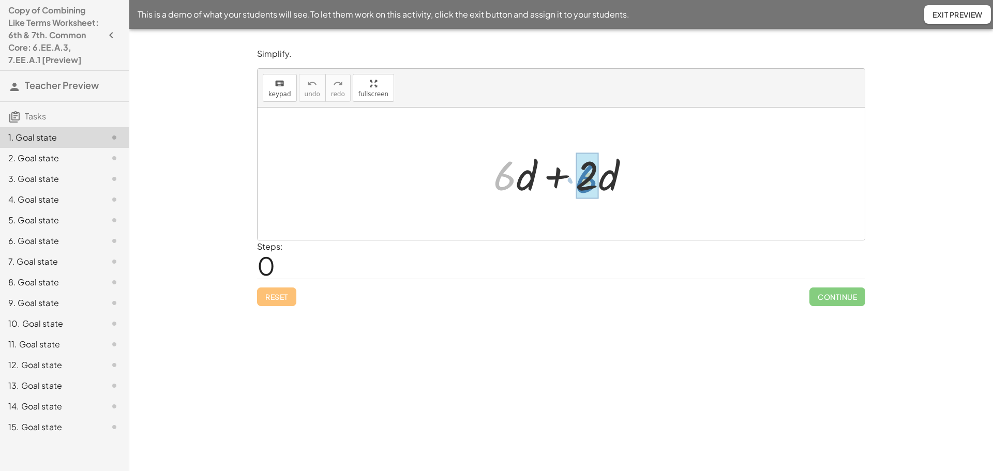
drag, startPoint x: 509, startPoint y: 183, endPoint x: 590, endPoint y: 186, distance: 81.7
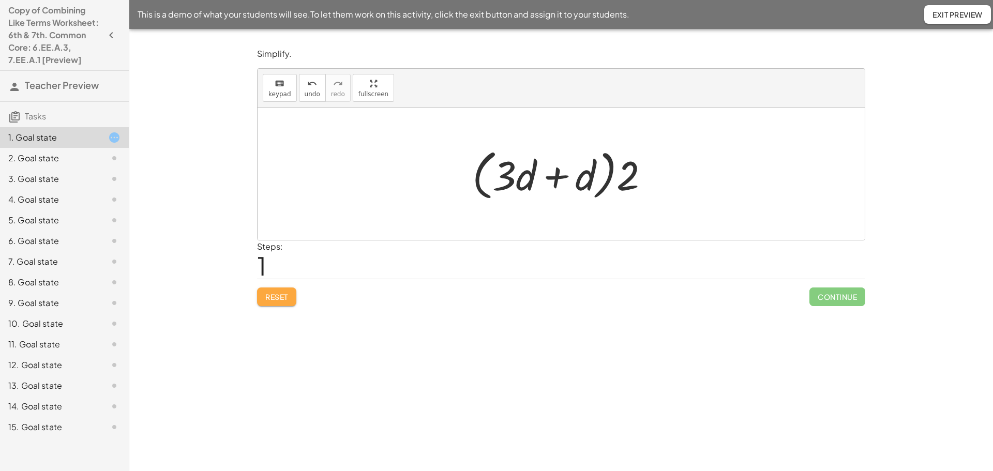
click at [275, 299] on span "Reset" at bounding box center [276, 296] width 23 height 9
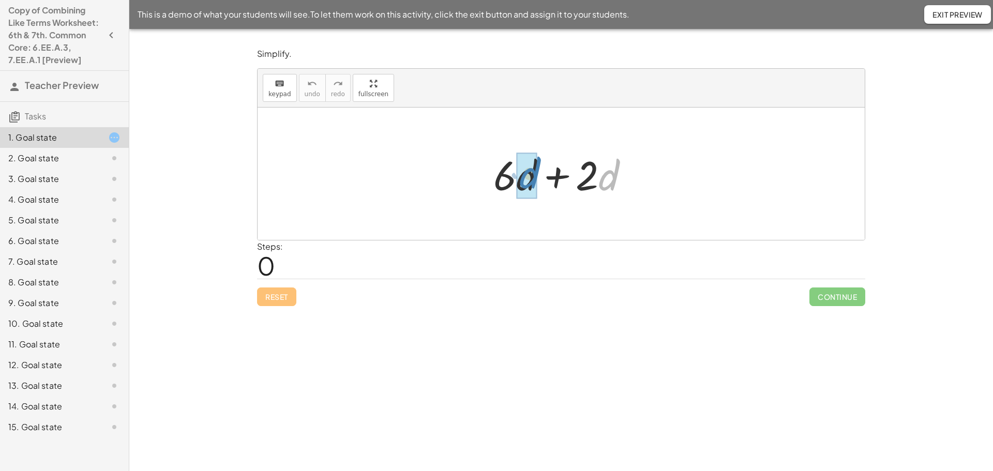
drag, startPoint x: 610, startPoint y: 183, endPoint x: 531, endPoint y: 181, distance: 79.1
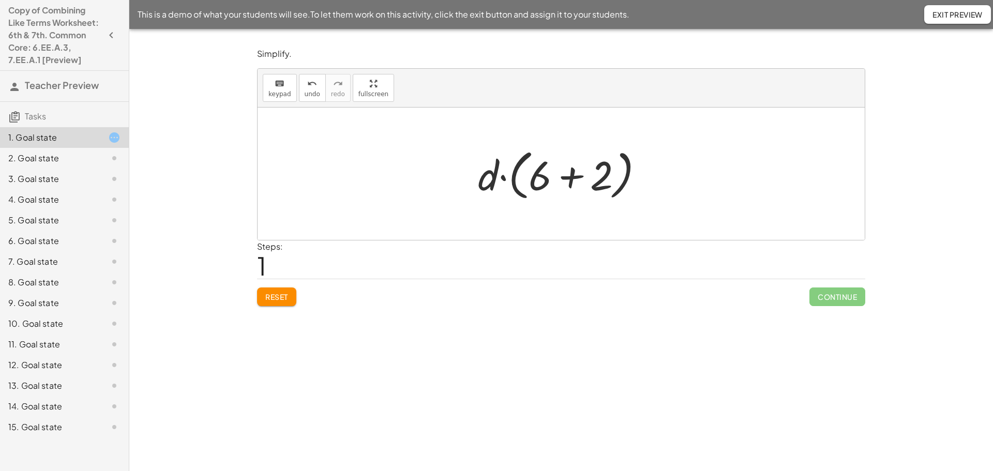
click at [580, 179] on div at bounding box center [565, 173] width 184 height 59
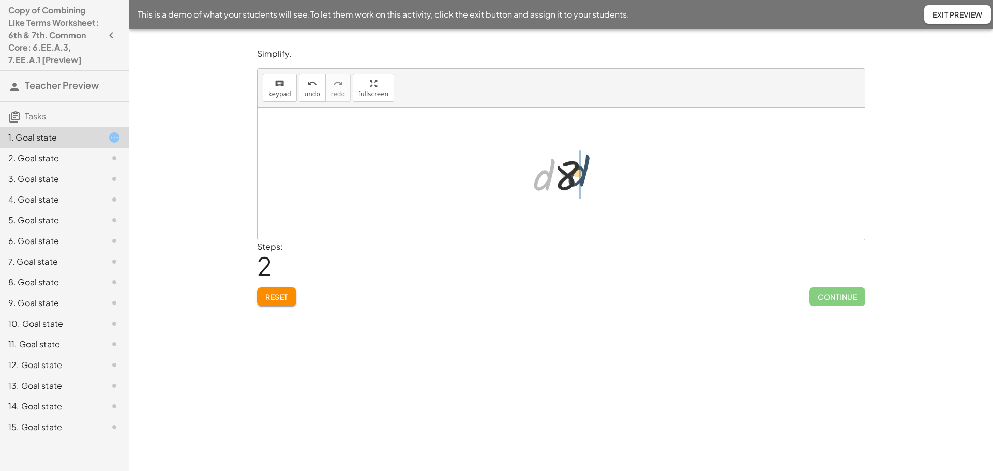
drag, startPoint x: 545, startPoint y: 180, endPoint x: 582, endPoint y: 176, distance: 37.0
click at [582, 176] on div at bounding box center [565, 173] width 74 height 53
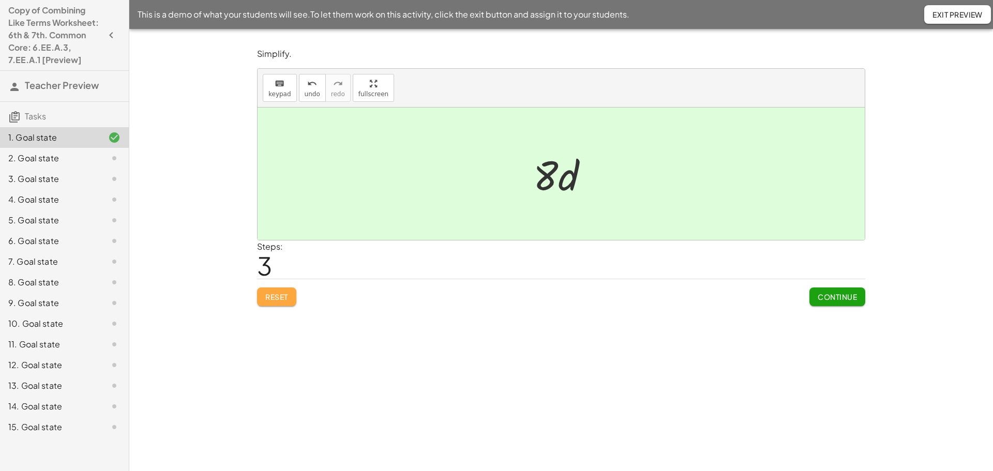
click at [287, 295] on span "Reset" at bounding box center [276, 296] width 23 height 9
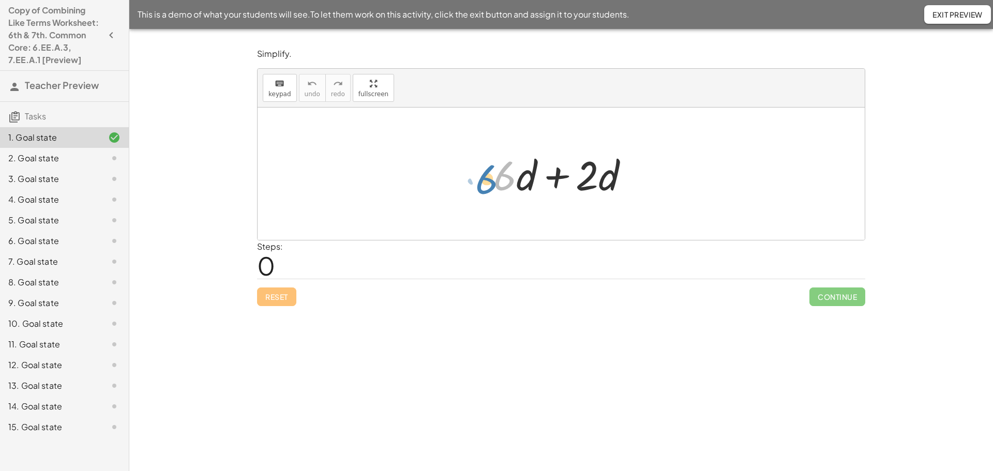
drag, startPoint x: 499, startPoint y: 183, endPoint x: 491, endPoint y: 186, distance: 9.0
click at [491, 186] on div at bounding box center [565, 173] width 154 height 53
click at [557, 178] on div at bounding box center [565, 173] width 154 height 53
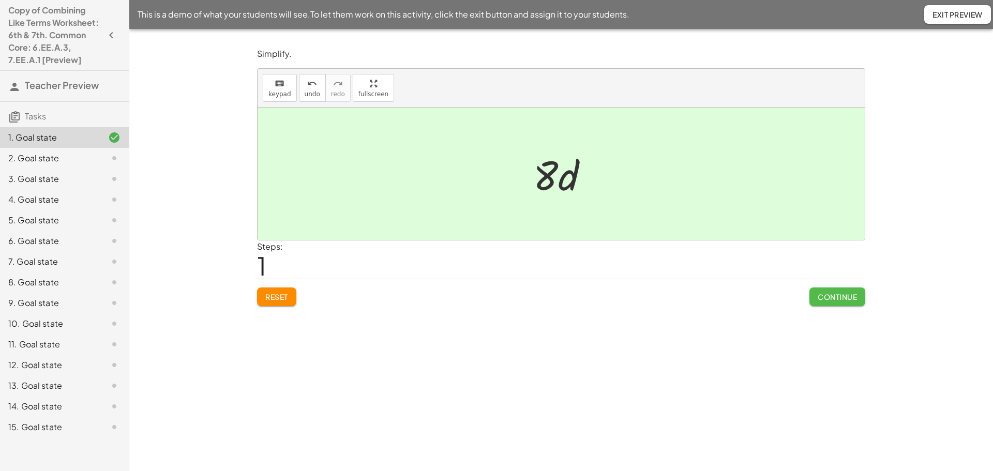
click at [849, 296] on span "Continue" at bounding box center [836, 296] width 39 height 9
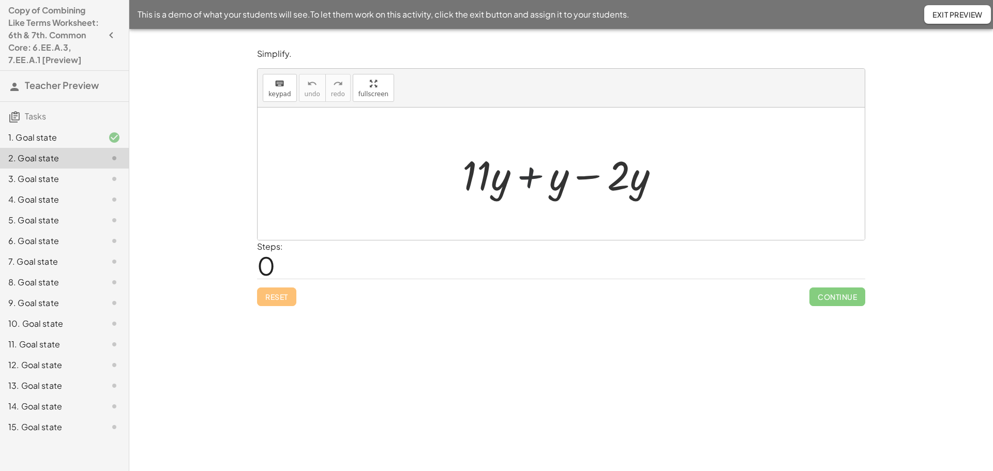
click at [528, 185] on div at bounding box center [564, 173] width 215 height 53
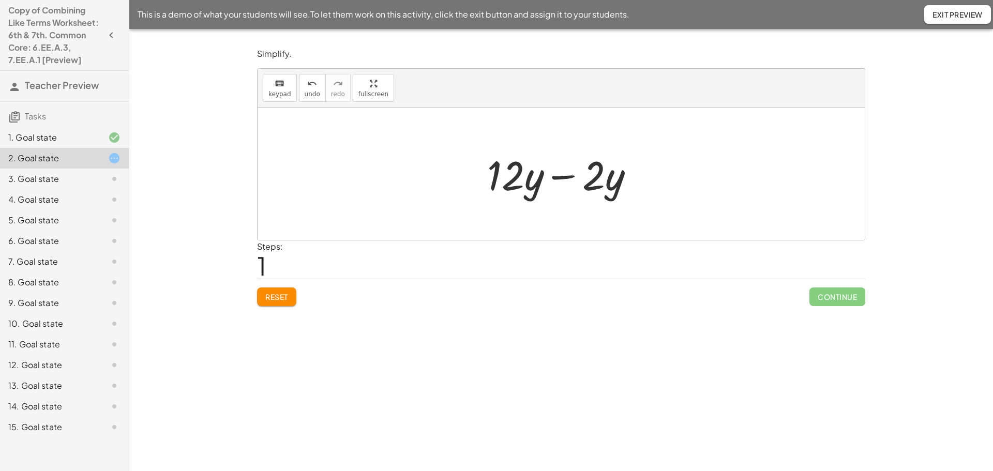
click at [566, 176] on div at bounding box center [564, 173] width 165 height 53
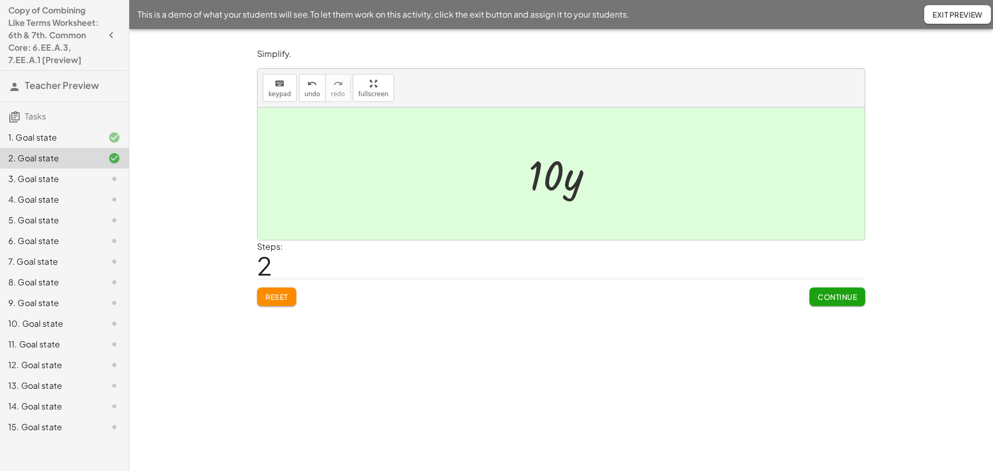
click at [842, 287] on div "Continue" at bounding box center [837, 292] width 56 height 27
click at [841, 294] on span "Continue" at bounding box center [836, 296] width 39 height 9
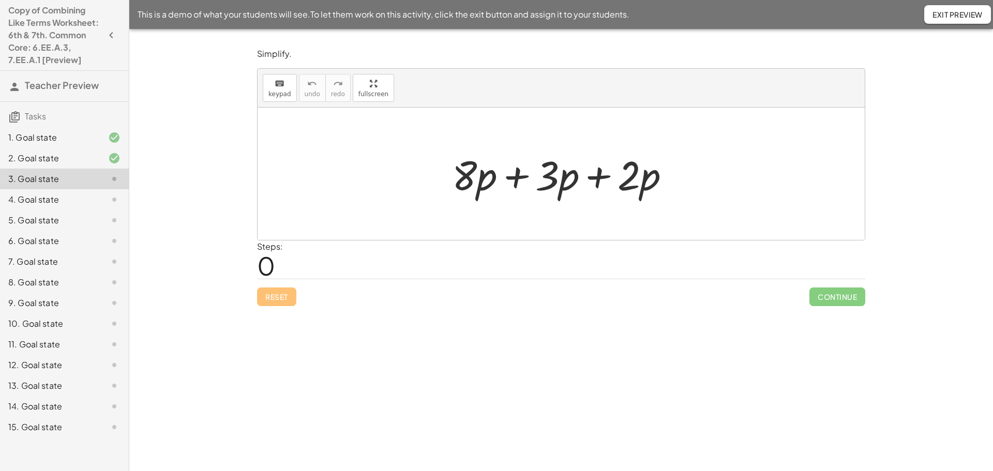
click at [515, 178] on div at bounding box center [565, 173] width 236 height 53
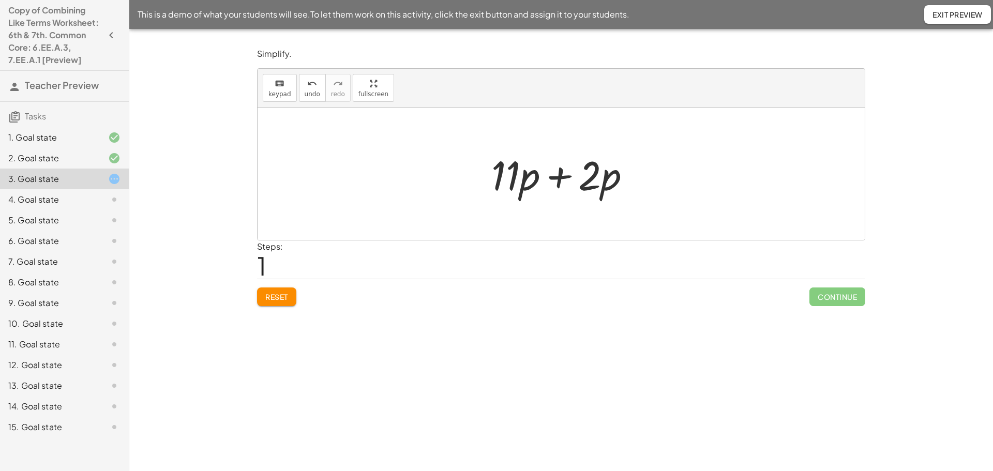
click at [561, 178] on div at bounding box center [565, 173] width 158 height 53
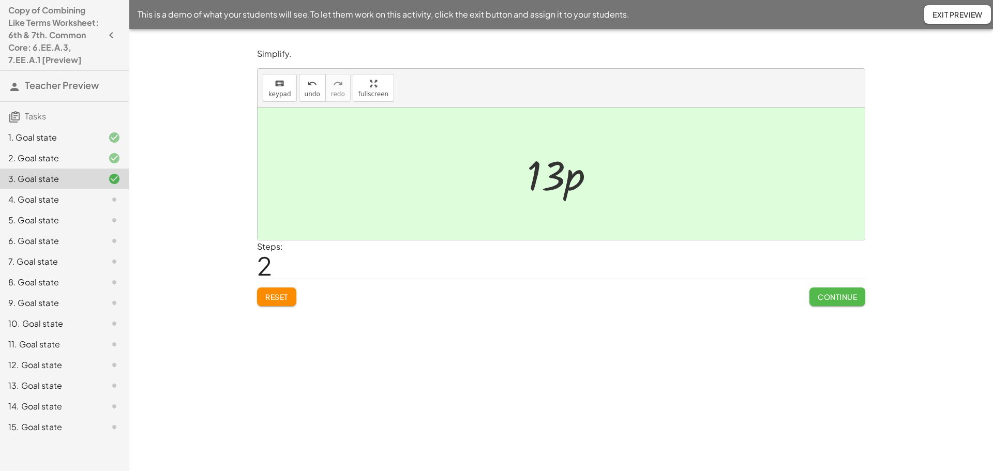
click at [831, 292] on button "Continue" at bounding box center [837, 296] width 56 height 19
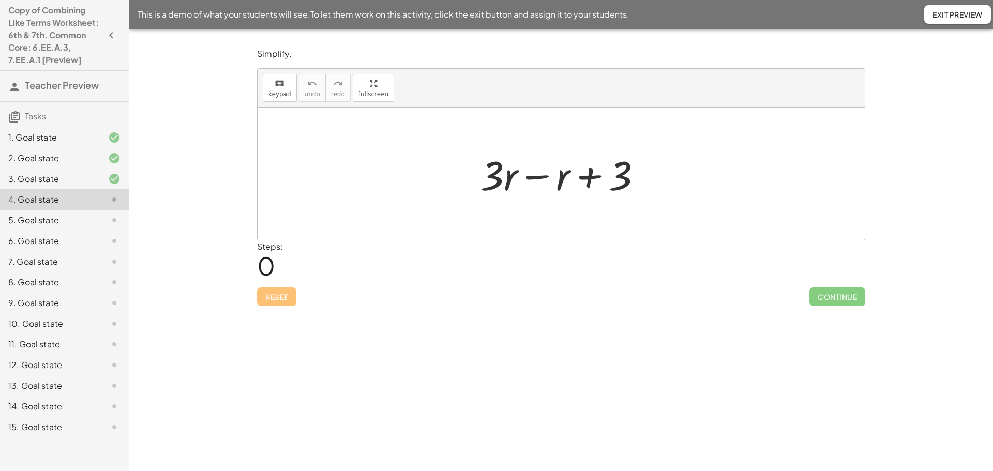
click at [529, 176] on div at bounding box center [565, 173] width 180 height 53
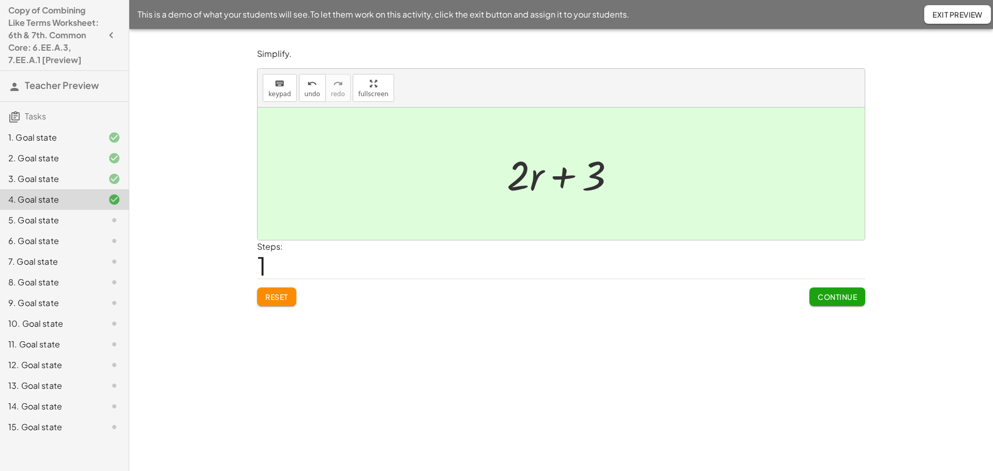
click at [560, 175] on div at bounding box center [565, 173] width 127 height 53
click at [823, 301] on span "Continue" at bounding box center [836, 296] width 39 height 9
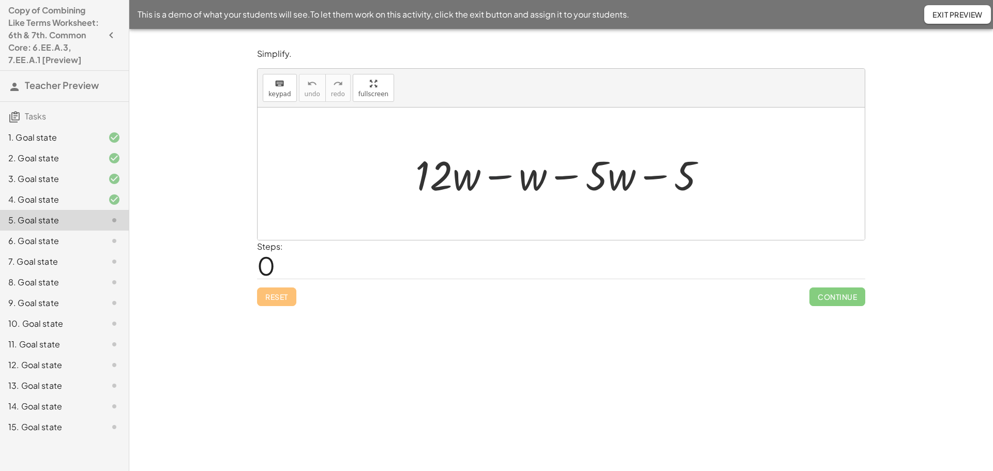
click at [501, 175] on div at bounding box center [564, 173] width 309 height 53
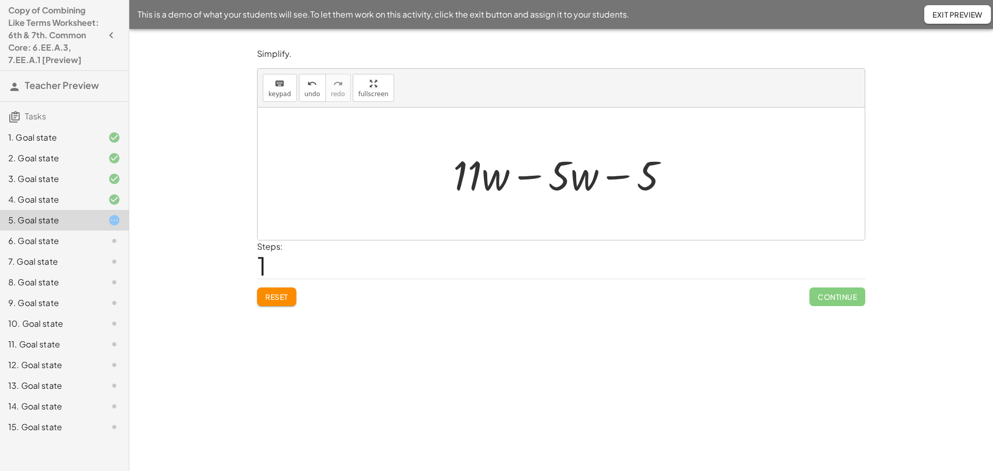
click at [525, 175] on div at bounding box center [565, 173] width 234 height 53
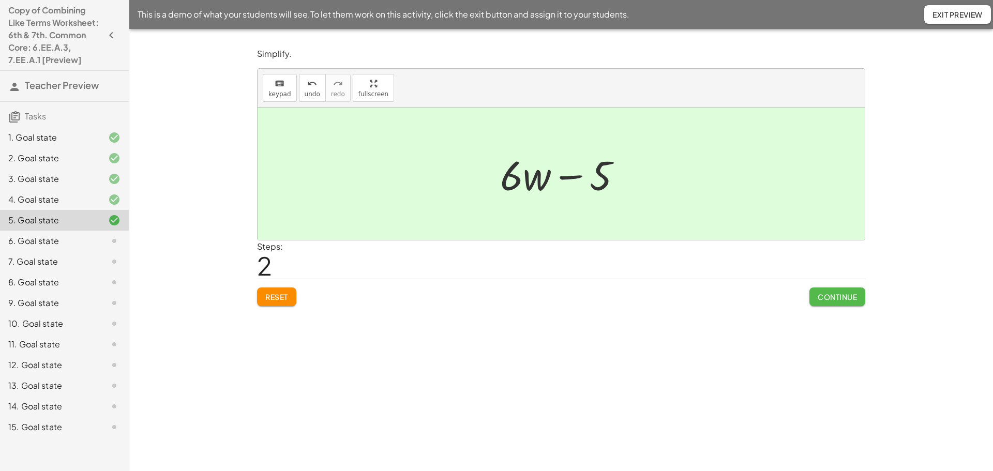
click at [842, 297] on span "Continue" at bounding box center [836, 296] width 39 height 9
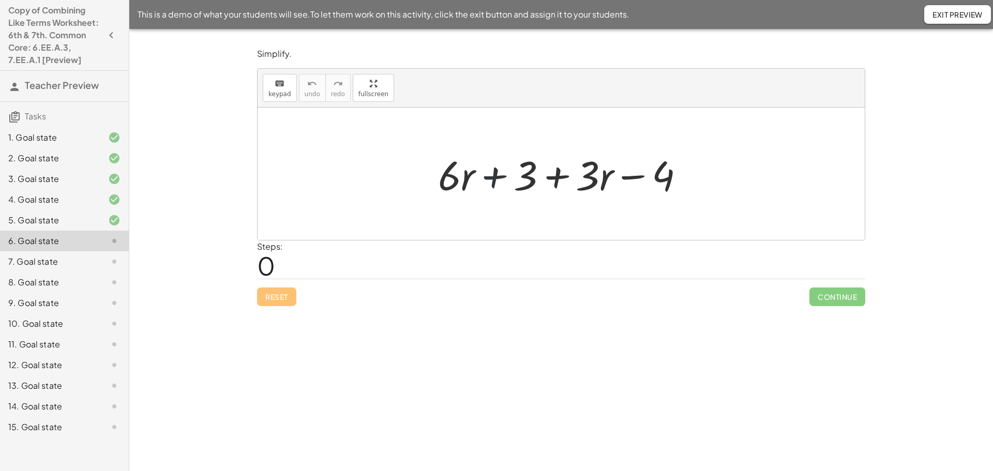
click at [493, 180] on div at bounding box center [565, 173] width 265 height 53
drag, startPoint x: 589, startPoint y: 178, endPoint x: 490, endPoint y: 178, distance: 99.8
click at [490, 178] on div at bounding box center [565, 173] width 265 height 53
click at [495, 175] on div at bounding box center [565, 173] width 265 height 53
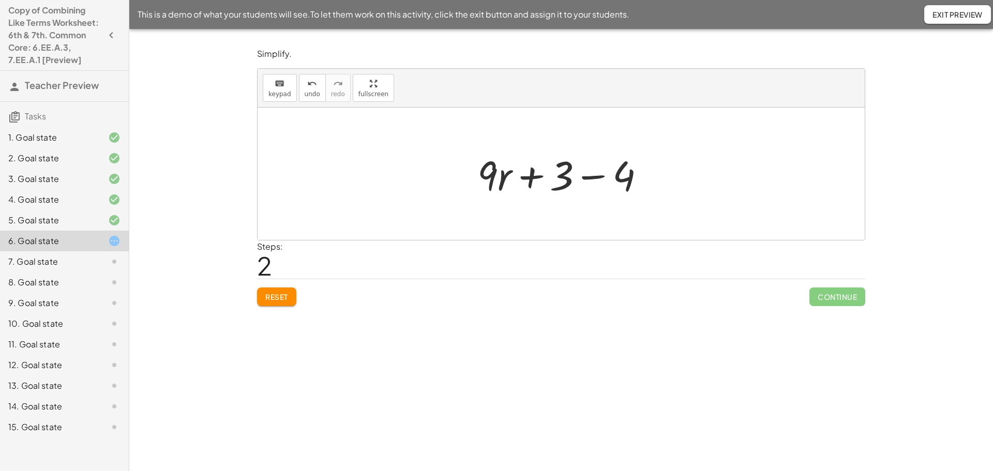
click at [590, 177] on div at bounding box center [565, 173] width 186 height 53
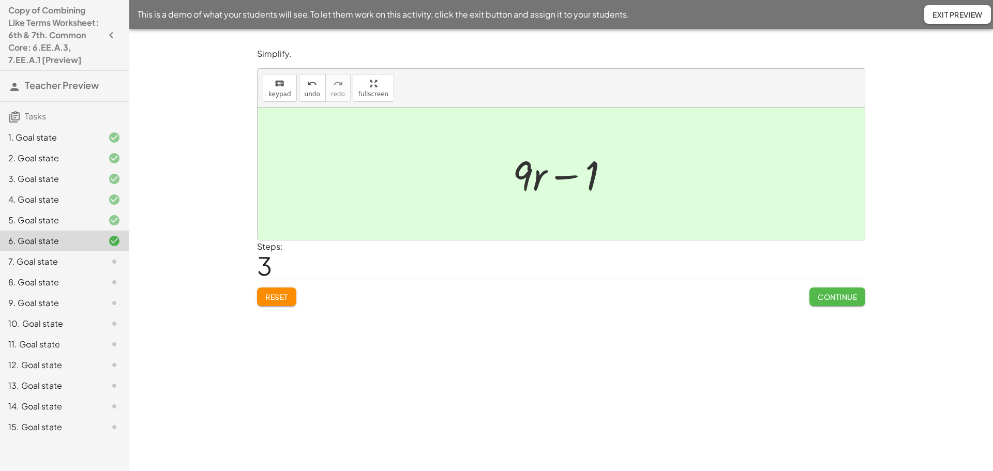
click at [850, 297] on span "Continue" at bounding box center [836, 296] width 39 height 9
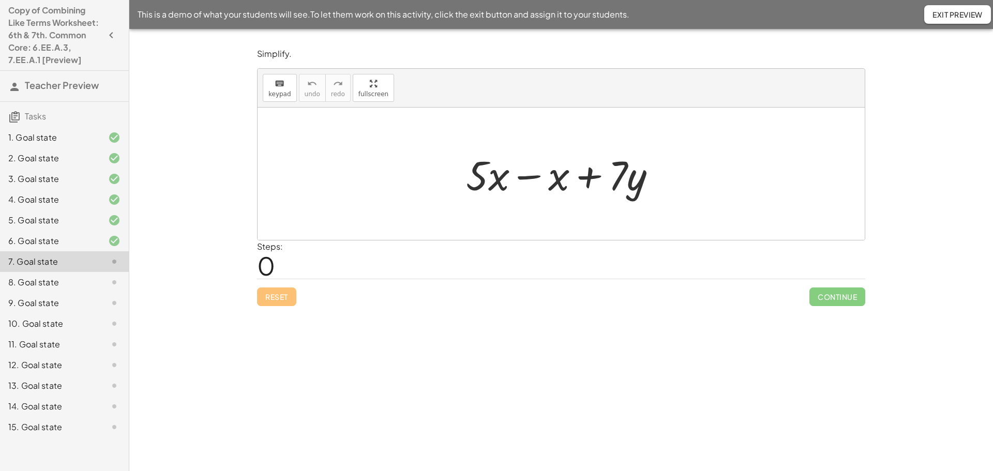
click at [533, 174] on div at bounding box center [565, 173] width 209 height 53
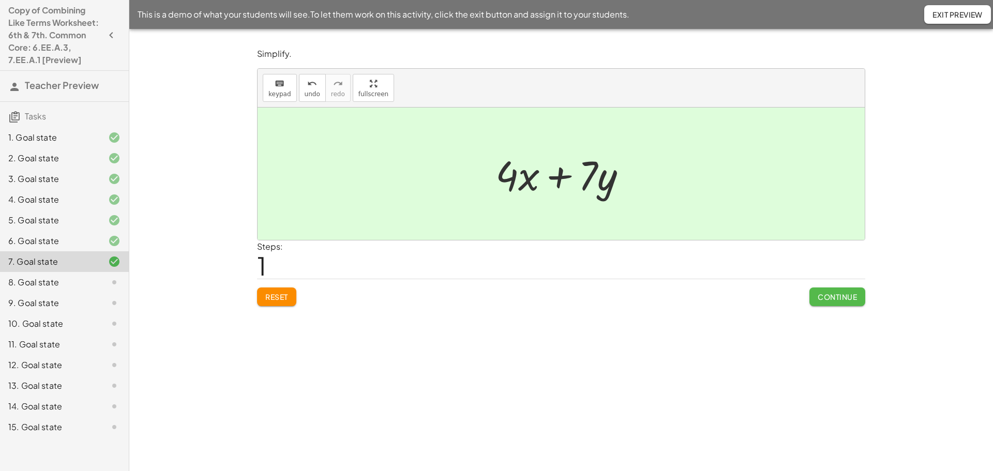
click at [839, 296] on span "Continue" at bounding box center [836, 296] width 39 height 9
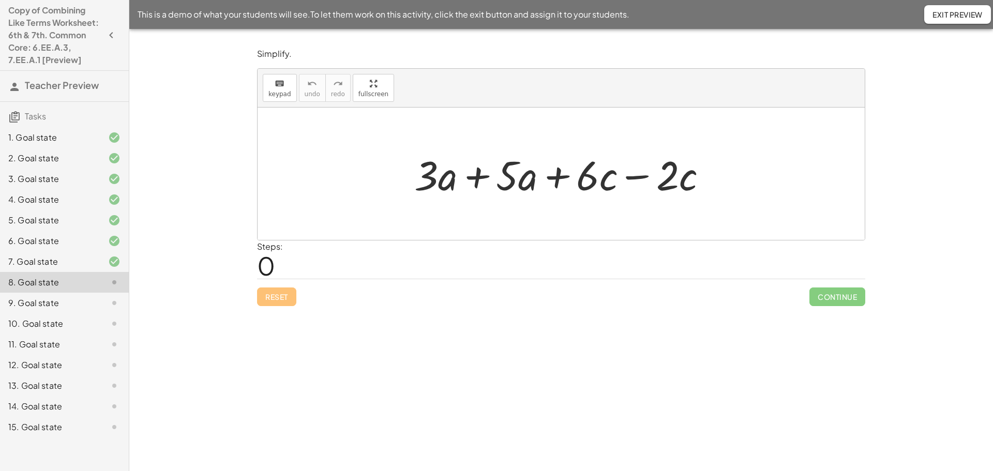
click at [477, 181] on div at bounding box center [564, 173] width 311 height 53
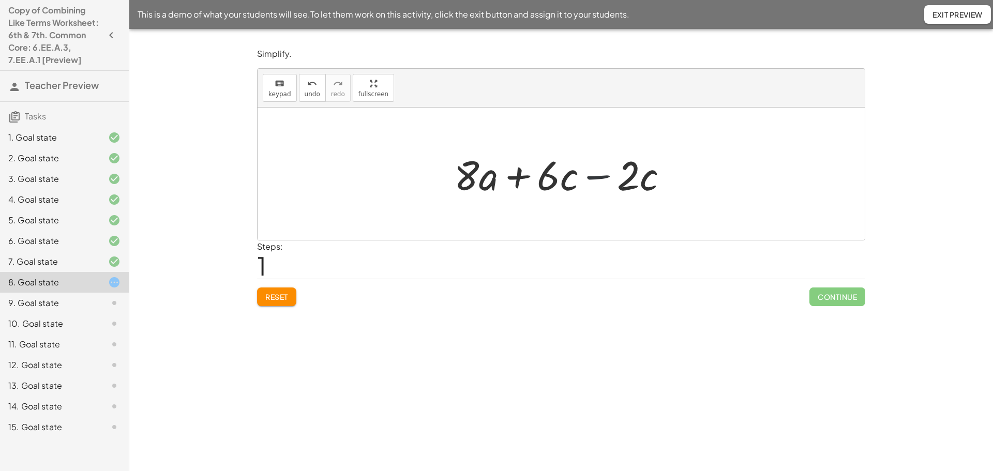
click at [600, 177] on div at bounding box center [565, 173] width 233 height 53
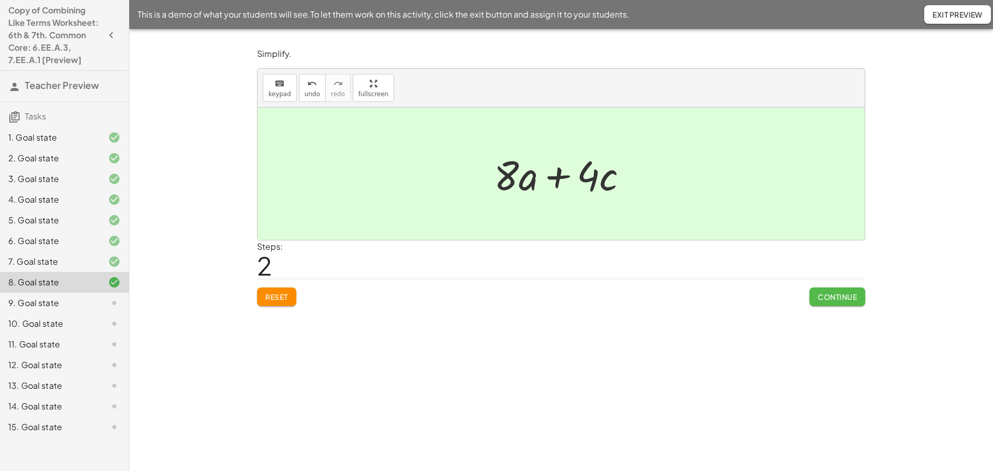
click at [827, 298] on span "Continue" at bounding box center [836, 296] width 39 height 9
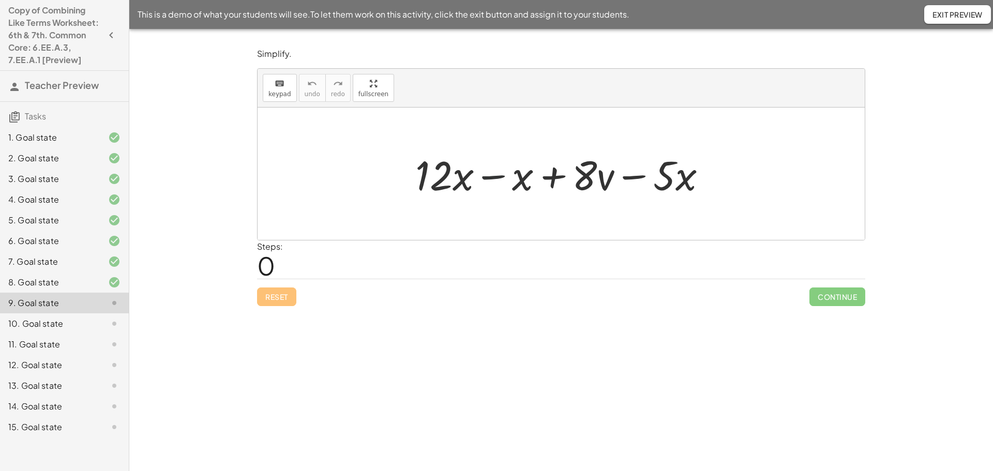
click at [494, 178] on div at bounding box center [565, 173] width 310 height 53
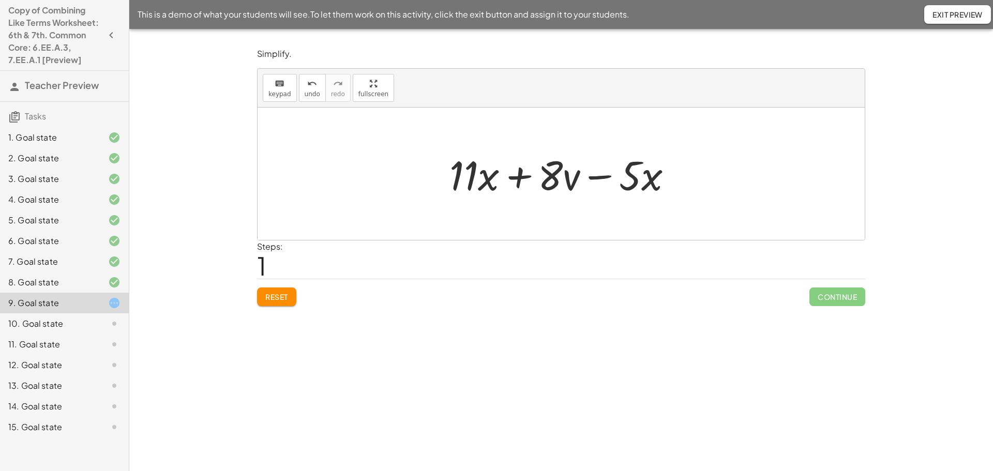
click at [605, 174] on div at bounding box center [564, 173] width 241 height 53
drag, startPoint x: 630, startPoint y: 169, endPoint x: 423, endPoint y: 168, distance: 206.8
click at [423, 168] on div "+ · 12 · x − x + · 8 · v − · 5 · x · 5 − · x + · x + · 8 · v − · 5 · x · 11" at bounding box center [560, 174] width 607 height 132
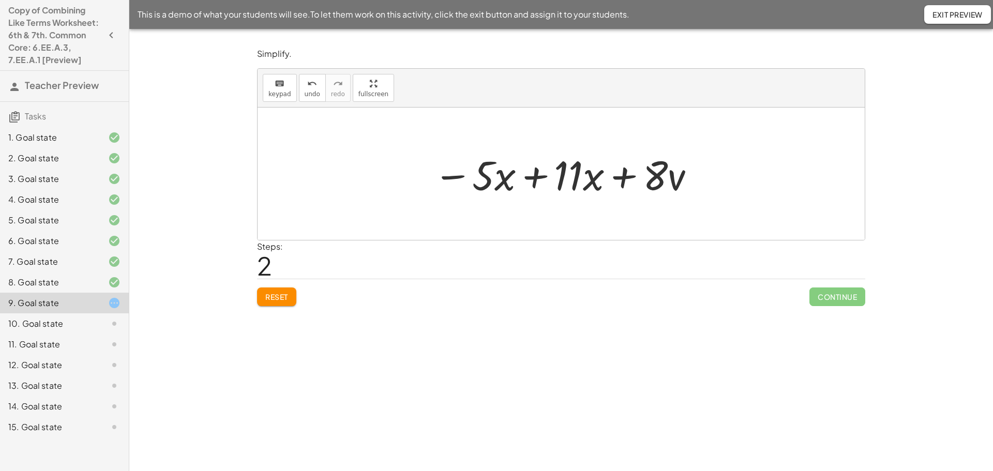
click at [532, 177] on div at bounding box center [564, 173] width 273 height 53
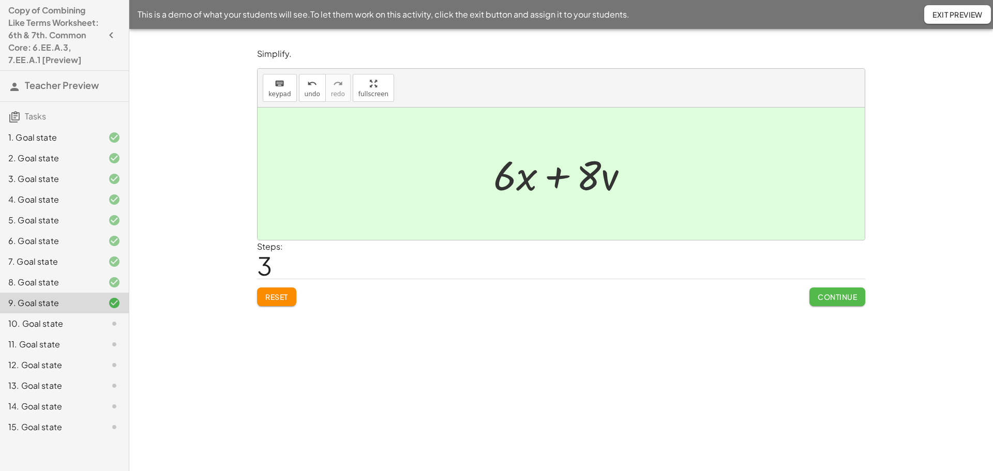
click at [840, 293] on span "Continue" at bounding box center [836, 296] width 39 height 9
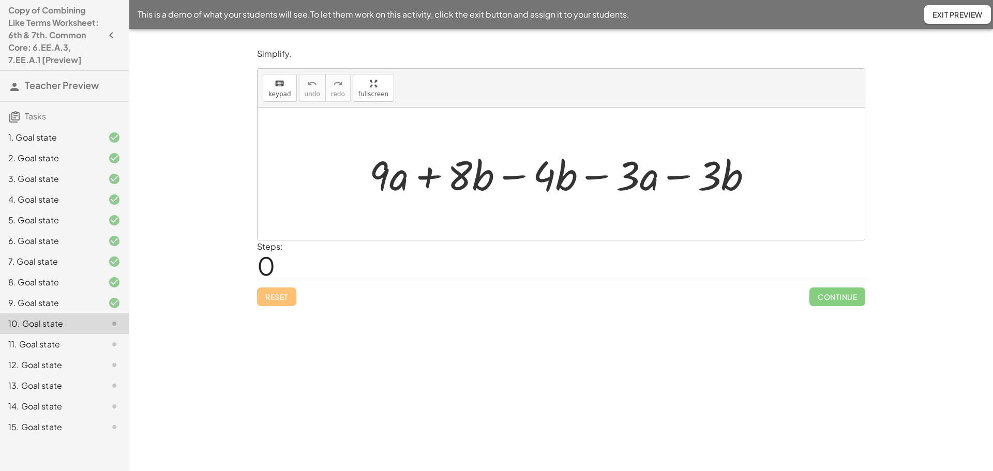
click at [516, 179] on div at bounding box center [565, 173] width 402 height 53
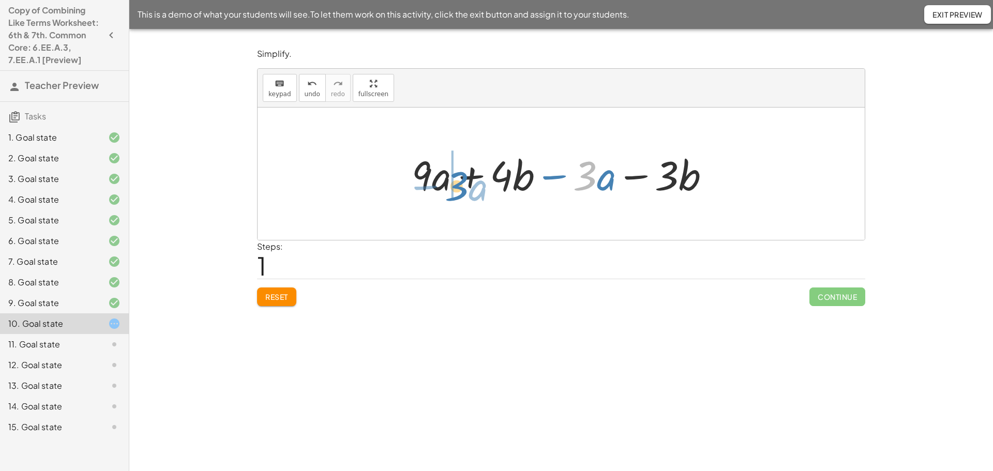
drag, startPoint x: 587, startPoint y: 177, endPoint x: 457, endPoint y: 187, distance: 130.2
click at [457, 187] on div at bounding box center [564, 173] width 317 height 53
click at [466, 178] on div at bounding box center [564, 173] width 317 height 53
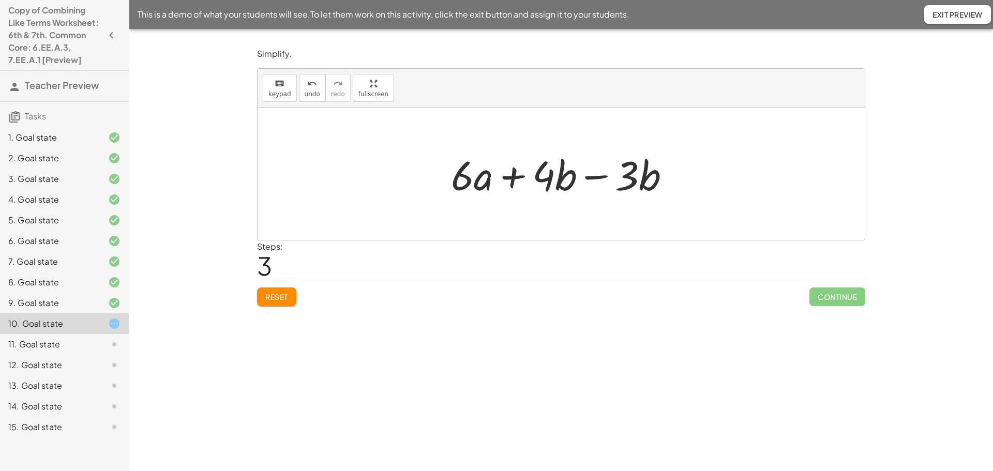
click at [596, 177] on div at bounding box center [565, 173] width 238 height 53
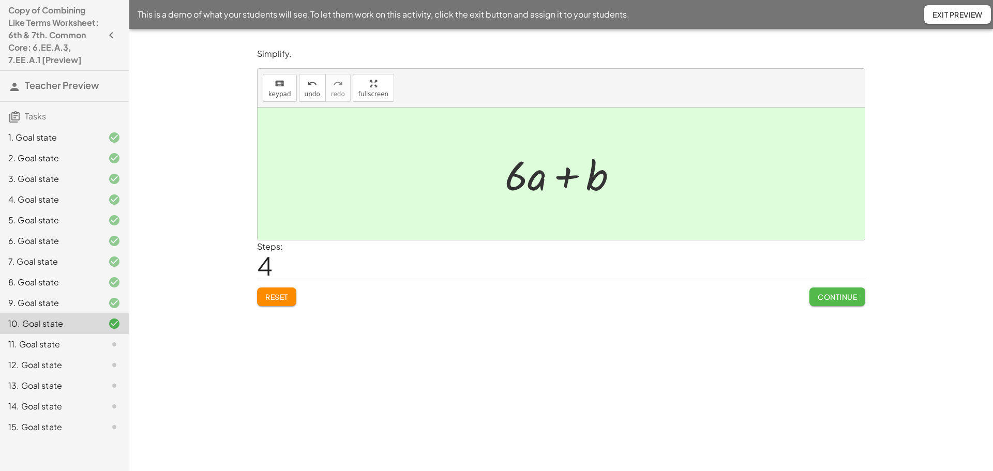
click at [821, 302] on button "Continue" at bounding box center [837, 296] width 56 height 19
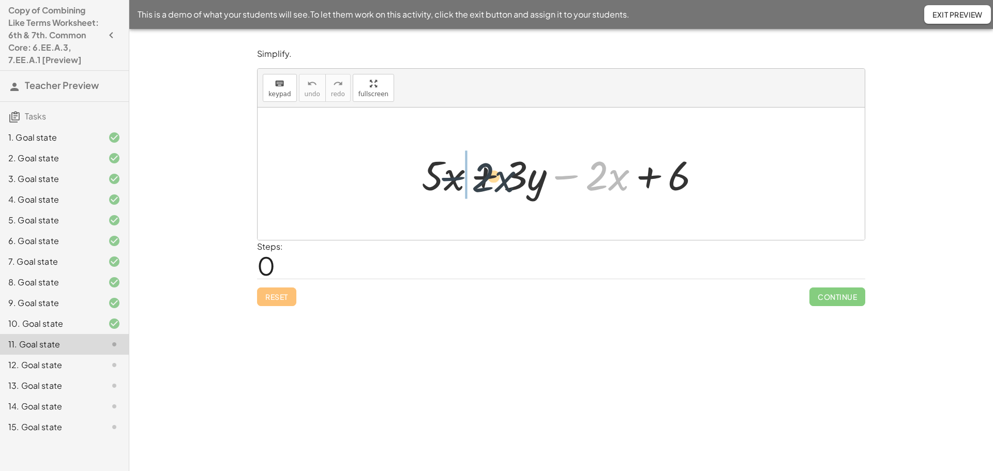
drag, startPoint x: 570, startPoint y: 174, endPoint x: 456, endPoint y: 176, distance: 114.3
click at [456, 176] on div at bounding box center [565, 173] width 298 height 53
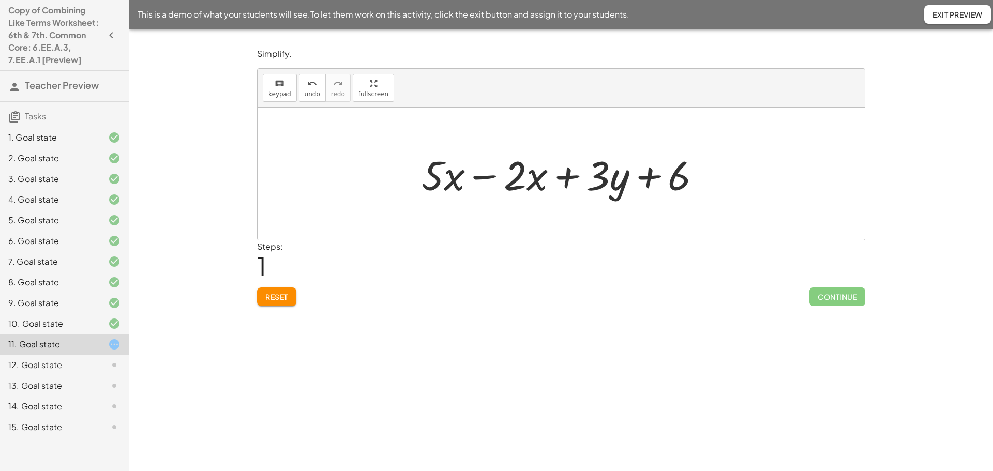
click at [482, 177] on div at bounding box center [565, 173] width 298 height 53
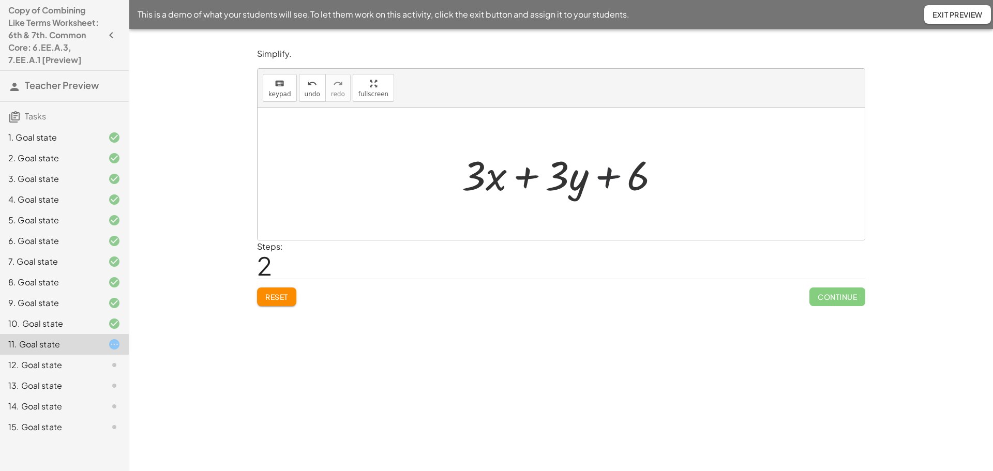
click at [613, 177] on div at bounding box center [565, 173] width 217 height 53
drag, startPoint x: 478, startPoint y: 179, endPoint x: 450, endPoint y: 181, distance: 28.5
drag, startPoint x: 560, startPoint y: 177, endPoint x: 425, endPoint y: 180, distance: 135.5
drag, startPoint x: 638, startPoint y: 176, endPoint x: 446, endPoint y: 178, distance: 191.8
drag, startPoint x: 541, startPoint y: 171, endPoint x: 435, endPoint y: 172, distance: 106.0
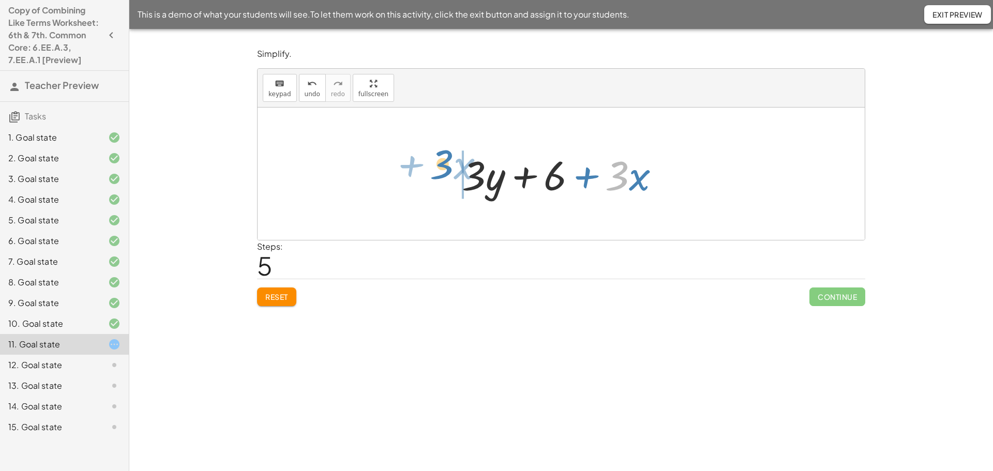
drag, startPoint x: 624, startPoint y: 169, endPoint x: 444, endPoint y: 157, distance: 180.3
click at [444, 157] on div "+ · 5 · x + · 3 · y − · 2 · x + 6 + · 5 · x − · 2 · x + · 3 · y + 6 + · 3 · x +…" at bounding box center [560, 174] width 607 height 132
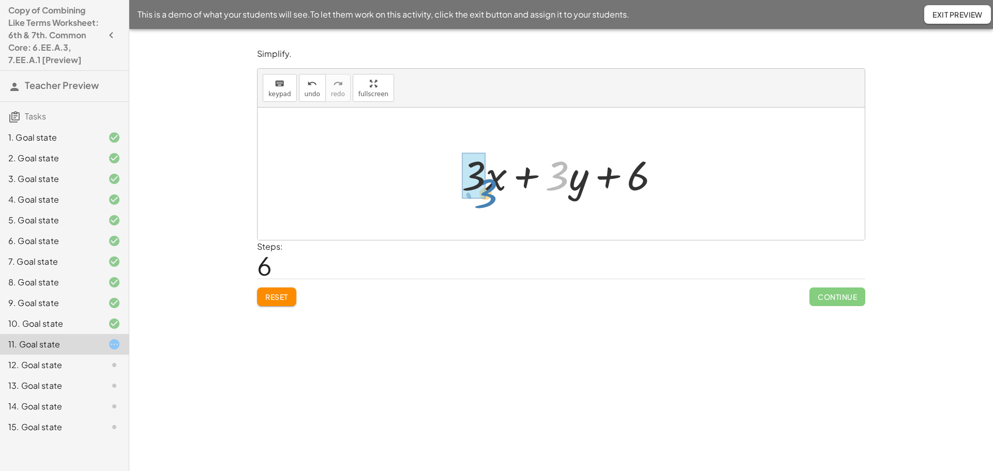
drag, startPoint x: 559, startPoint y: 176, endPoint x: 488, endPoint y: 193, distance: 73.5
click at [488, 193] on div at bounding box center [565, 173] width 217 height 53
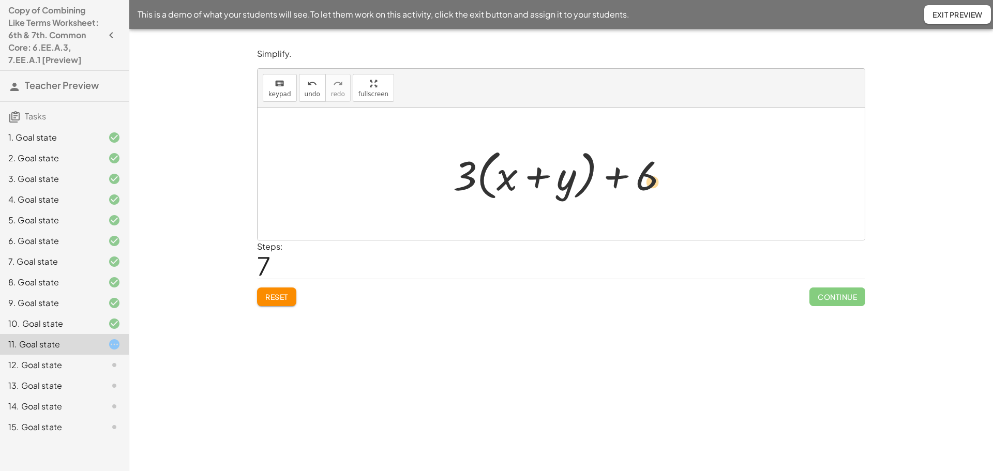
drag, startPoint x: 641, startPoint y: 174, endPoint x: 640, endPoint y: 180, distance: 6.7
click at [640, 180] on div at bounding box center [565, 173] width 234 height 59
drag, startPoint x: 642, startPoint y: 177, endPoint x: 543, endPoint y: 183, distance: 98.9
click at [543, 183] on div at bounding box center [565, 173] width 234 height 59
drag, startPoint x: 614, startPoint y: 181, endPoint x: 437, endPoint y: 174, distance: 176.4
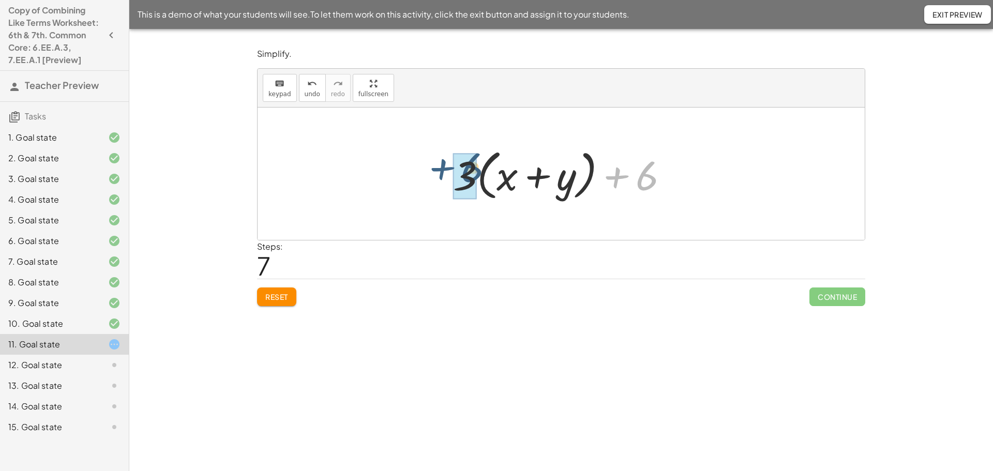
click at [437, 174] on div "+ · 5 · x + · 3 · y − · 2 · x + 6 + · 5 · x − · 2 · x + · 3 · y + 6 + · 3 · x +…" at bounding box center [560, 174] width 247 height 65
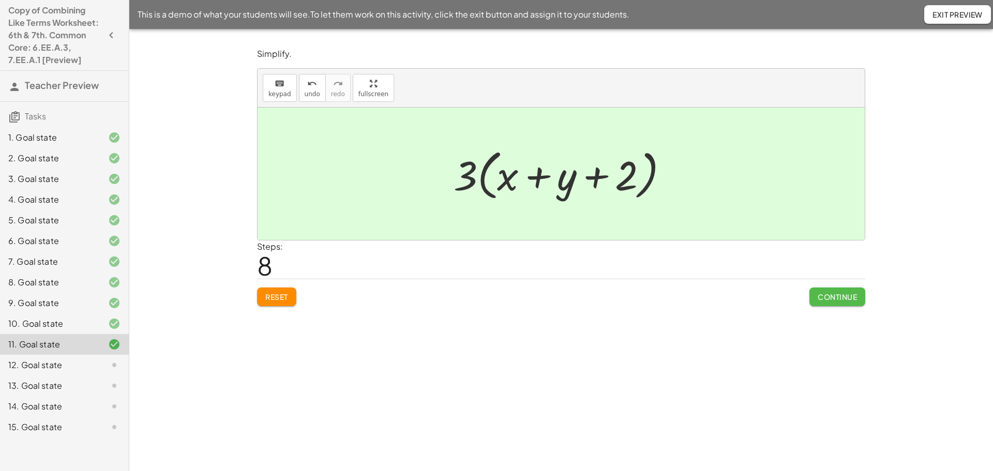
click at [824, 304] on button "Continue" at bounding box center [837, 296] width 56 height 19
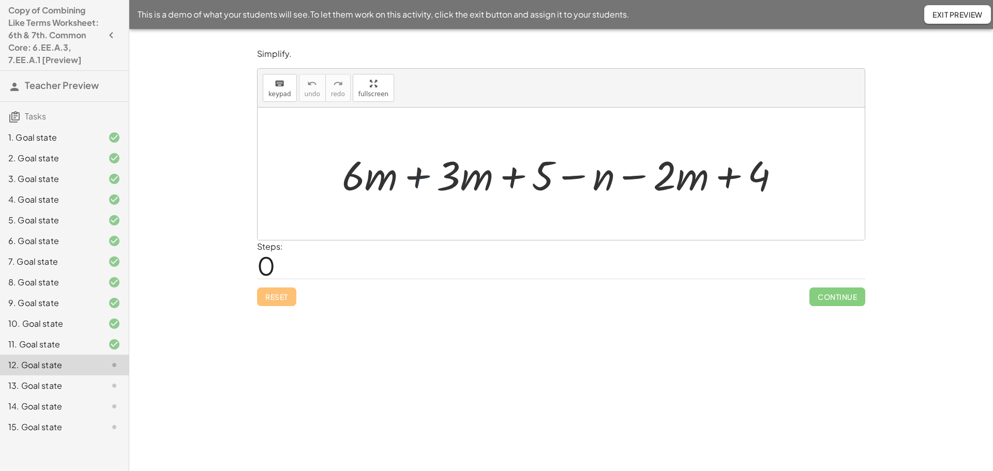
click at [421, 177] on div at bounding box center [565, 173] width 457 height 53
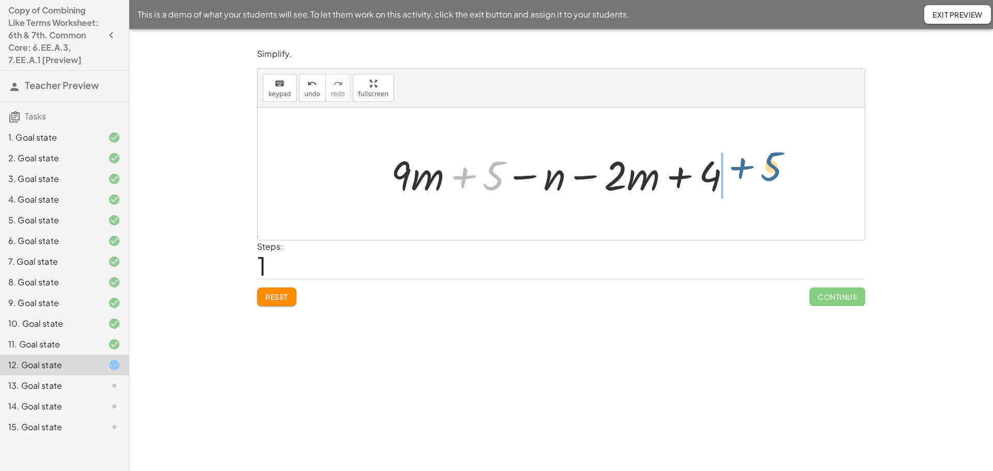
drag, startPoint x: 499, startPoint y: 172, endPoint x: 779, endPoint y: 163, distance: 279.9
click at [779, 163] on div "+ · 6 · m + · 3 · m + 5 − n − · 2 · m + 4 + 5 + · m + 5 − n − · 2 · m + 4 · 9" at bounding box center [560, 174] width 607 height 132
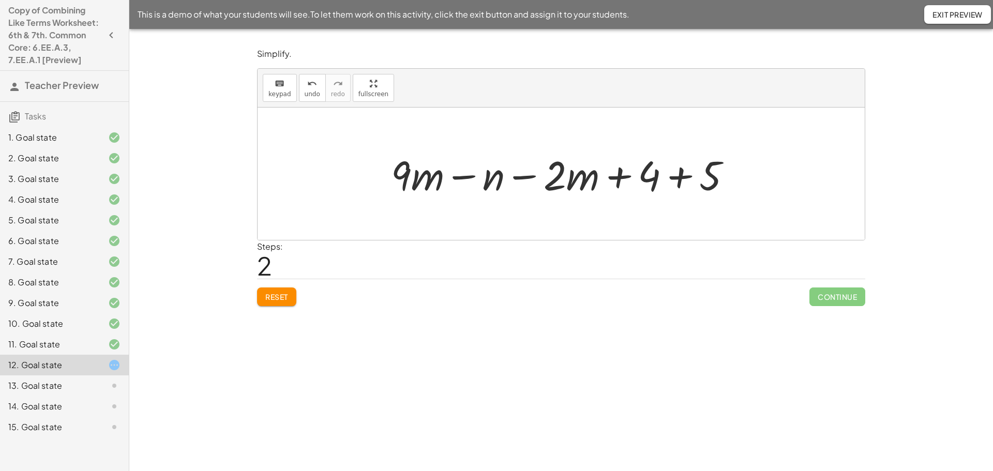
click at [684, 176] on div at bounding box center [565, 173] width 359 height 53
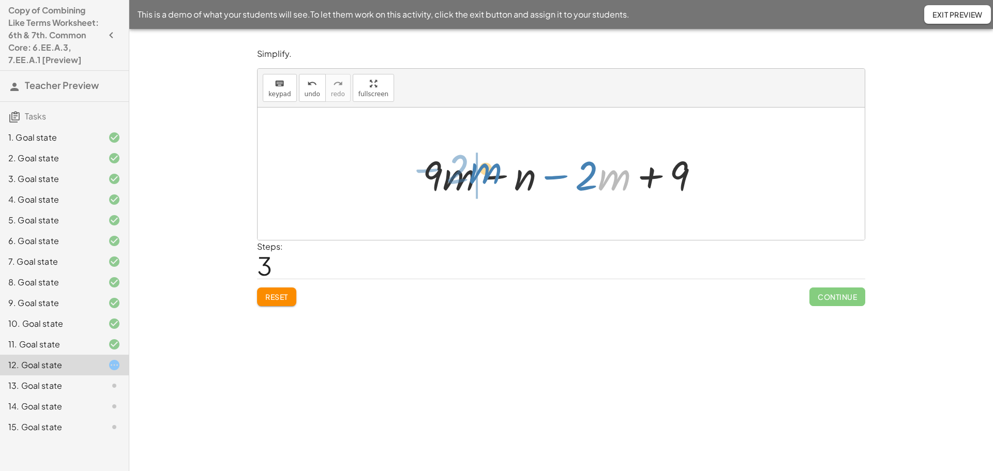
drag, startPoint x: 611, startPoint y: 184, endPoint x: 483, endPoint y: 178, distance: 127.8
click at [483, 178] on div at bounding box center [564, 173] width 295 height 53
click at [489, 178] on div at bounding box center [564, 173] width 295 height 53
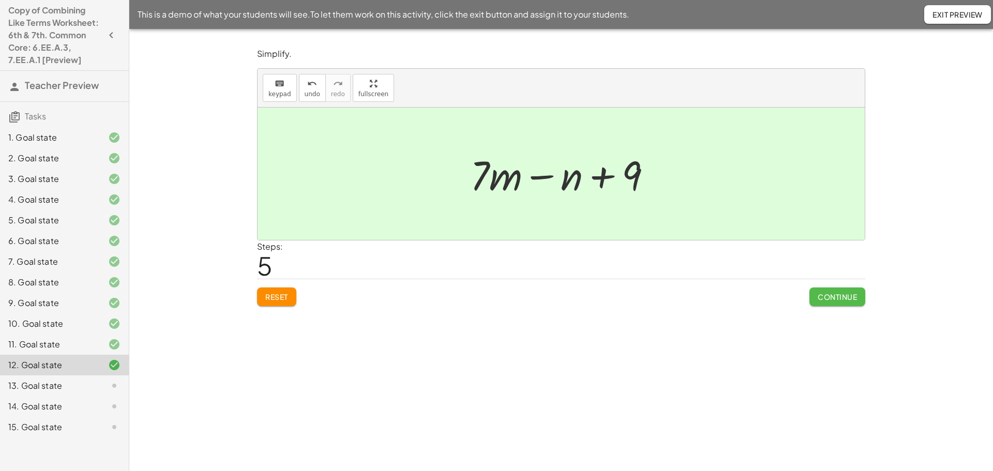
click at [830, 292] on span "Continue" at bounding box center [836, 296] width 39 height 9
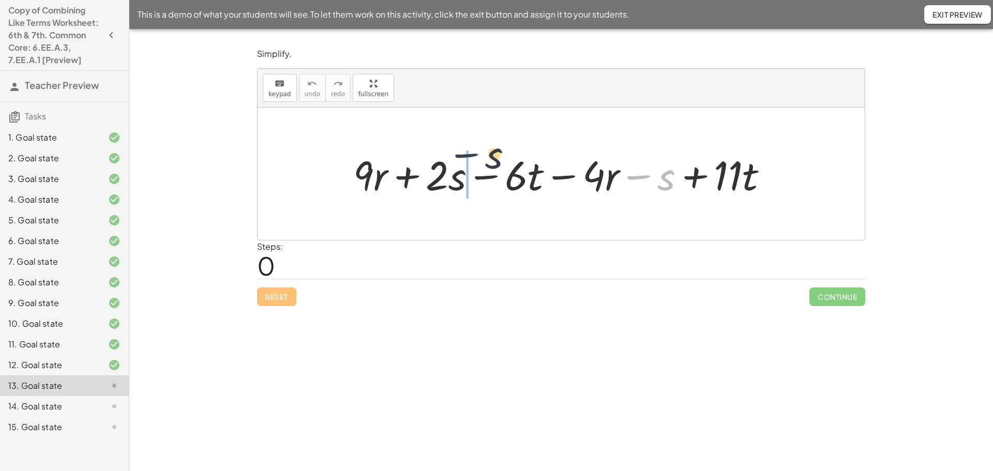
drag, startPoint x: 642, startPoint y: 177, endPoint x: 444, endPoint y: 161, distance: 199.2
click at [444, 161] on div at bounding box center [564, 173] width 433 height 53
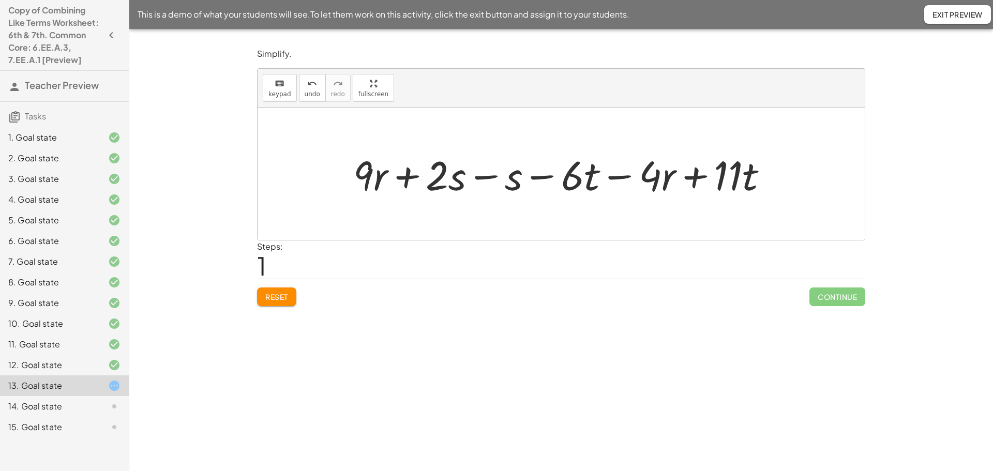
click at [477, 177] on div at bounding box center [564, 173] width 433 height 53
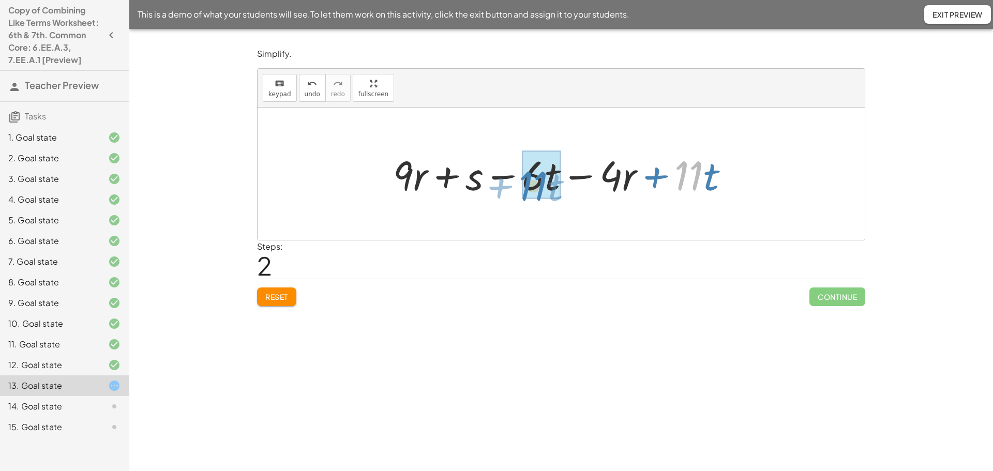
drag, startPoint x: 688, startPoint y: 182, endPoint x: 532, endPoint y: 192, distance: 157.0
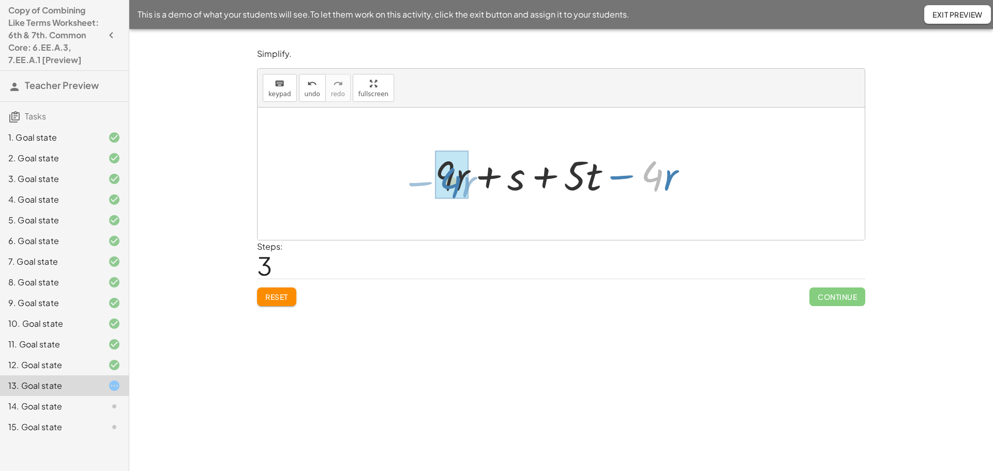
drag, startPoint x: 663, startPoint y: 185, endPoint x: 461, endPoint y: 191, distance: 202.3
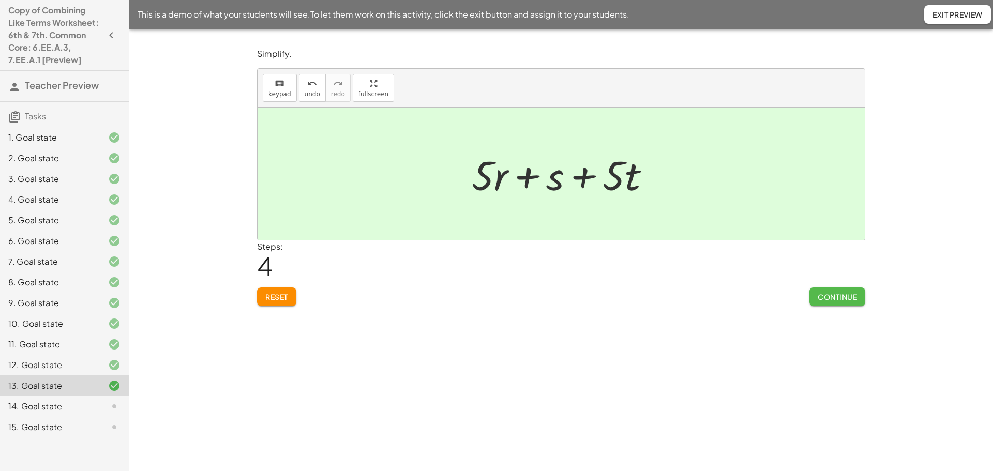
click at [829, 296] on span "Continue" at bounding box center [836, 296] width 39 height 9
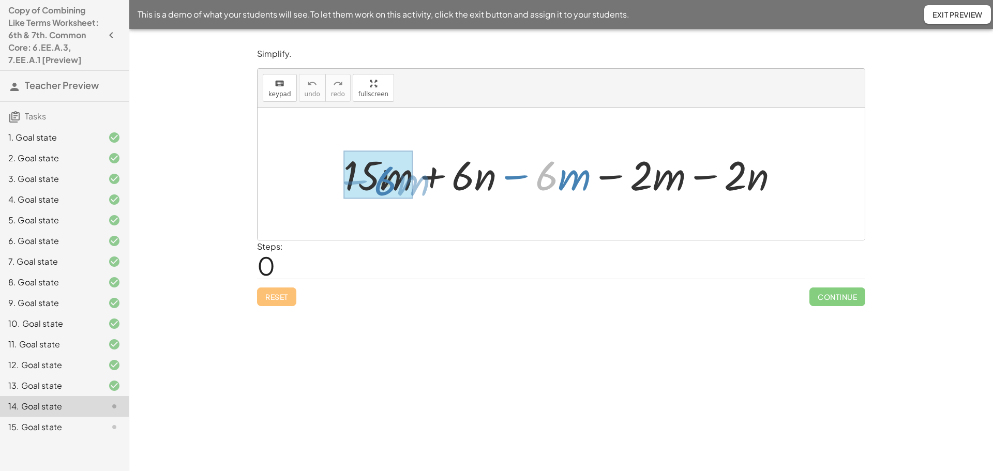
drag, startPoint x: 557, startPoint y: 181, endPoint x: 395, endPoint y: 187, distance: 162.4
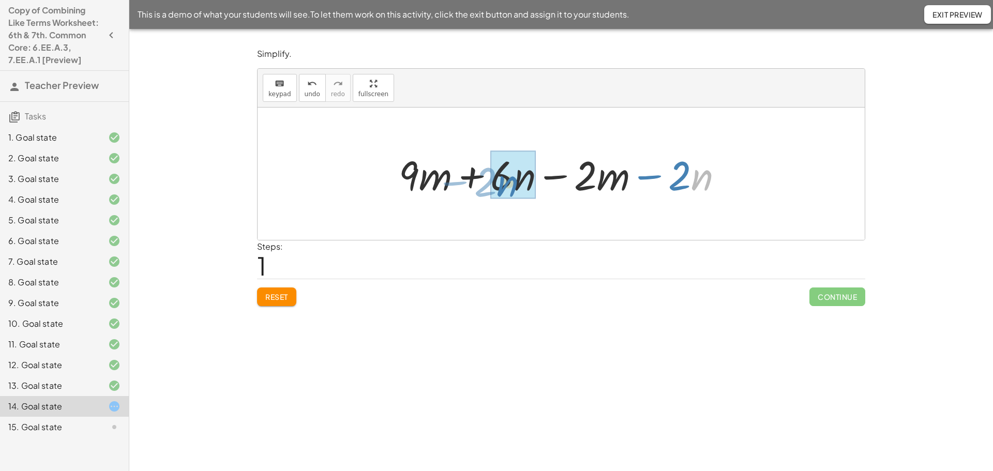
drag, startPoint x: 693, startPoint y: 185, endPoint x: 498, endPoint y: 191, distance: 194.5
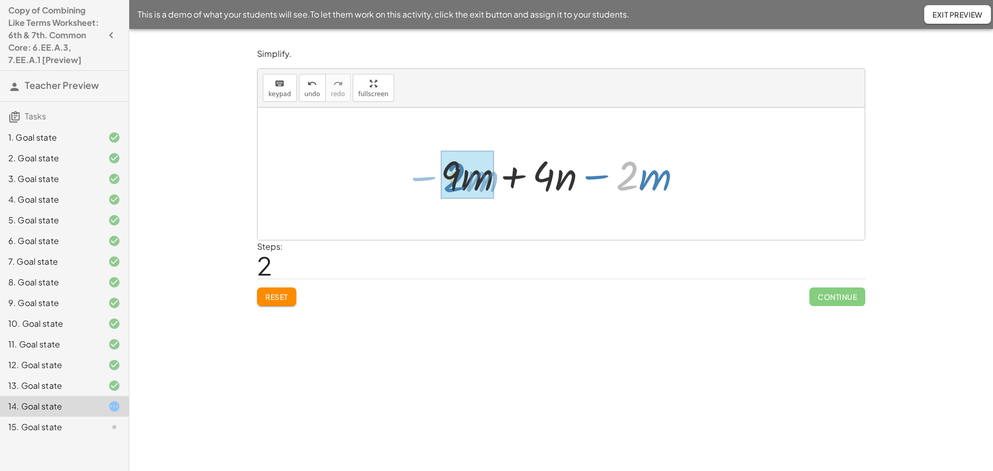
drag, startPoint x: 638, startPoint y: 181, endPoint x: 463, endPoint y: 183, distance: 174.3
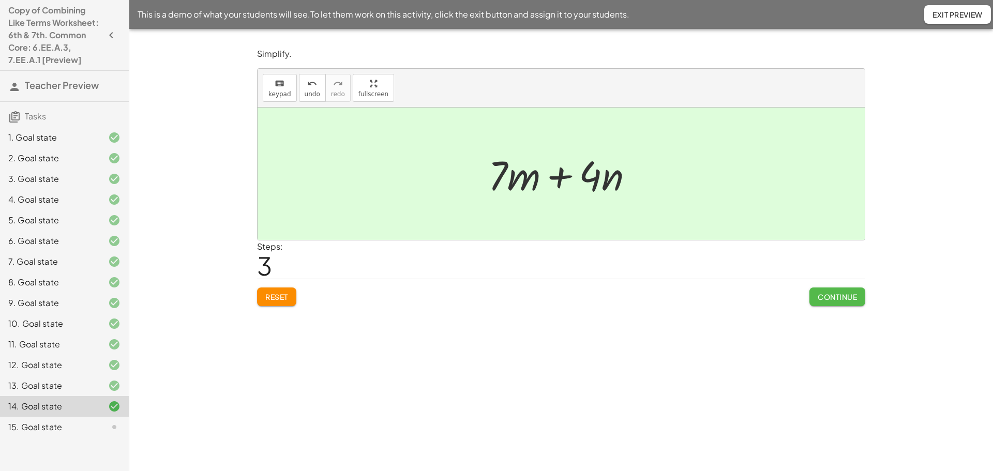
click at [831, 299] on span "Continue" at bounding box center [836, 296] width 39 height 9
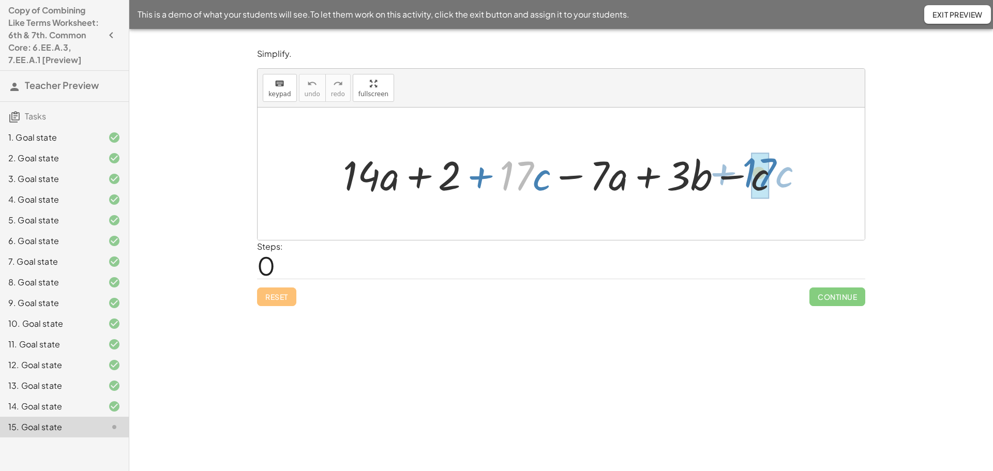
drag, startPoint x: 525, startPoint y: 174, endPoint x: 771, endPoint y: 172, distance: 246.1
click at [771, 172] on div at bounding box center [565, 173] width 454 height 53
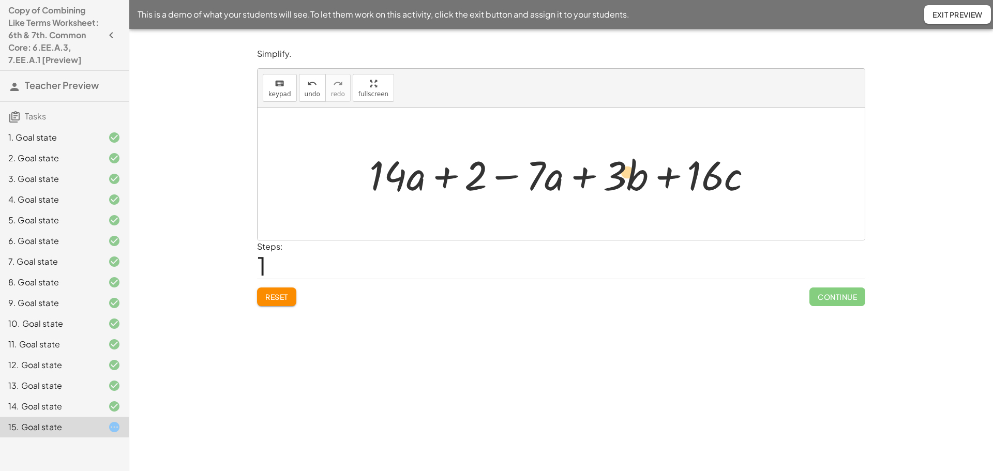
drag, startPoint x: 626, startPoint y: 179, endPoint x: 641, endPoint y: 176, distance: 15.4
click at [641, 176] on div at bounding box center [565, 173] width 402 height 53
click at [547, 176] on div at bounding box center [565, 173] width 402 height 53
drag, startPoint x: 546, startPoint y: 177, endPoint x: 395, endPoint y: 179, distance: 151.5
click at [395, 179] on div at bounding box center [565, 173] width 402 height 53
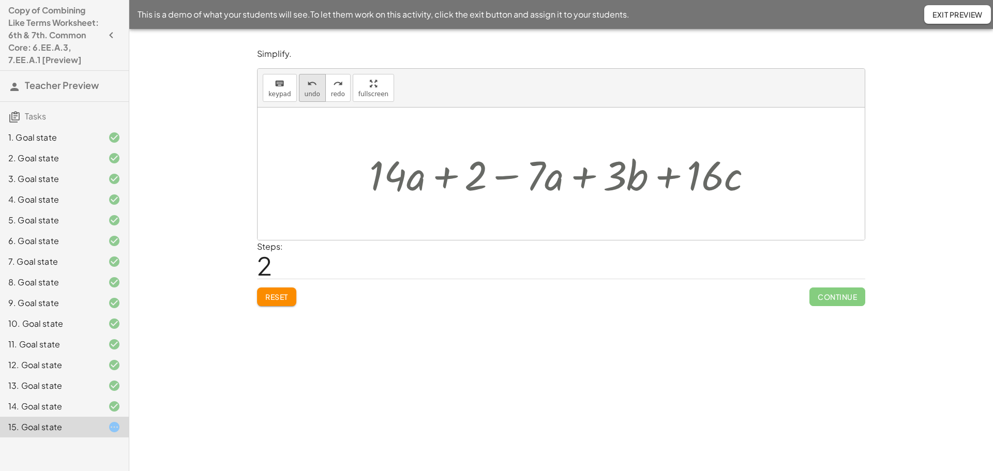
click at [311, 94] on span "undo" at bounding box center [313, 93] width 16 height 7
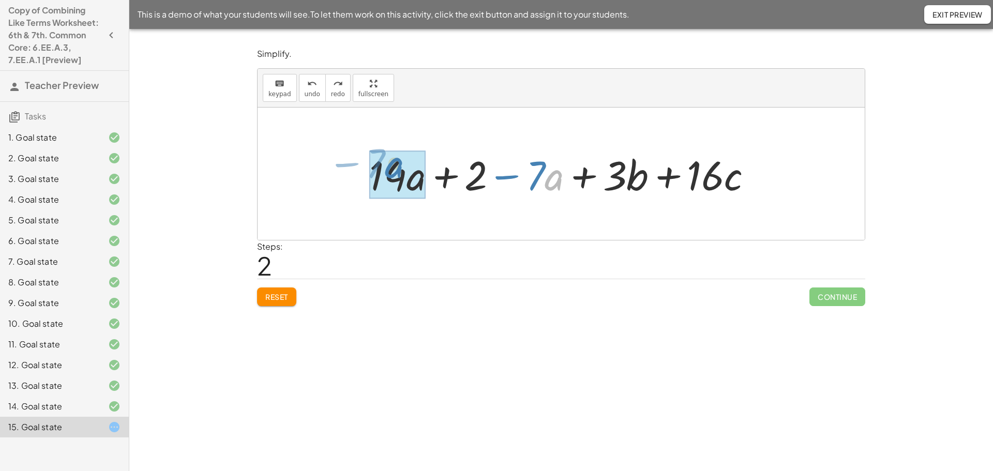
drag, startPoint x: 551, startPoint y: 179, endPoint x: 390, endPoint y: 166, distance: 160.8
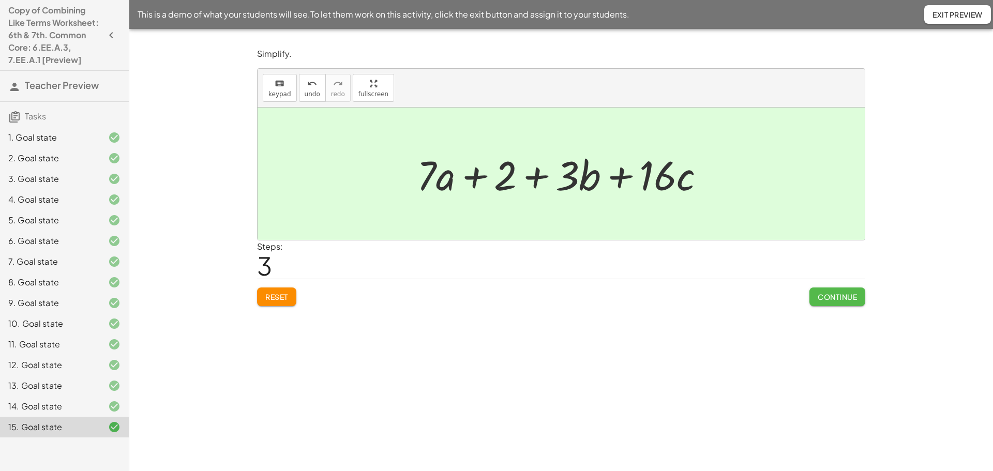
click at [831, 299] on span "Continue" at bounding box center [836, 296] width 39 height 9
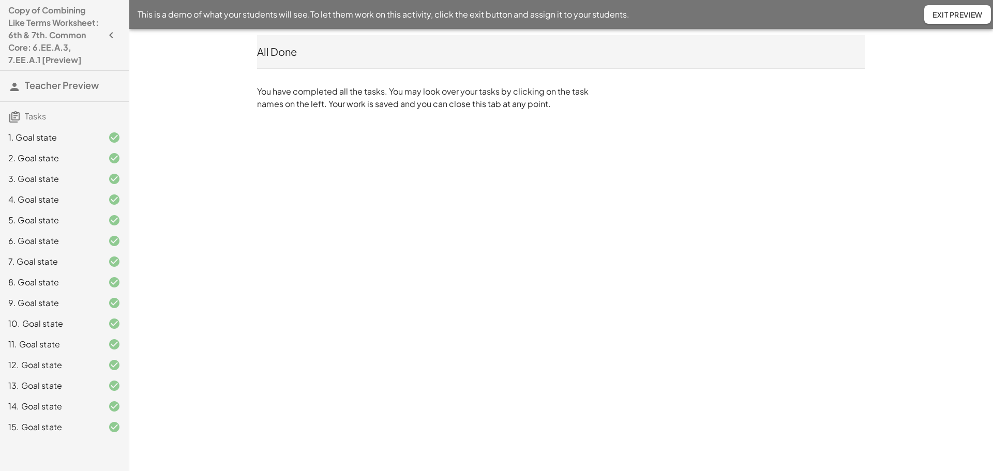
click at [0, 0] on div "Copy of Combining Like Terms Worksheet: 6th & 7th. Common Core: 6.EE.A.3, 7.EE.…" at bounding box center [0, 0] width 0 height 0
click at [945, 9] on button "Exit Preview" at bounding box center [957, 14] width 67 height 19
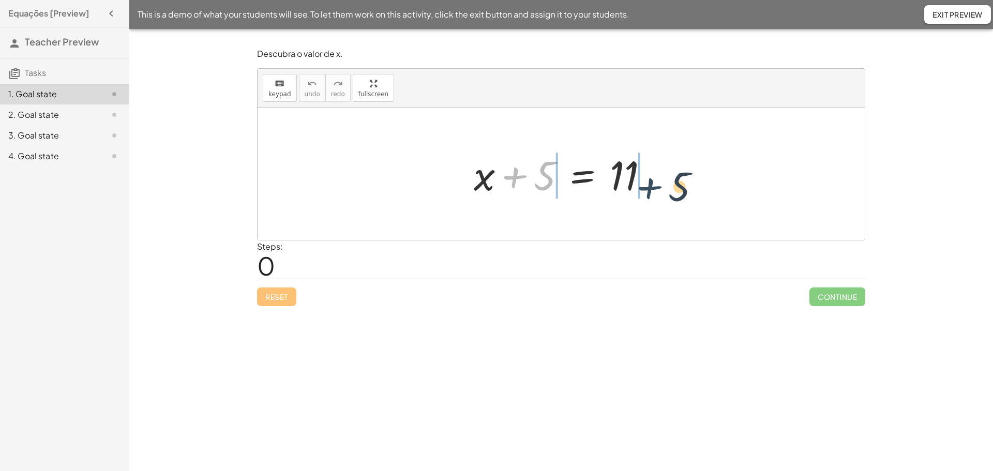
drag, startPoint x: 532, startPoint y: 182, endPoint x: 700, endPoint y: 183, distance: 168.0
click at [700, 183] on div "+ 5 + x + 5 = 11" at bounding box center [560, 174] width 607 height 132
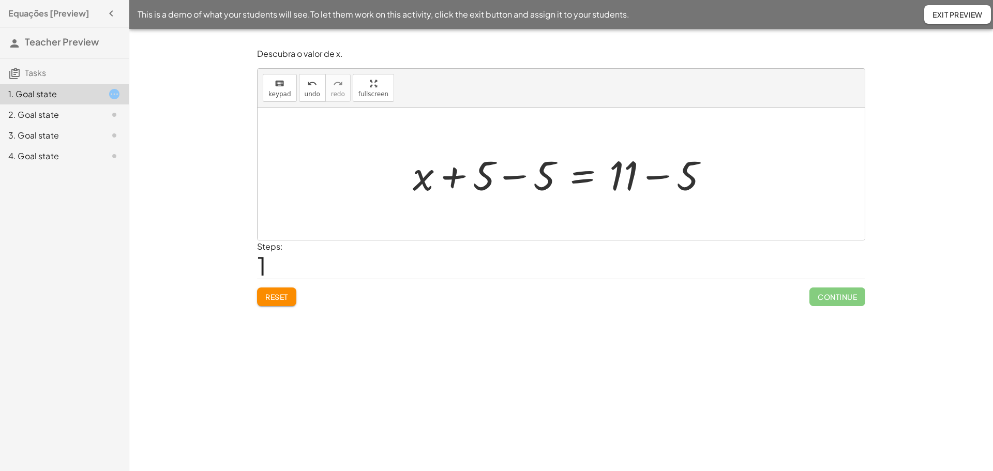
click at [512, 181] on div at bounding box center [564, 173] width 314 height 53
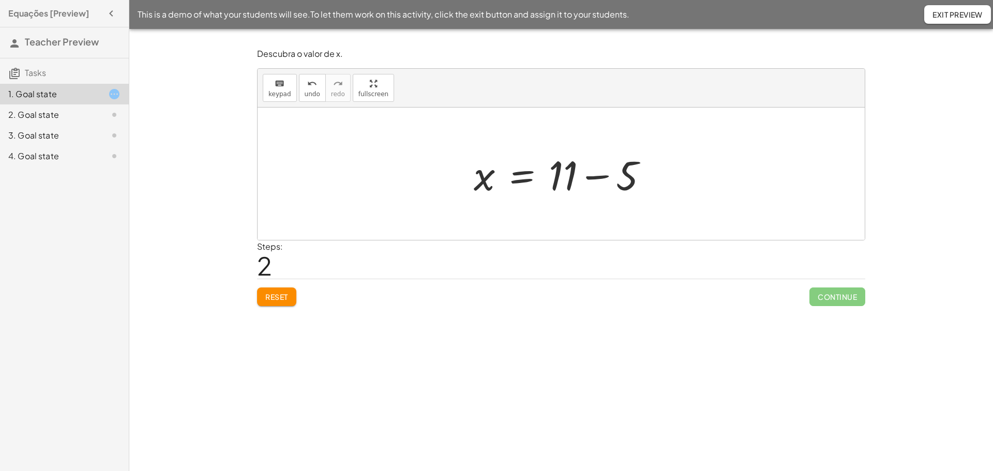
click at [592, 180] on div at bounding box center [564, 173] width 193 height 53
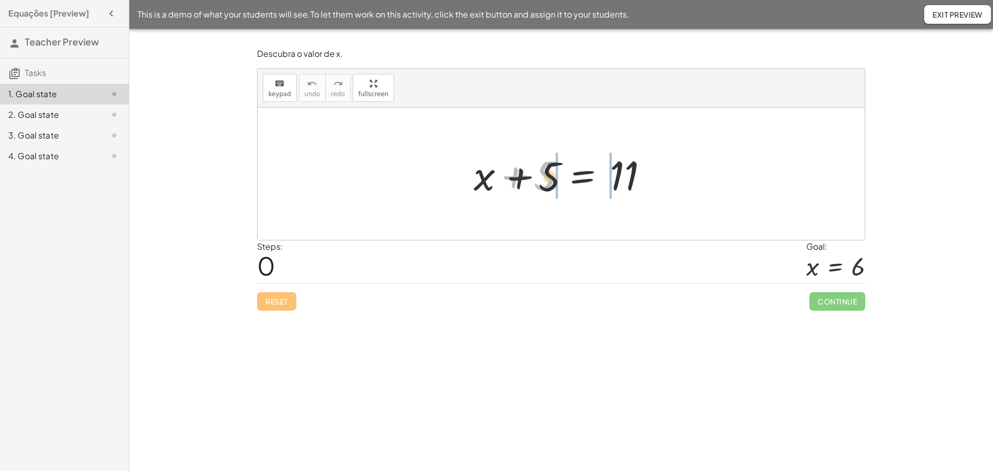
drag, startPoint x: 514, startPoint y: 175, endPoint x: 702, endPoint y: 187, distance: 188.0
click at [702, 187] on div "+ 5 + x + 5 = 11" at bounding box center [560, 174] width 607 height 132
drag, startPoint x: 517, startPoint y: 173, endPoint x: 659, endPoint y: 180, distance: 142.3
click at [659, 180] on div at bounding box center [564, 173] width 193 height 53
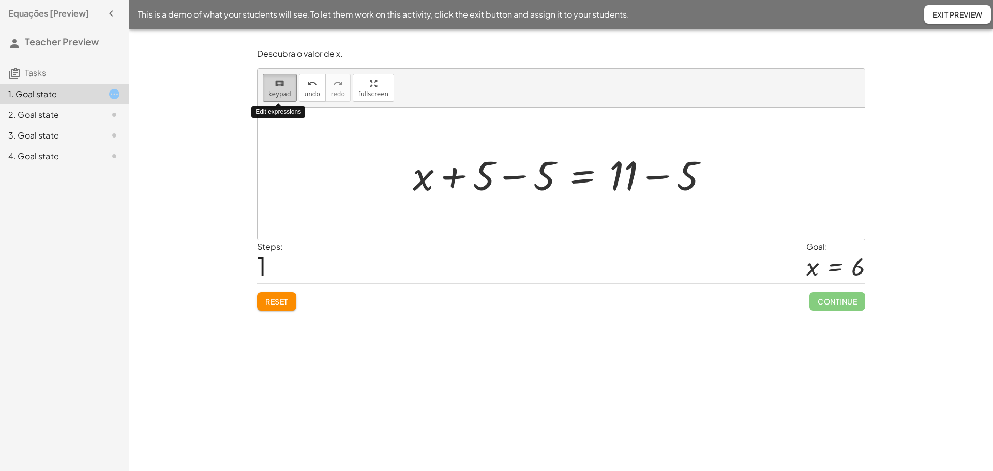
click at [279, 96] on span "keypad" at bounding box center [279, 93] width 23 height 7
click at [275, 87] on icon "keyboard" at bounding box center [280, 84] width 10 height 12
click at [449, 178] on div at bounding box center [464, 176] width 61 height 46
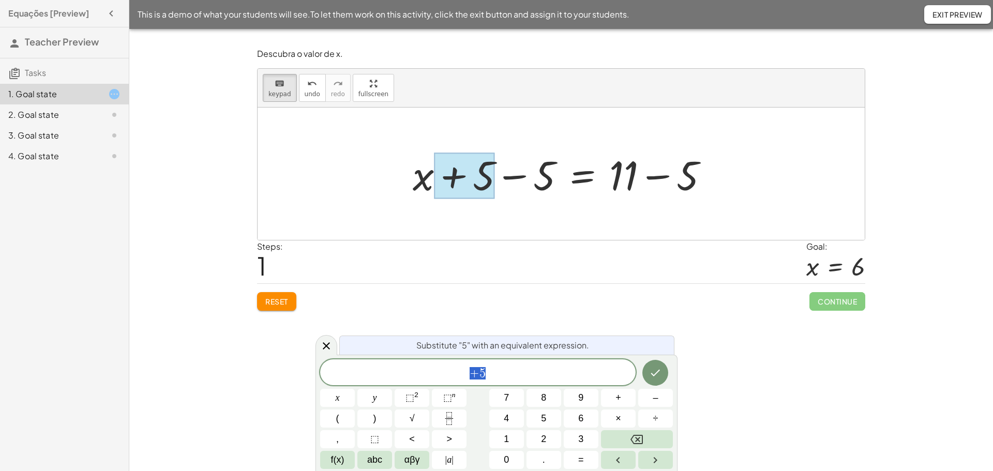
click at [522, 187] on div at bounding box center [564, 173] width 314 height 53
click at [512, 171] on div at bounding box center [564, 173] width 314 height 53
click at [428, 175] on div at bounding box center [564, 173] width 314 height 53
click at [634, 435] on icon "Backspace" at bounding box center [636, 439] width 12 height 9
drag, startPoint x: 520, startPoint y: 371, endPoint x: 409, endPoint y: 367, distance: 111.2
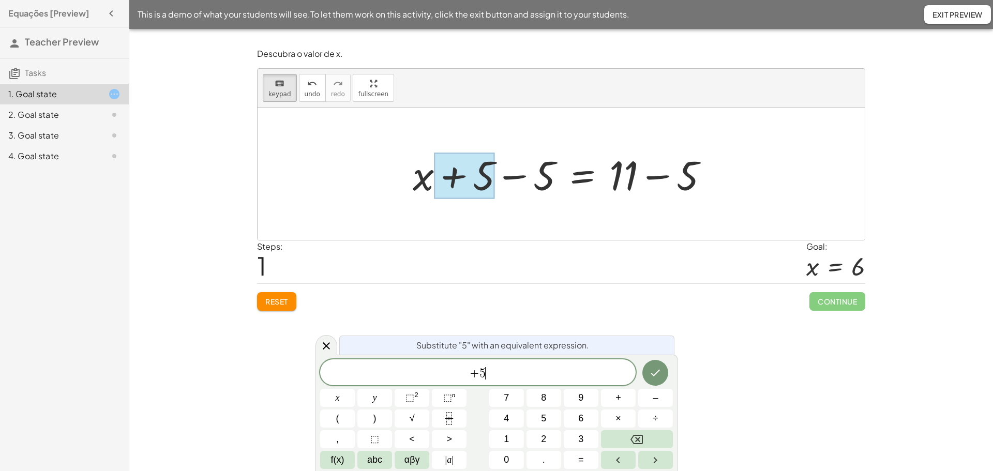
click at [409, 367] on span "+ 5 ​" at bounding box center [477, 373] width 315 height 14
click at [652, 361] on button "Done" at bounding box center [655, 373] width 26 height 26
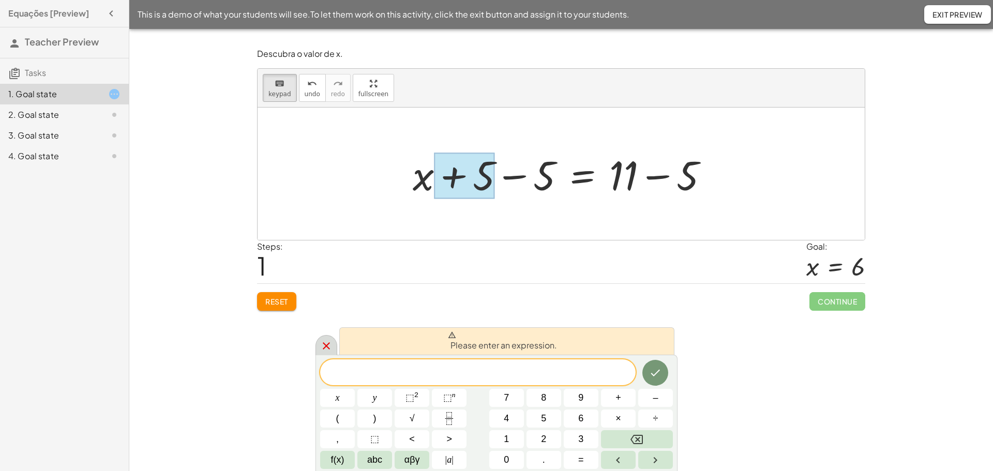
click at [332, 348] on icon at bounding box center [326, 346] width 12 height 12
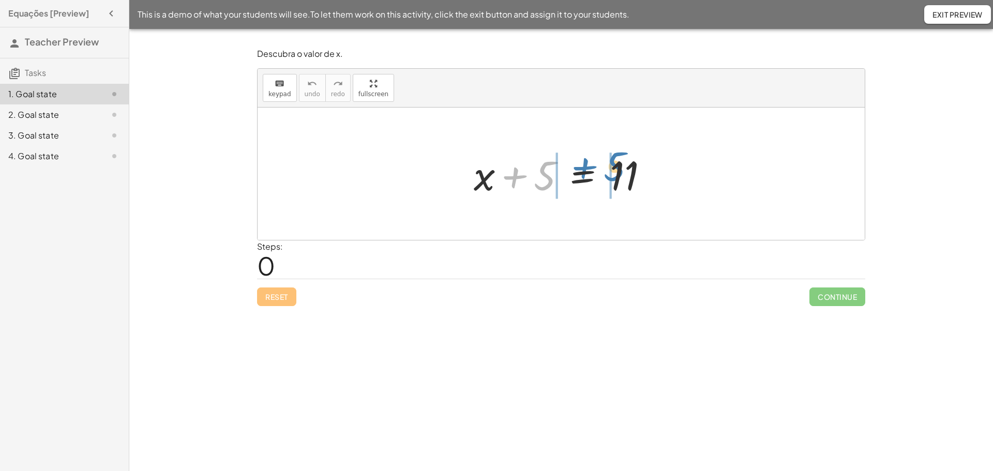
drag, startPoint x: 511, startPoint y: 180, endPoint x: 581, endPoint y: 171, distance: 70.4
click at [581, 171] on div at bounding box center [564, 173] width 193 height 53
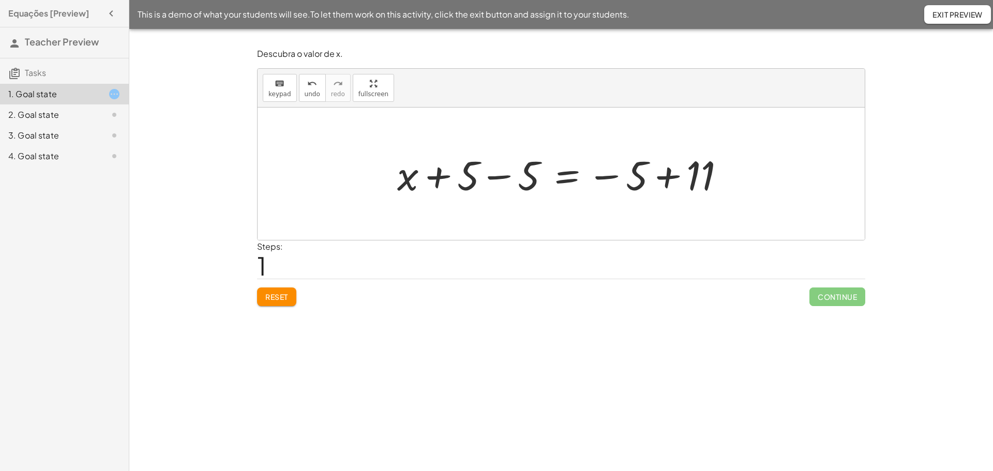
click at [260, 272] on span "1" at bounding box center [261, 266] width 9 height 32
click at [279, 285] on div "Reset Continue" at bounding box center [561, 292] width 608 height 27
click at [282, 298] on span "Reset" at bounding box center [276, 296] width 23 height 9
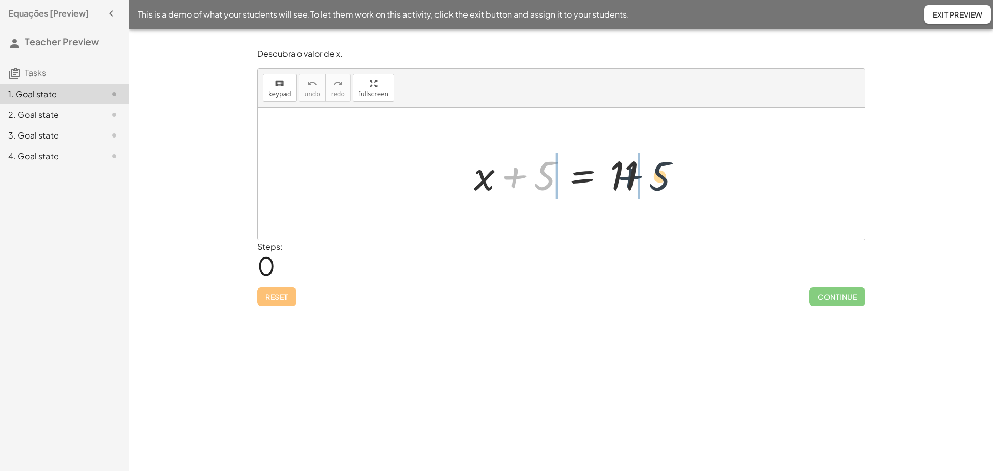
drag, startPoint x: 512, startPoint y: 176, endPoint x: 631, endPoint y: 176, distance: 118.4
click at [631, 176] on div at bounding box center [564, 173] width 193 height 53
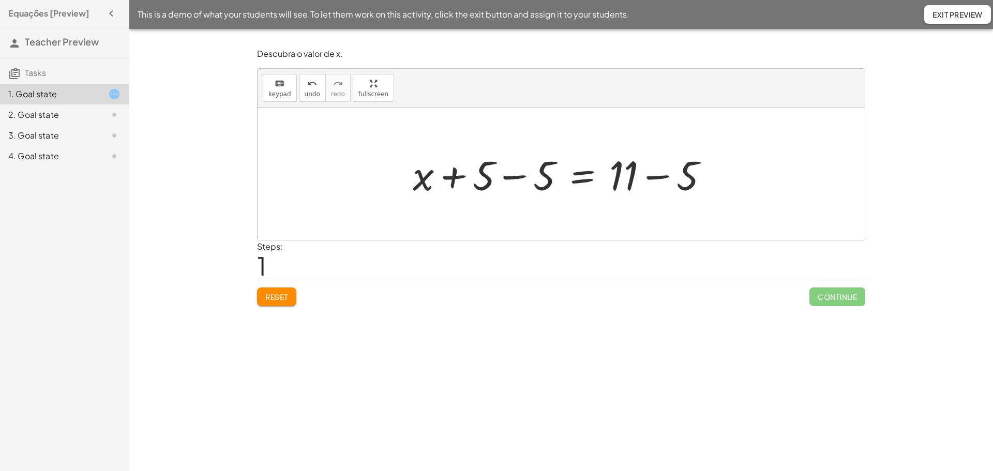
click at [507, 173] on div at bounding box center [564, 173] width 314 height 53
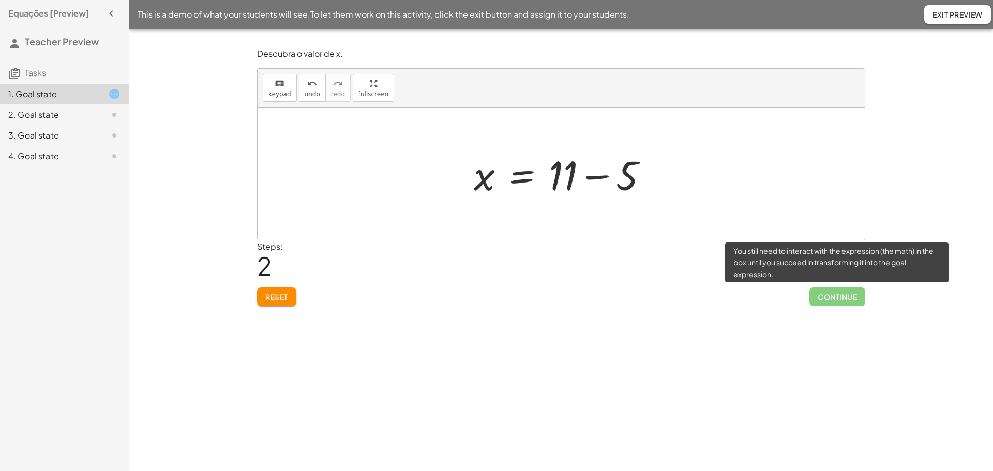
click at [824, 295] on span "Continue" at bounding box center [837, 296] width 56 height 19
click at [823, 295] on span "Continue" at bounding box center [837, 296] width 56 height 19
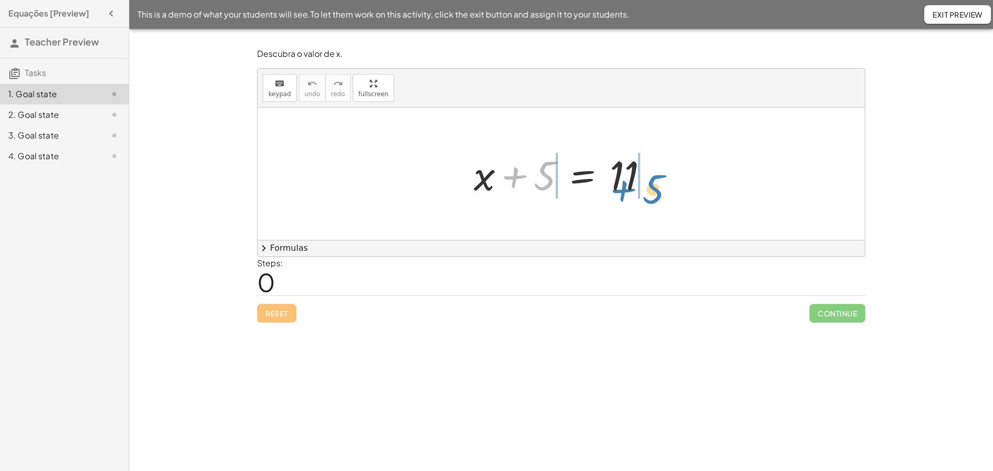
drag, startPoint x: 518, startPoint y: 181, endPoint x: 627, endPoint y: 195, distance: 109.9
click at [627, 195] on div at bounding box center [564, 173] width 193 height 53
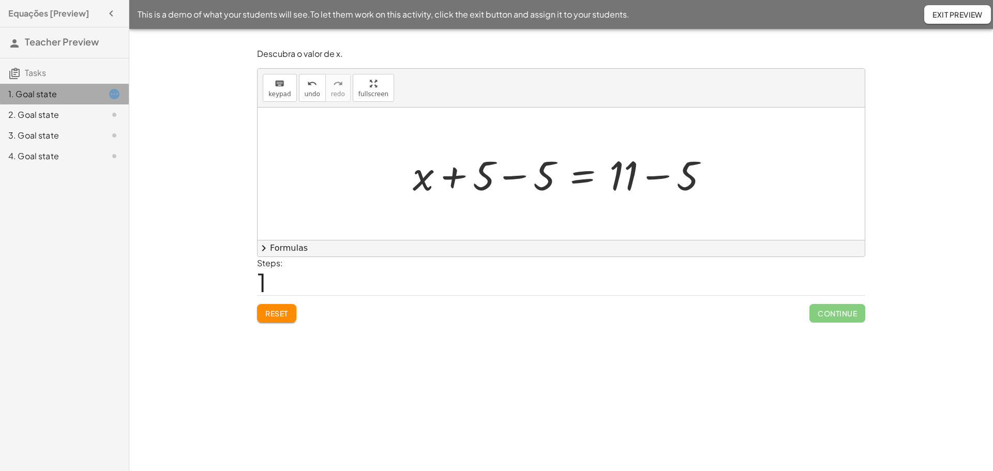
click at [115, 92] on icon at bounding box center [114, 94] width 12 height 12
click at [103, 11] on button "button" at bounding box center [111, 13] width 19 height 19
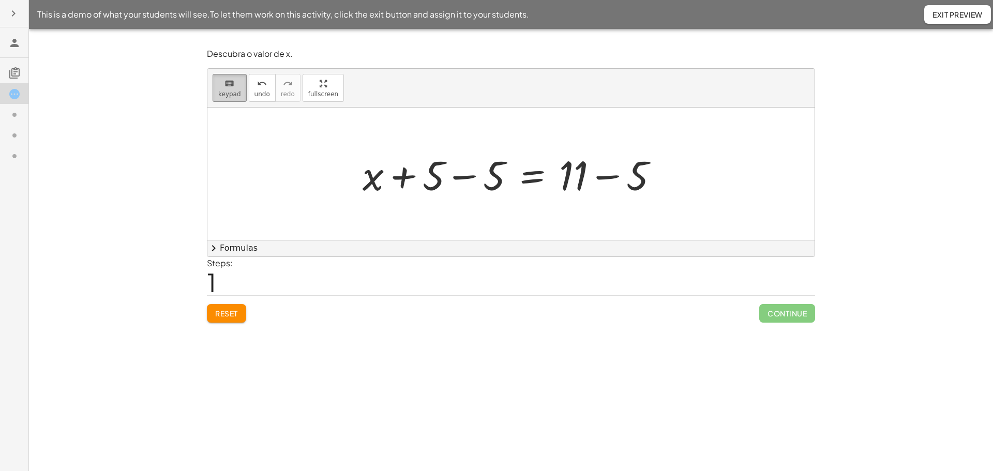
click at [235, 86] on div "keyboard" at bounding box center [229, 83] width 23 height 12
